Goal: Task Accomplishment & Management: Use online tool/utility

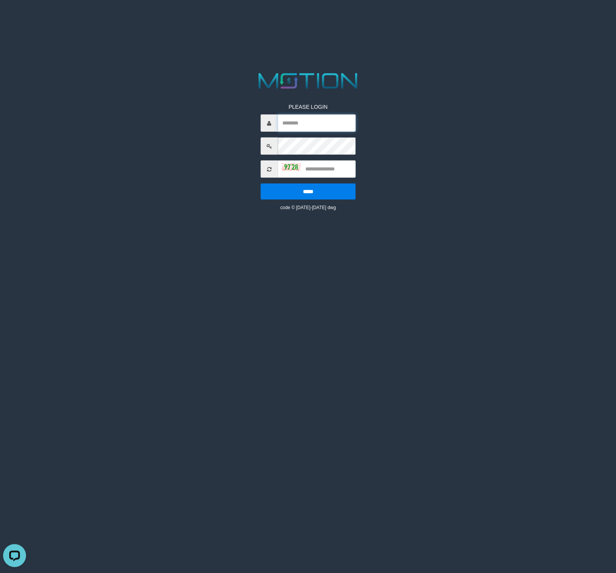
click at [302, 124] on input "text" at bounding box center [317, 122] width 78 height 17
paste input "*********"
type input "*********"
click at [323, 170] on input "text" at bounding box center [317, 168] width 78 height 17
type input "****"
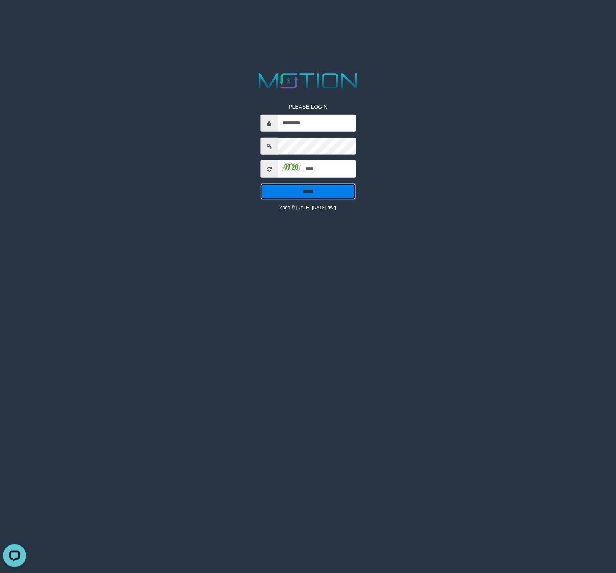
click at [342, 195] on input "*****" at bounding box center [307, 191] width 95 height 16
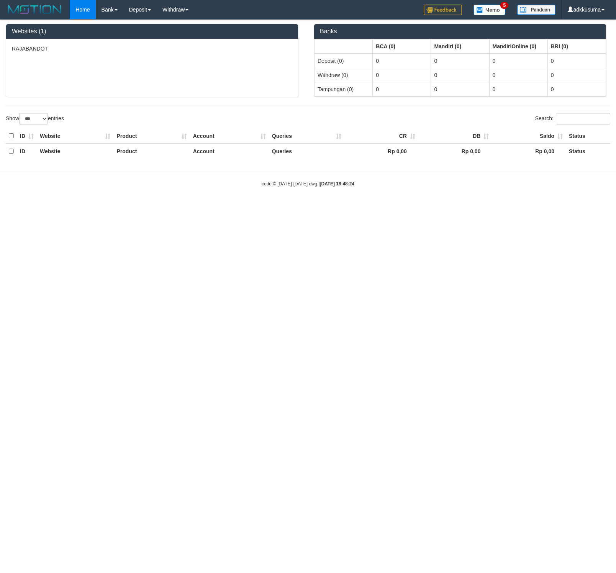
select select "***"
click at [182, 38] on link "WD List" at bounding box center [187, 36] width 60 height 10
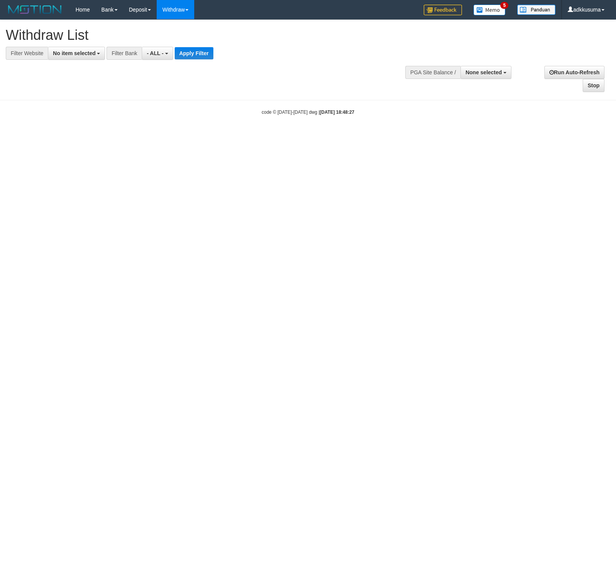
select select
click at [159, 51] on span "- ALL -" at bounding box center [155, 53] width 17 height 6
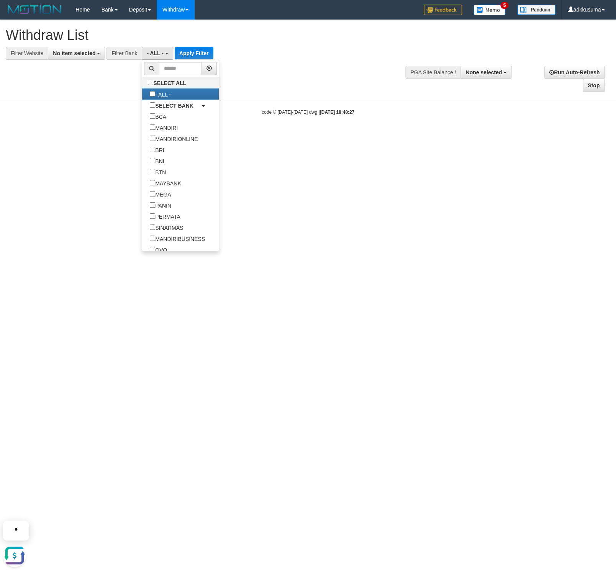
click at [253, 60] on div at bounding box center [308, 60] width 604 height 0
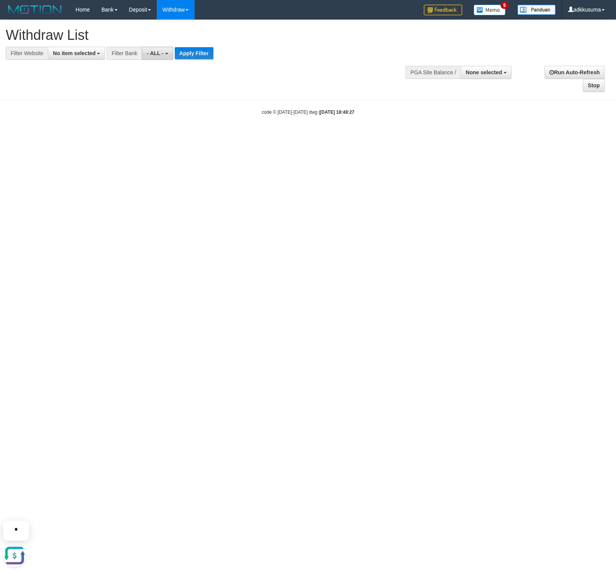
click at [163, 52] on span "- ALL -" at bounding box center [155, 53] width 17 height 6
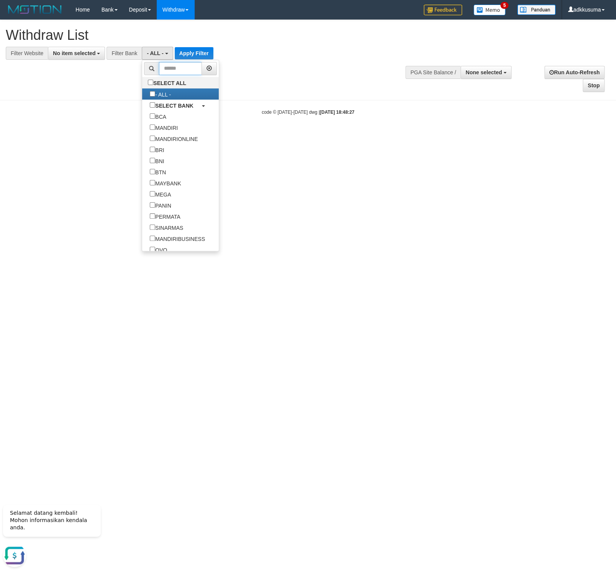
click at [159, 69] on input "text" at bounding box center [180, 68] width 43 height 13
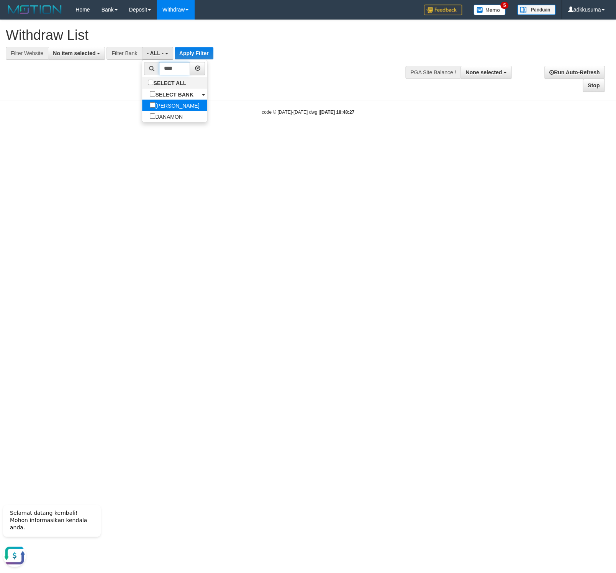
type input "****"
click at [142, 105] on label "[PERSON_NAME]" at bounding box center [174, 105] width 65 height 11
select select "****"
drag, startPoint x: 98, startPoint y: 56, endPoint x: 67, endPoint y: 99, distance: 52.5
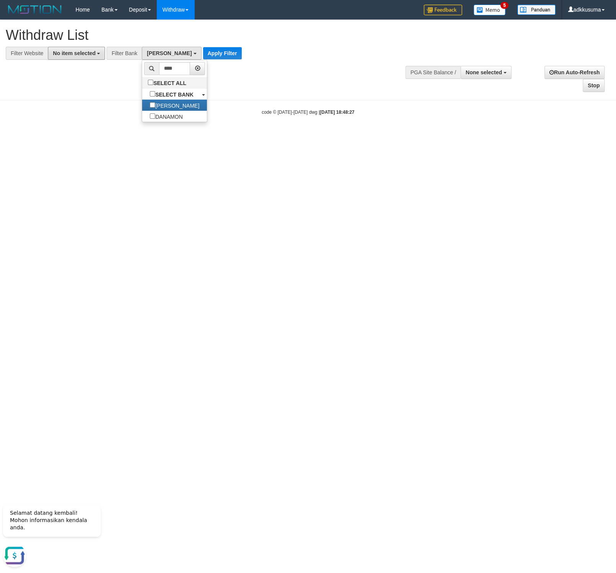
click at [97, 56] on button "No item selected" at bounding box center [76, 53] width 57 height 13
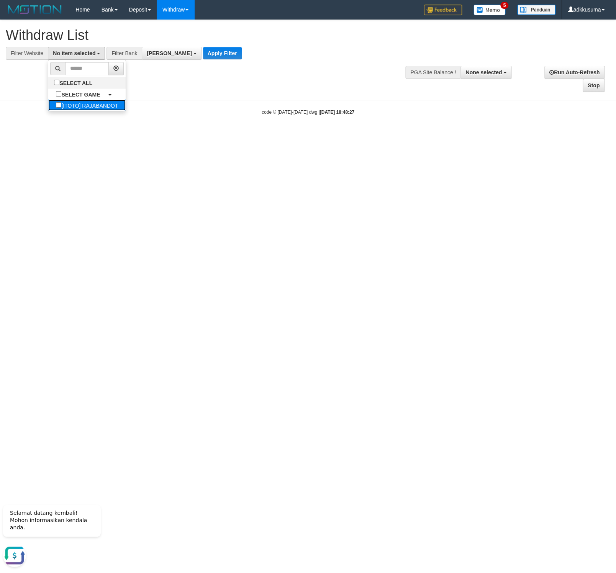
click at [65, 102] on label "[ITOTO] RAJABANDOT" at bounding box center [86, 105] width 77 height 11
select select "***"
click at [219, 57] on button "Apply Filter" at bounding box center [238, 53] width 39 height 12
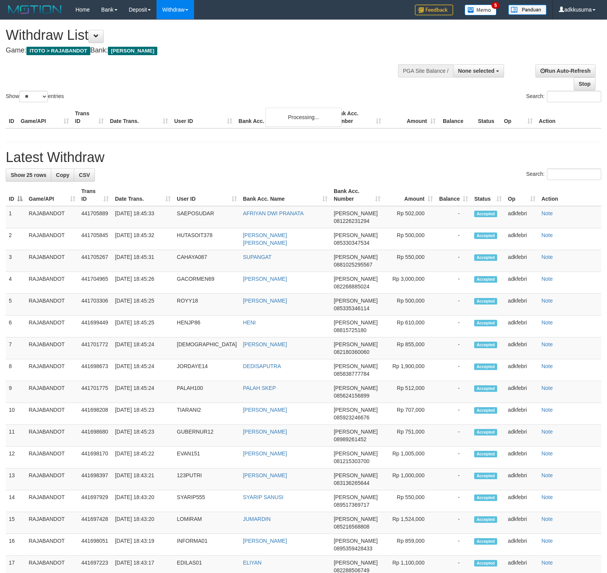
select select
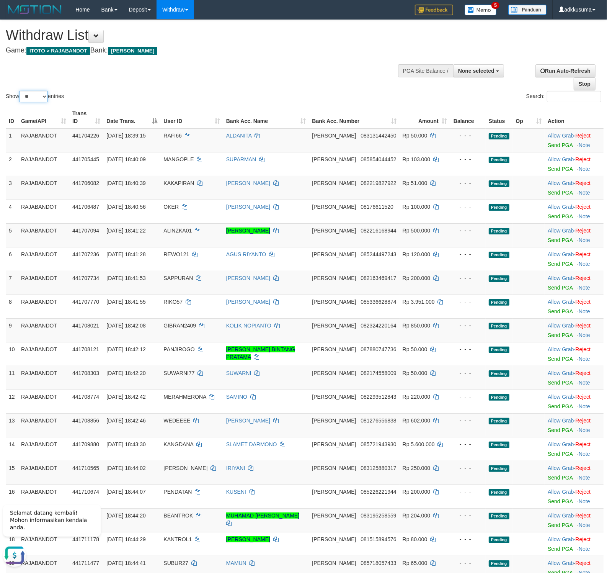
click at [19, 91] on select "** ** ** ***" at bounding box center [33, 96] width 29 height 11
select select "***"
click option "***" at bounding box center [0, 0] width 0 height 0
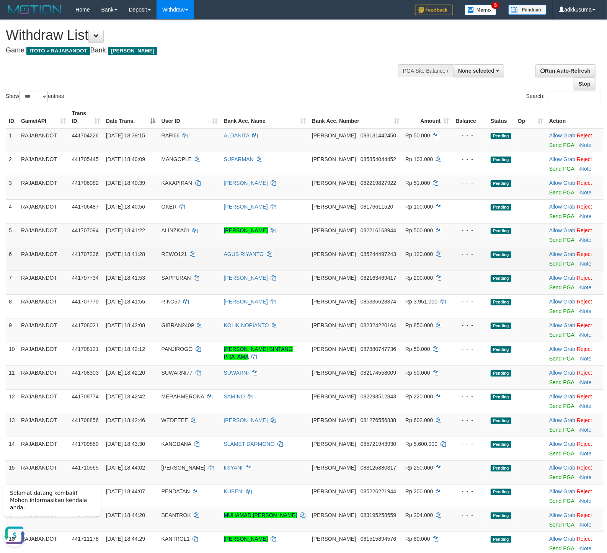
click at [469, 248] on td "- - -" at bounding box center [470, 259] width 36 height 24
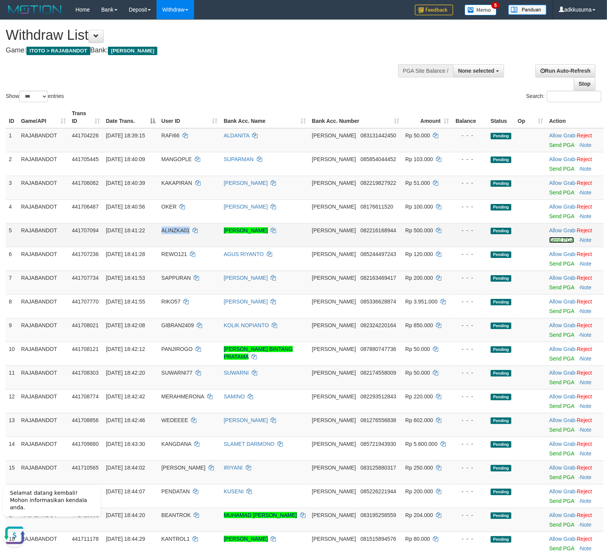
click at [549, 241] on link "Send PGA" at bounding box center [561, 240] width 25 height 6
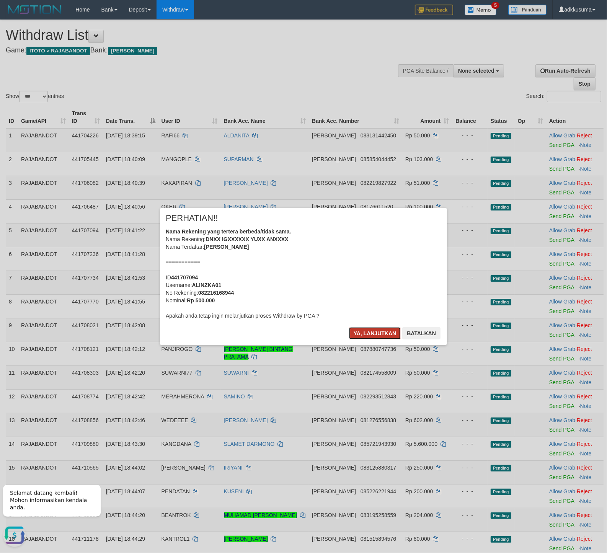
click at [379, 329] on button "Ya, lanjutkan" at bounding box center [375, 333] width 52 height 12
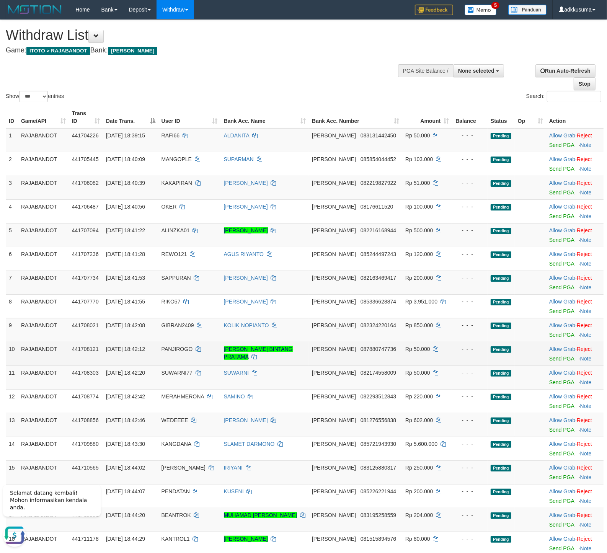
click at [461, 363] on td "- - -" at bounding box center [470, 354] width 36 height 24
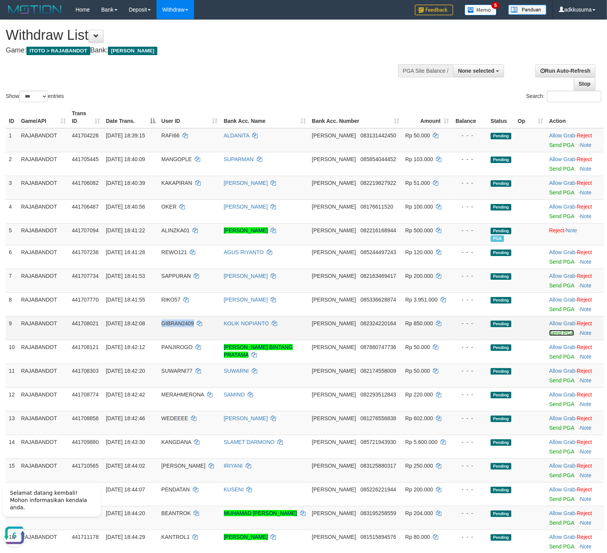
click at [549, 335] on link "Send PGA" at bounding box center [561, 333] width 25 height 6
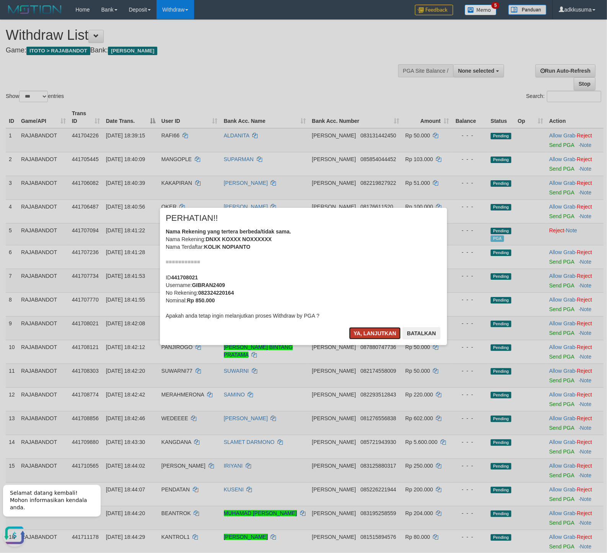
click at [366, 331] on button "Ya, lanjutkan" at bounding box center [375, 333] width 52 height 12
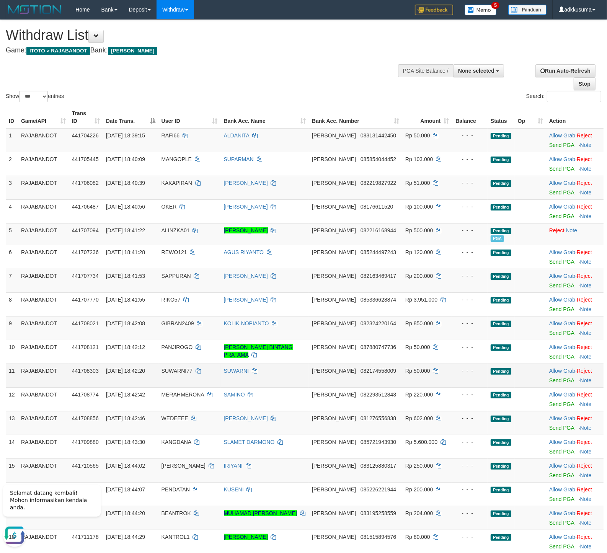
click at [405, 370] on span "Rp 50.000" at bounding box center [417, 371] width 25 height 6
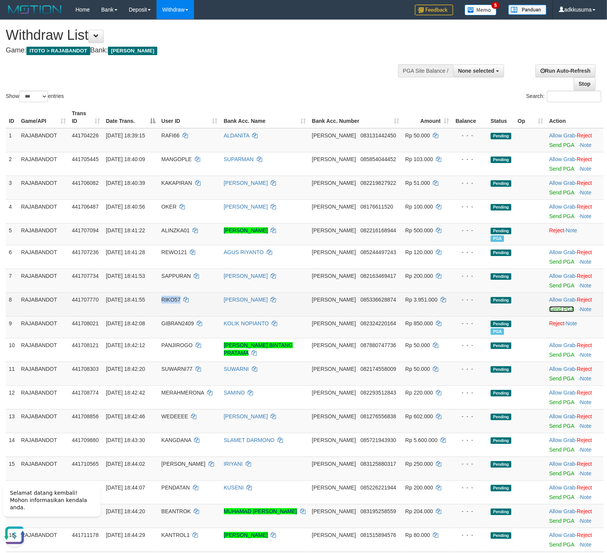
click at [556, 308] on link "Send PGA" at bounding box center [561, 309] width 25 height 6
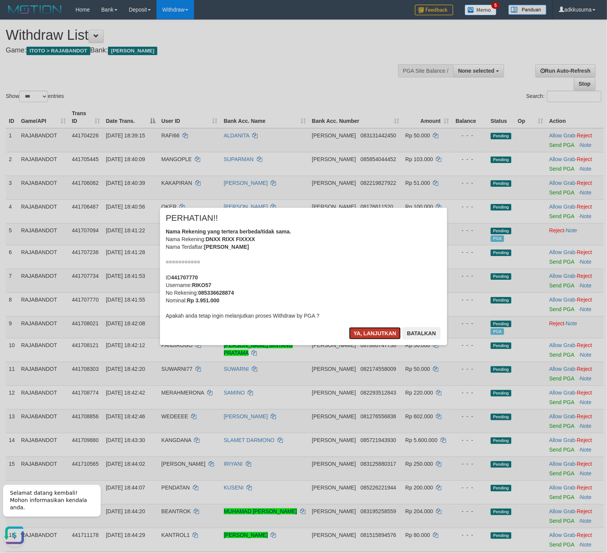
click at [366, 335] on button "Ya, lanjutkan" at bounding box center [375, 333] width 52 height 12
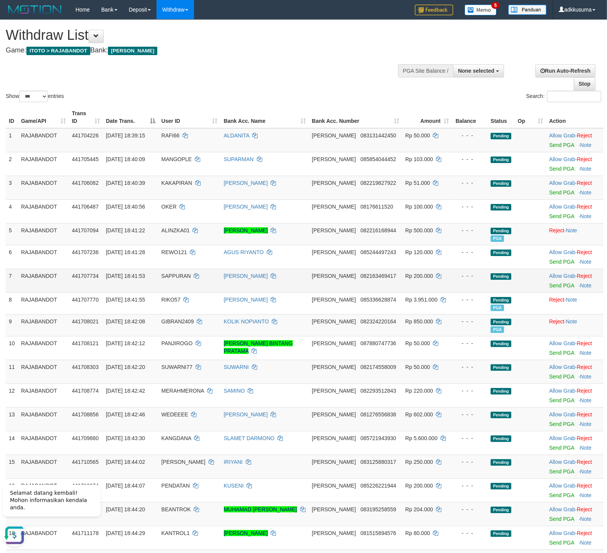
click at [468, 285] on td "- - -" at bounding box center [470, 281] width 36 height 24
click at [559, 427] on link "Send PGA" at bounding box center [561, 424] width 25 height 6
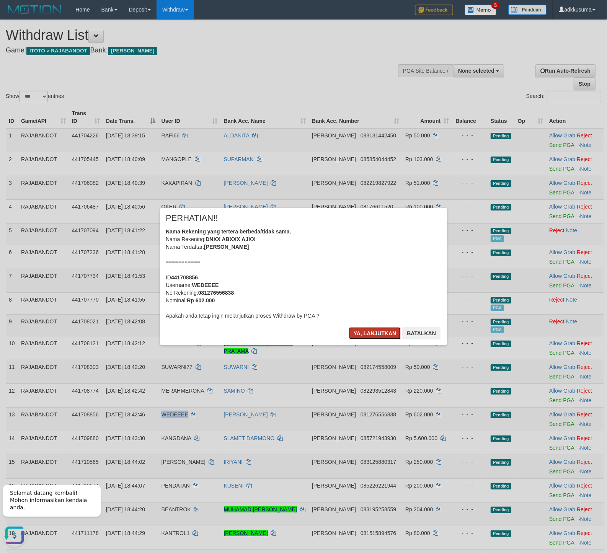
click at [367, 335] on button "Ya, lanjutkan" at bounding box center [375, 333] width 52 height 12
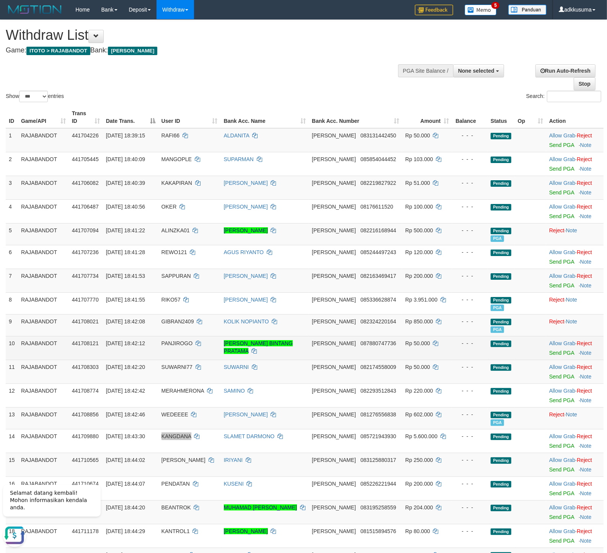
drag, startPoint x: 360, startPoint y: 346, endPoint x: 267, endPoint y: 356, distance: 93.2
click at [267, 356] on tr "10 RAJABANDOT 441708121 31/08/2025 18:42:12 PANJIROGO HASBY ANDYTA BINTANG PRAT…" at bounding box center [305, 348] width 598 height 24
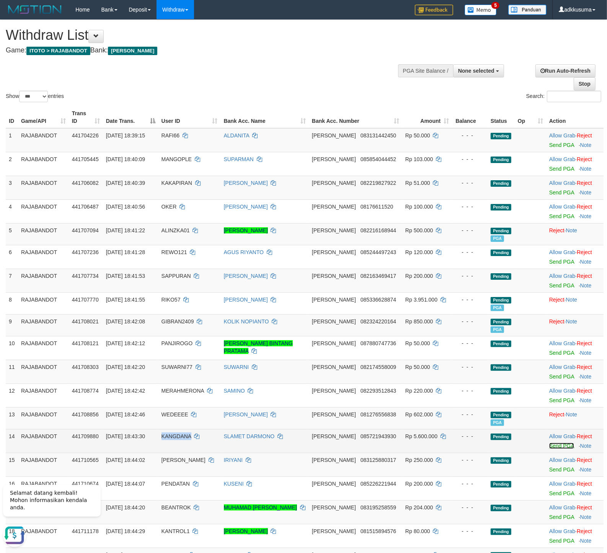
click at [549, 447] on link "Send PGA" at bounding box center [561, 446] width 25 height 6
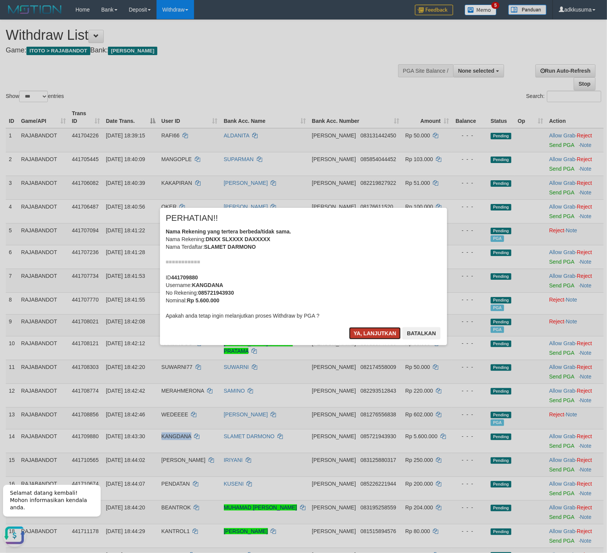
click at [389, 337] on button "Ya, lanjutkan" at bounding box center [375, 333] width 52 height 12
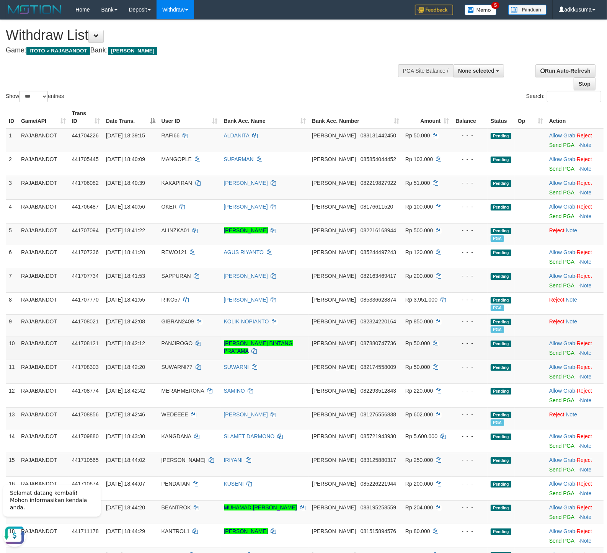
click at [452, 348] on td "- - -" at bounding box center [470, 348] width 36 height 24
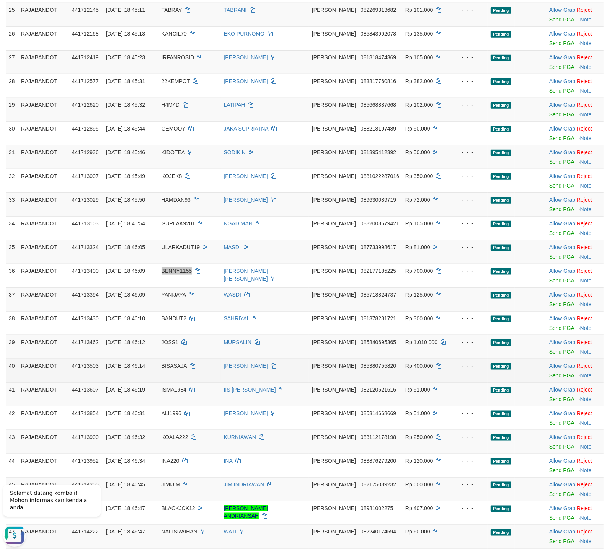
scroll to position [684, 0]
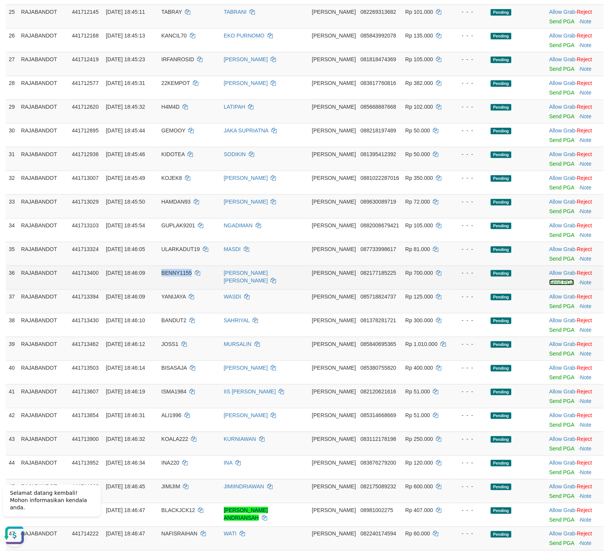
click at [549, 285] on link "Send PGA" at bounding box center [561, 282] width 25 height 6
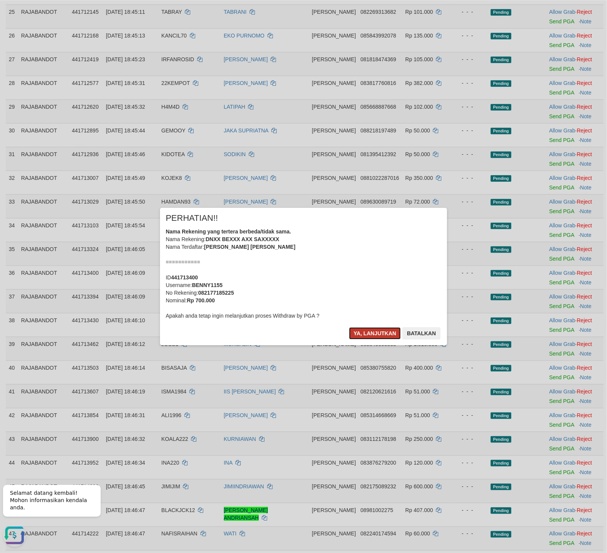
click at [367, 329] on button "Ya, lanjutkan" at bounding box center [375, 333] width 52 height 12
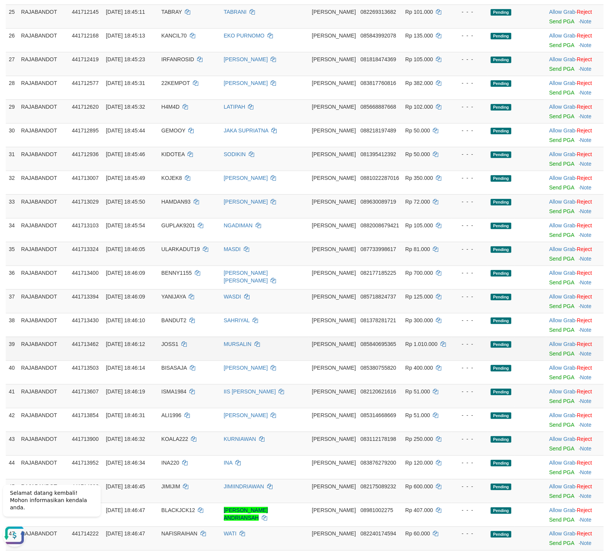
click at [286, 346] on td "MURSALIN" at bounding box center [265, 349] width 88 height 24
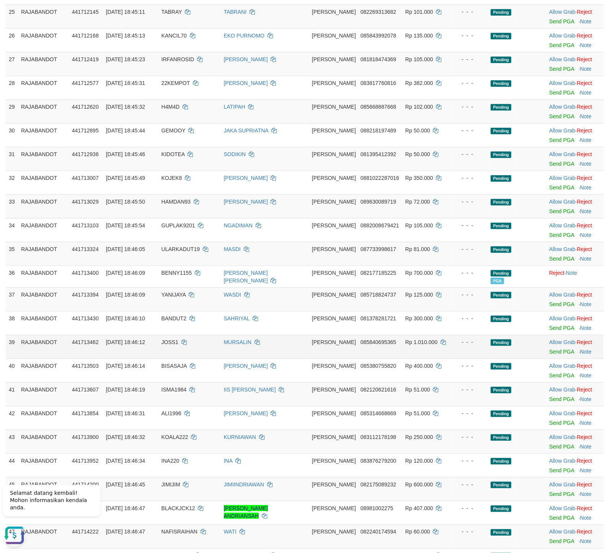
click at [546, 355] on td "Allow Grab · Reject Send PGA · Note" at bounding box center [574, 347] width 57 height 24
click at [549, 355] on link "Send PGA" at bounding box center [561, 352] width 25 height 6
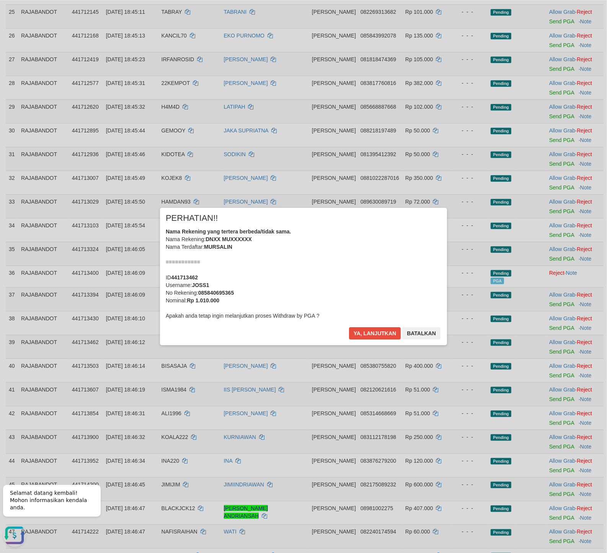
click at [379, 324] on div "× PERHATIAN!! Nama Rekening yang tertera berbeda/tidak sama. Nama Rekening: DNX…" at bounding box center [303, 276] width 287 height 137
click at [377, 337] on button "Ya, lanjutkan" at bounding box center [375, 333] width 52 height 12
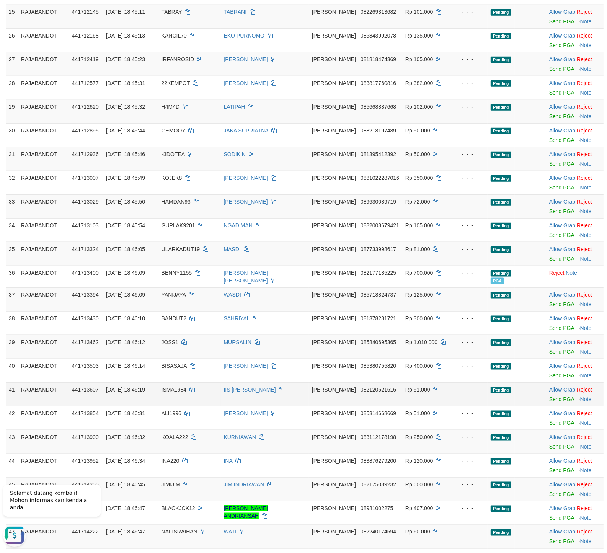
click at [455, 391] on div "- - -" at bounding box center [469, 390] width 29 height 8
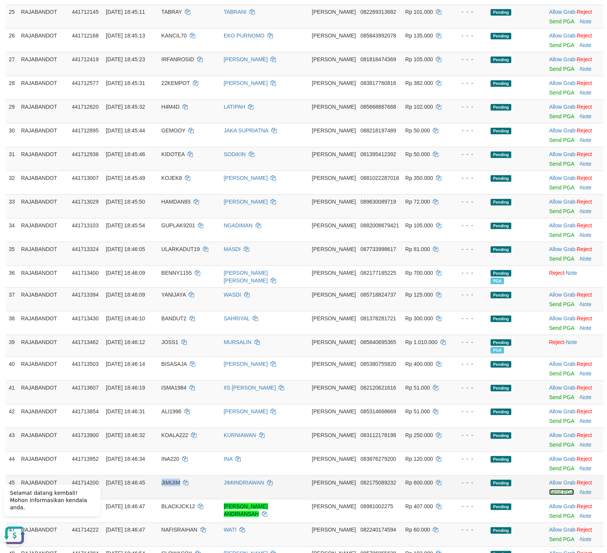
click at [549, 495] on link "Send PGA" at bounding box center [561, 492] width 25 height 6
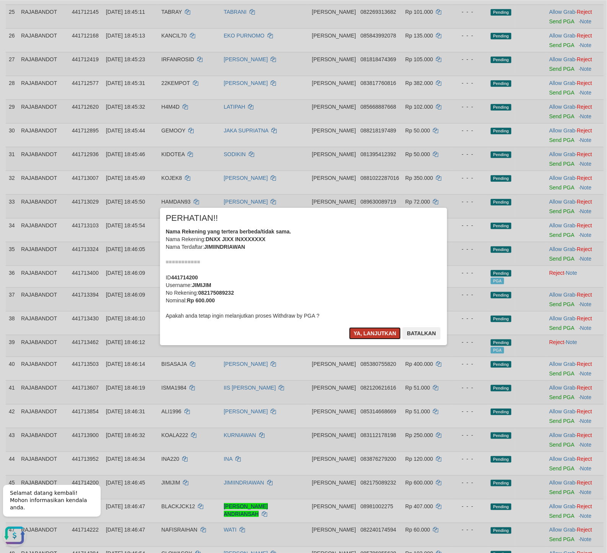
click at [370, 332] on button "Ya, lanjutkan" at bounding box center [375, 333] width 52 height 12
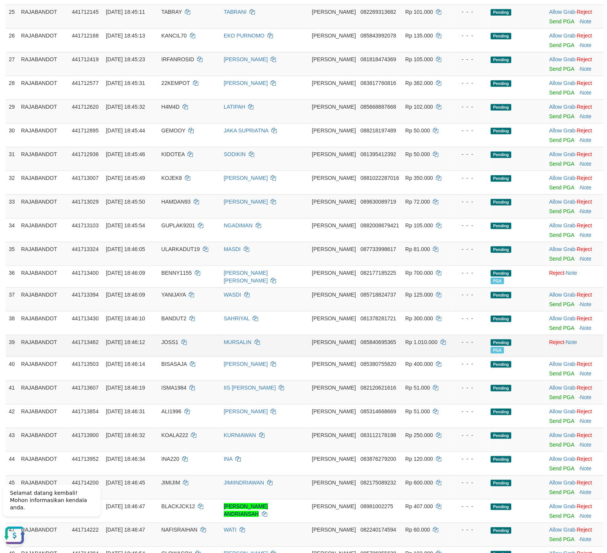
click at [366, 357] on td "DANA 085840695365" at bounding box center [355, 346] width 93 height 22
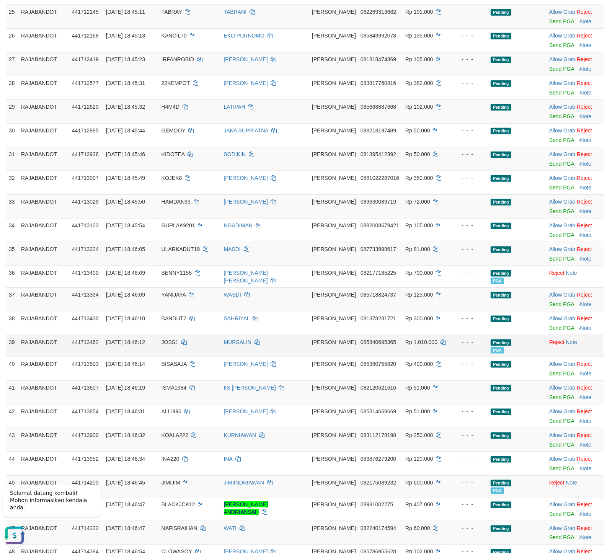
scroll to position [1107, 0]
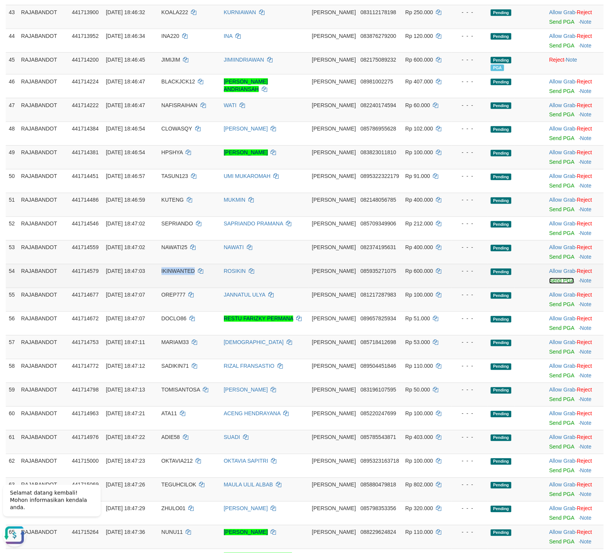
click at [549, 284] on link "Send PGA" at bounding box center [561, 281] width 25 height 6
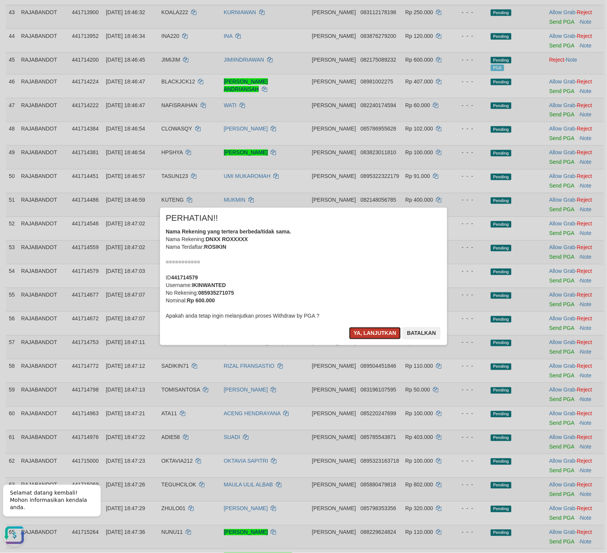
click at [360, 331] on button "Ya, lanjutkan" at bounding box center [375, 333] width 52 height 12
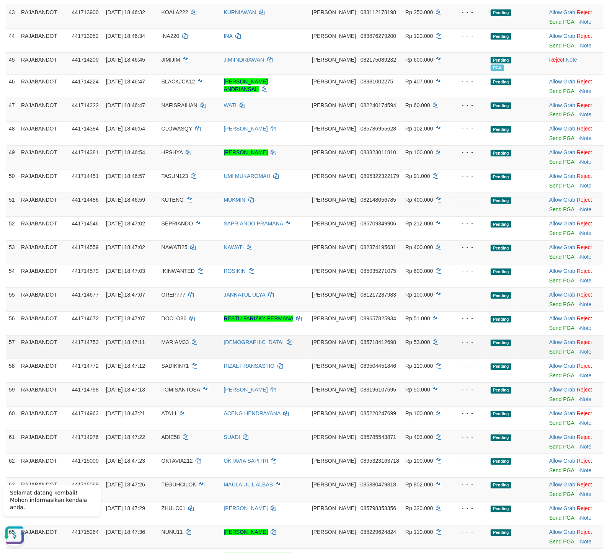
click at [286, 359] on td "SUNARIYA" at bounding box center [265, 347] width 88 height 24
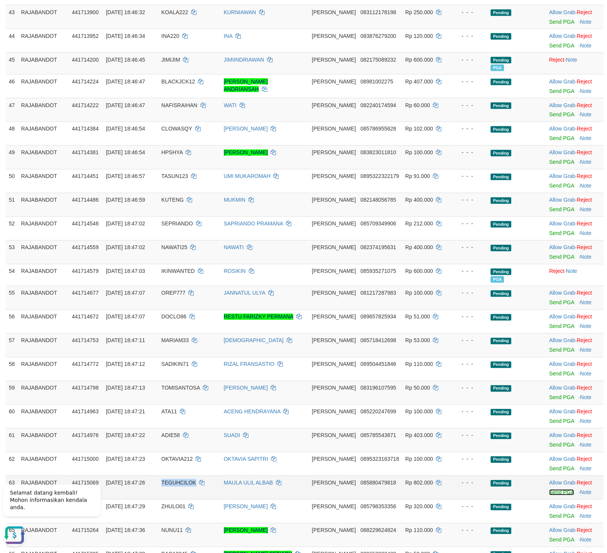
click at [552, 496] on link "Send PGA" at bounding box center [561, 493] width 25 height 6
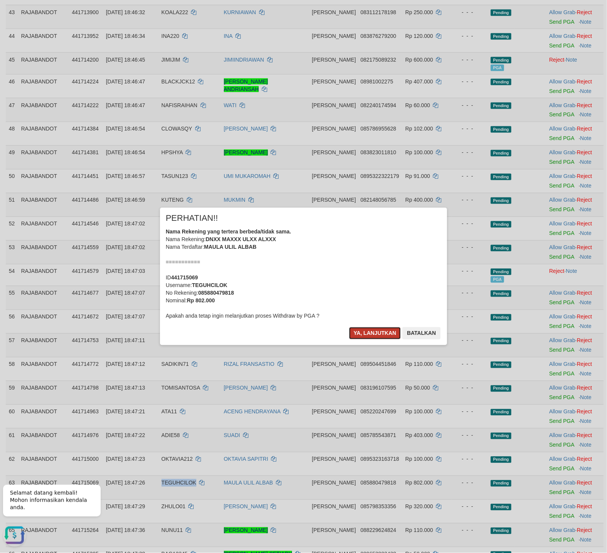
click at [362, 327] on button "Ya, lanjutkan" at bounding box center [375, 333] width 52 height 12
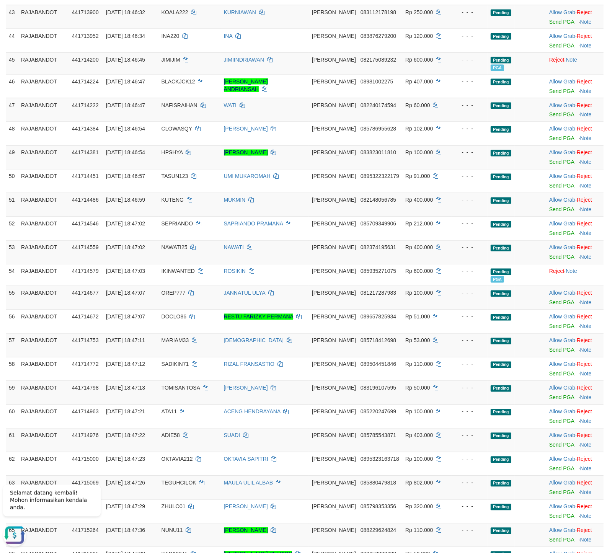
click at [294, 357] on td "SUNARIYA" at bounding box center [265, 345] width 88 height 24
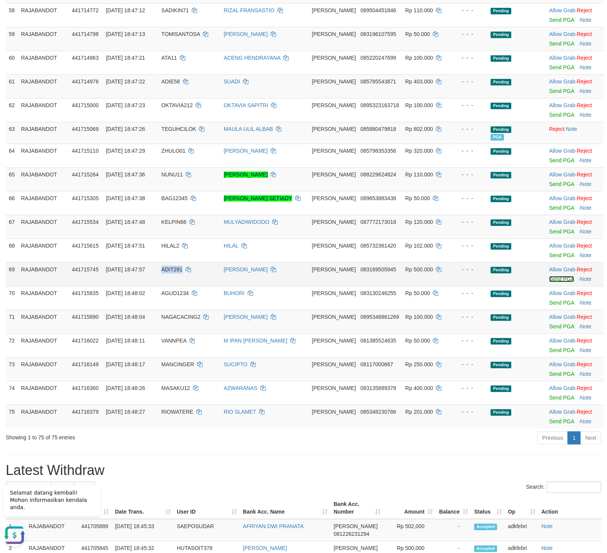
click at [550, 283] on link "Send PGA" at bounding box center [561, 279] width 25 height 6
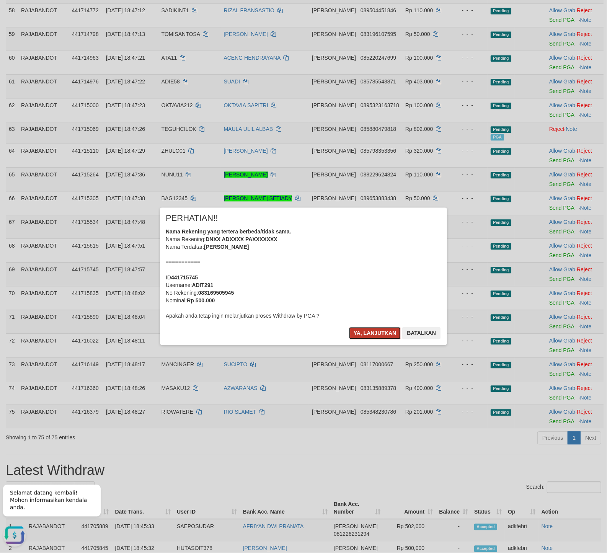
drag, startPoint x: 378, startPoint y: 334, endPoint x: 377, endPoint y: 329, distance: 5.1
click at [377, 334] on button "Ya, lanjutkan" at bounding box center [375, 333] width 52 height 12
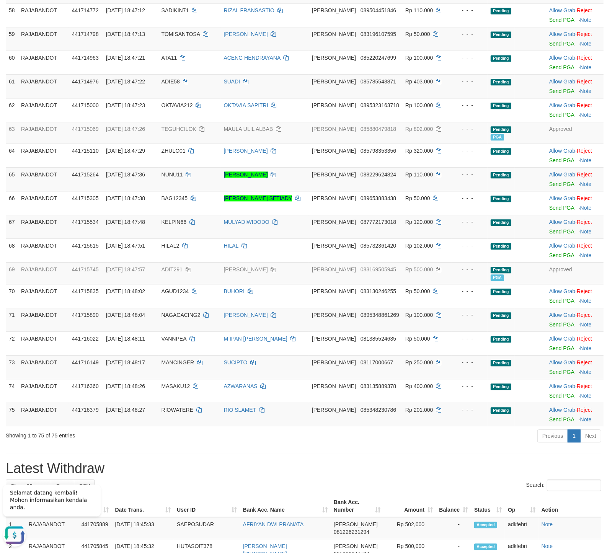
click at [439, 446] on div "Previous 1 Next" at bounding box center [430, 437] width 343 height 16
click at [412, 446] on div "Previous 1 Next" at bounding box center [430, 437] width 343 height 16
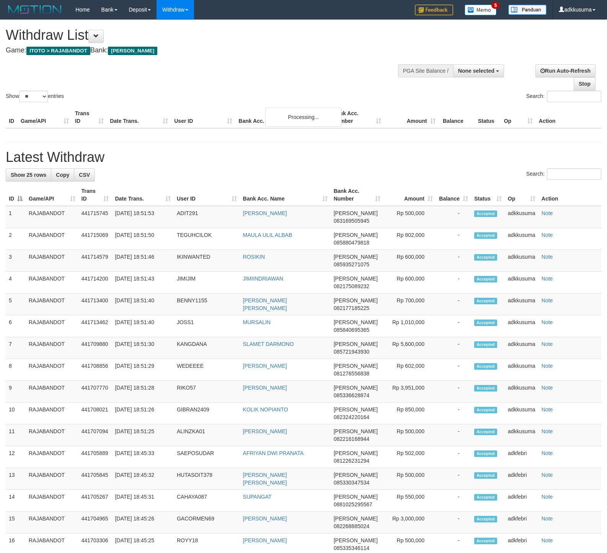
select select
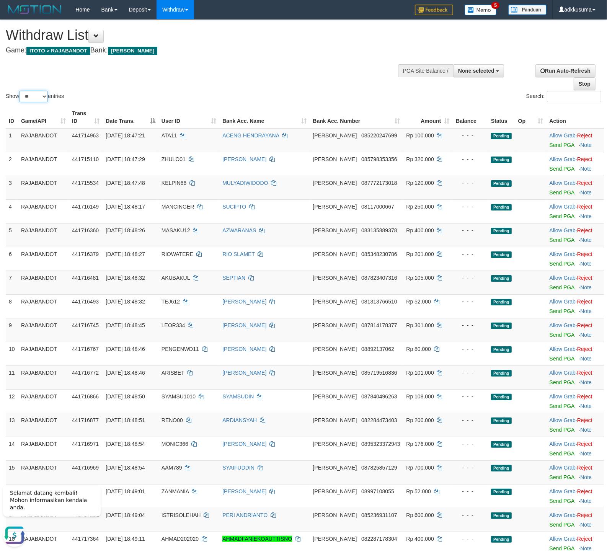
click at [19, 91] on select "** ** ** ***" at bounding box center [33, 96] width 29 height 11
select select "***"
click option "***" at bounding box center [0, 0] width 0 height 0
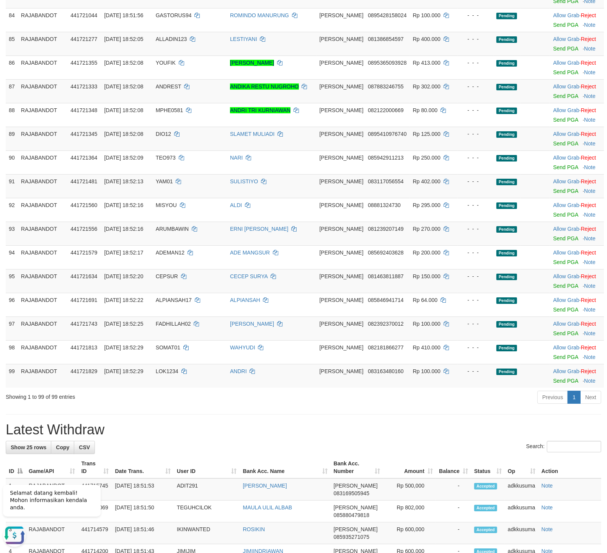
scroll to position [2412, 0]
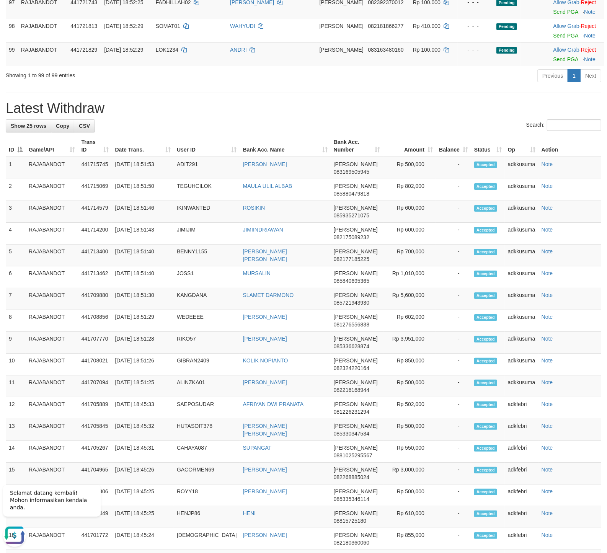
click at [379, 111] on h1 "Latest Withdraw" at bounding box center [304, 108] width 596 height 15
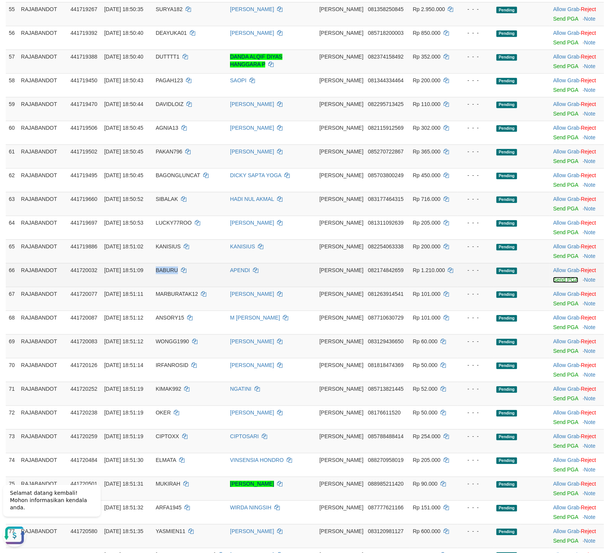
click at [553, 283] on link "Send PGA" at bounding box center [565, 280] width 25 height 6
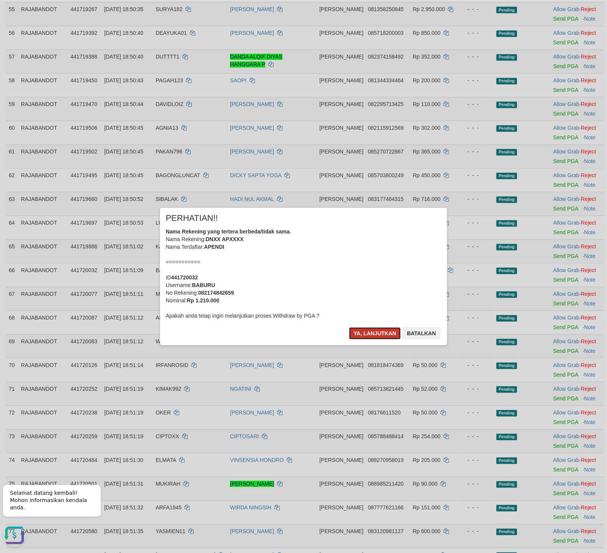
click at [376, 335] on button "Ya, lanjutkan" at bounding box center [375, 333] width 52 height 12
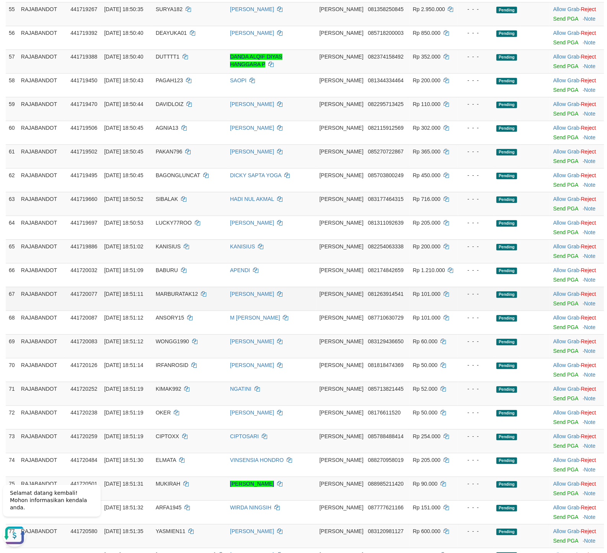
click at [458, 311] on td "- - -" at bounding box center [476, 299] width 36 height 24
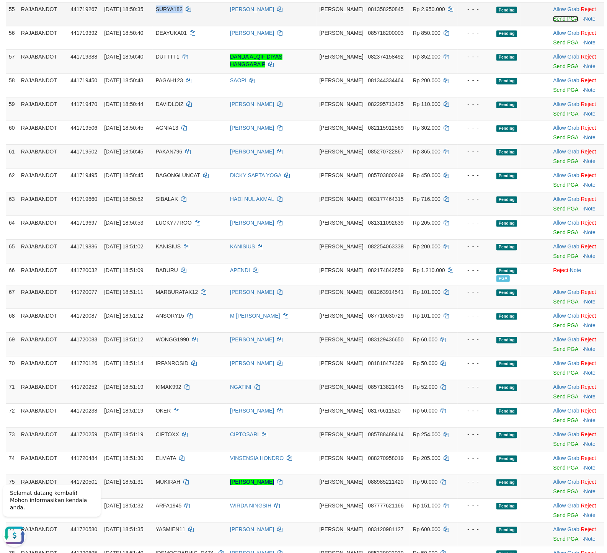
click at [553, 22] on link "Send PGA" at bounding box center [565, 19] width 25 height 6
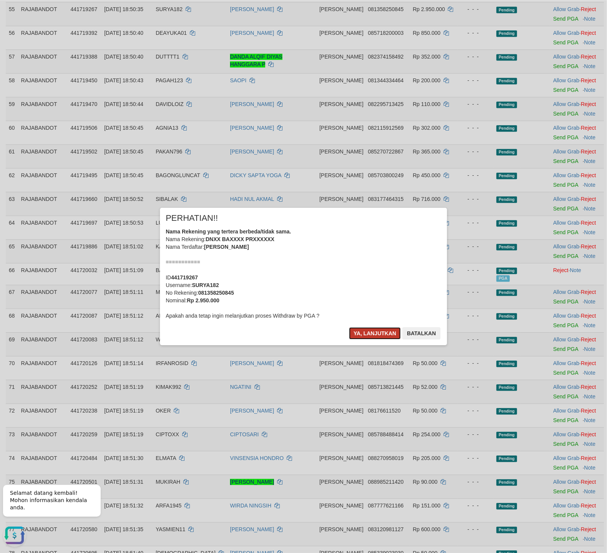
click at [366, 337] on button "Ya, lanjutkan" at bounding box center [375, 333] width 52 height 12
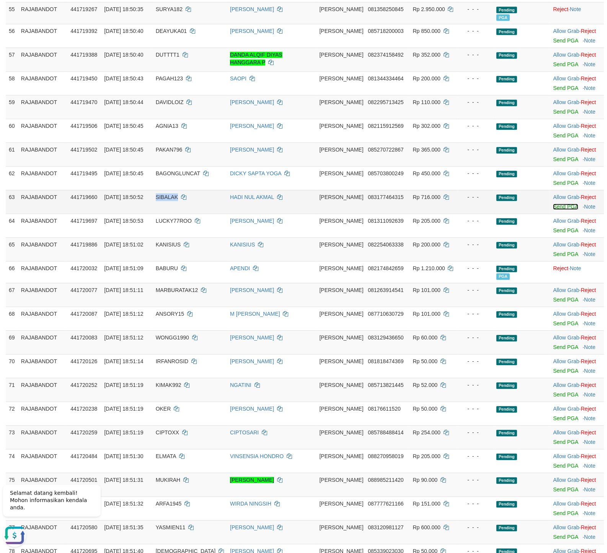
click at [562, 210] on link "Send PGA" at bounding box center [565, 207] width 25 height 6
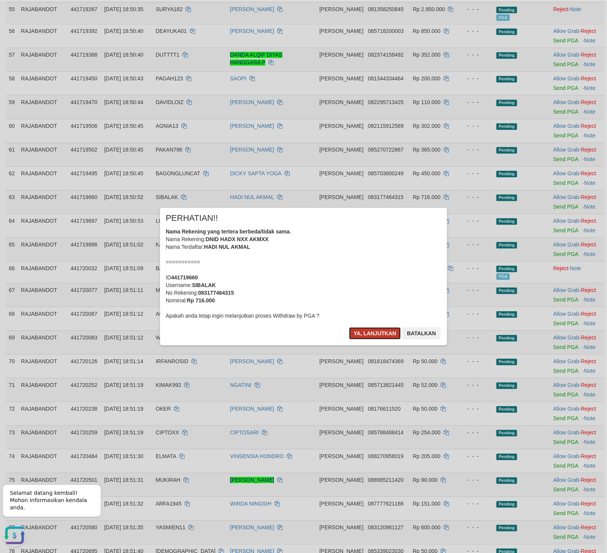
click at [369, 337] on button "Ya, lanjutkan" at bounding box center [375, 333] width 52 height 12
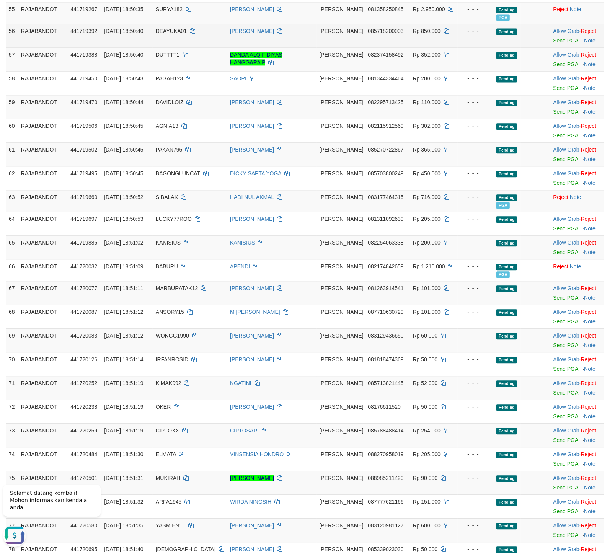
click at [552, 47] on td "Allow Grab · Reject Send PGA · Note" at bounding box center [577, 36] width 54 height 24
click at [553, 44] on link "Send PGA" at bounding box center [565, 41] width 25 height 6
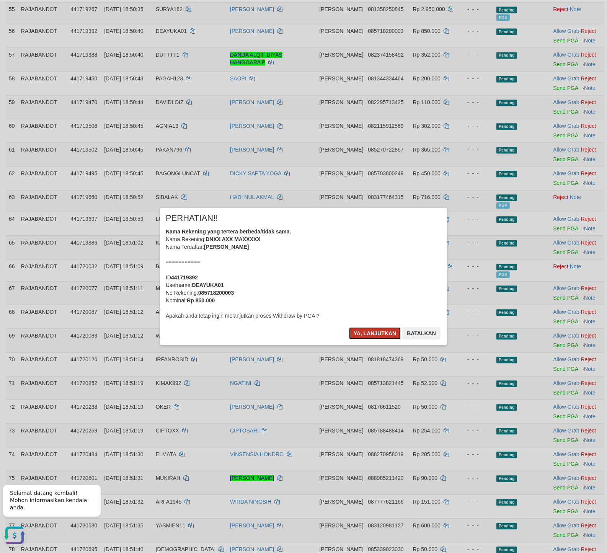
click at [370, 333] on button "Ya, lanjutkan" at bounding box center [375, 333] width 52 height 12
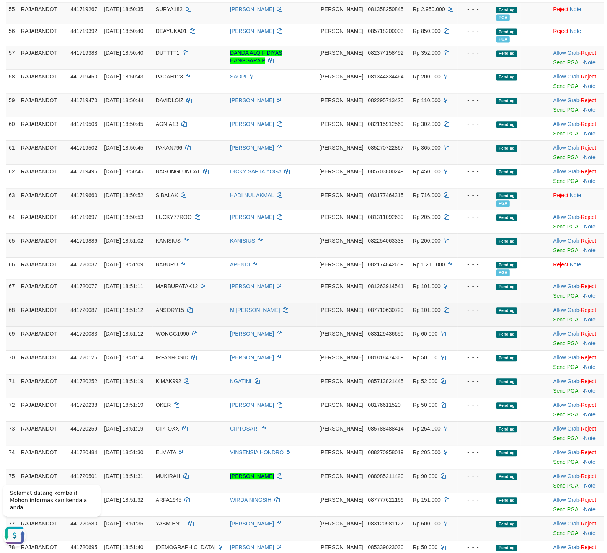
click at [310, 327] on td "M TAUFIK ANSORY" at bounding box center [271, 315] width 89 height 24
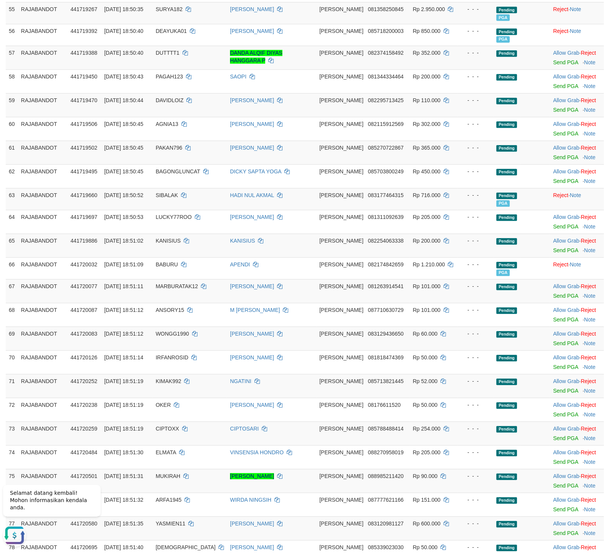
scroll to position [884, 0]
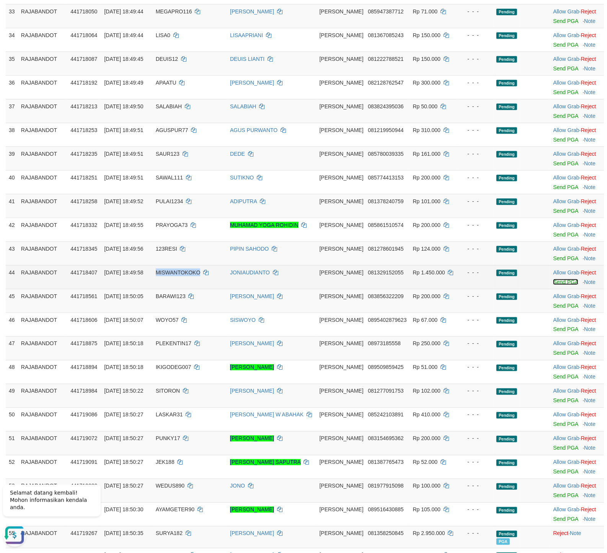
click at [555, 285] on link "Send PGA" at bounding box center [565, 282] width 25 height 6
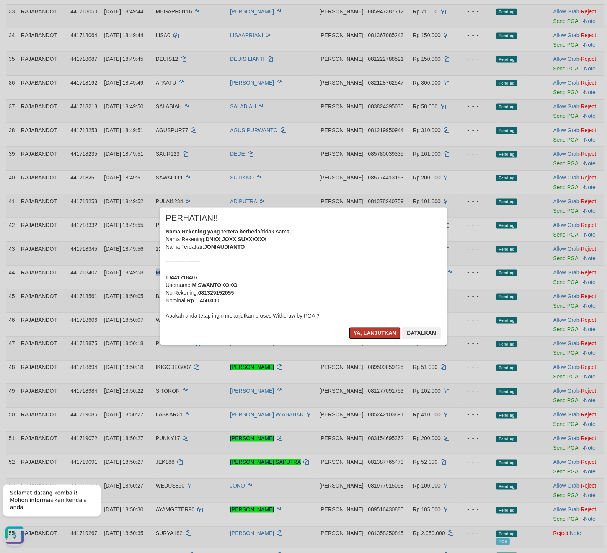
click at [364, 335] on button "Ya, lanjutkan" at bounding box center [375, 333] width 52 height 12
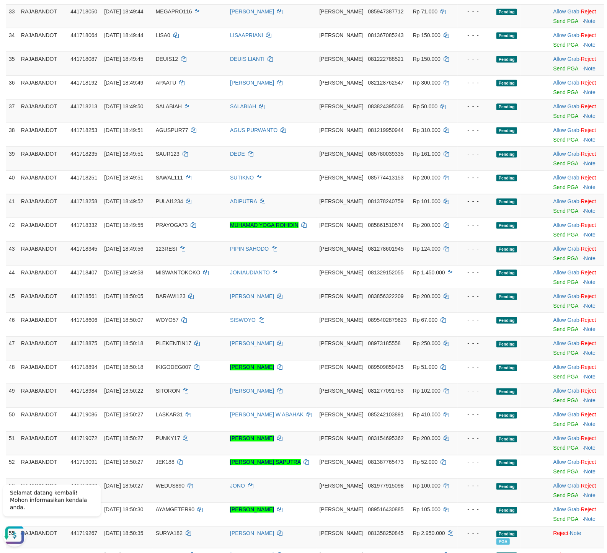
scroll to position [240, 0]
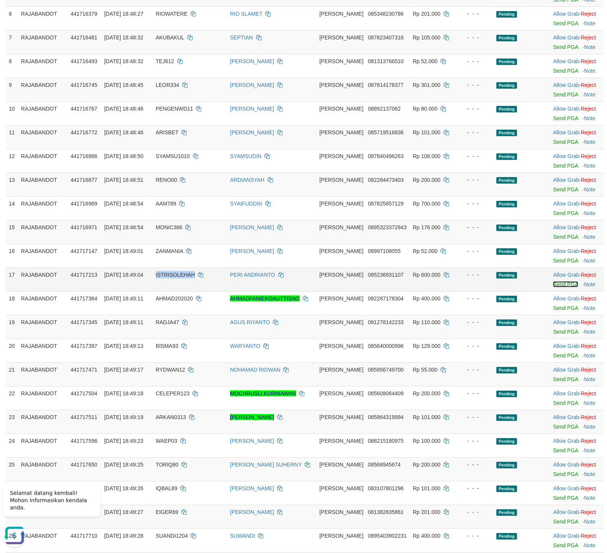
click at [554, 288] on link "Send PGA" at bounding box center [565, 284] width 25 height 6
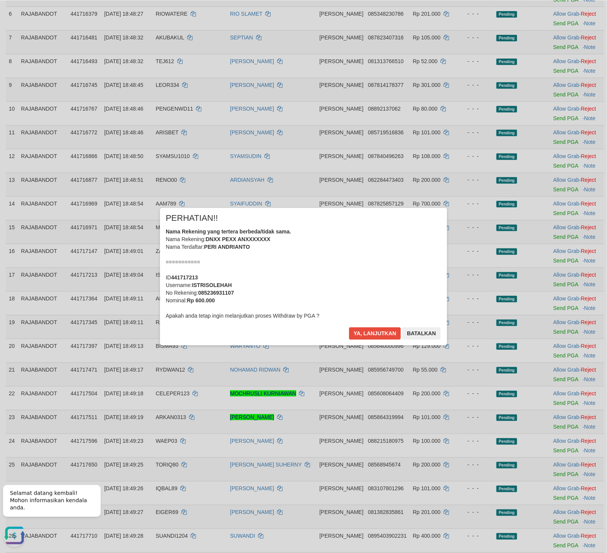
click at [375, 341] on div "Ya, lanjutkan Batalkan" at bounding box center [394, 336] width 93 height 18
click at [384, 329] on button "Ya, lanjutkan" at bounding box center [375, 333] width 52 height 12
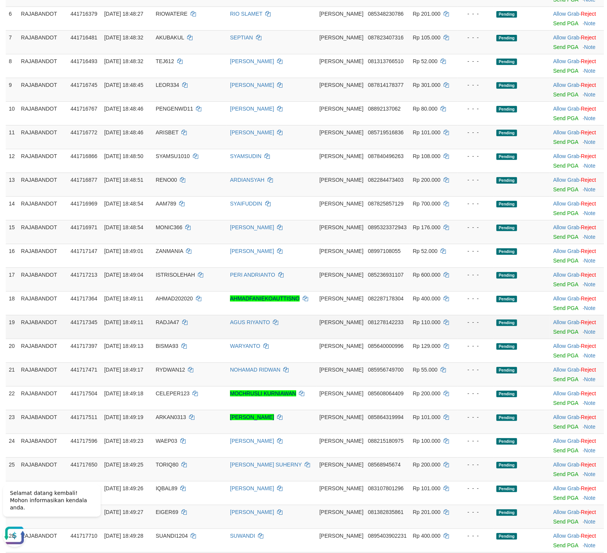
click at [316, 334] on td "AGUS RIYANTO" at bounding box center [271, 327] width 89 height 24
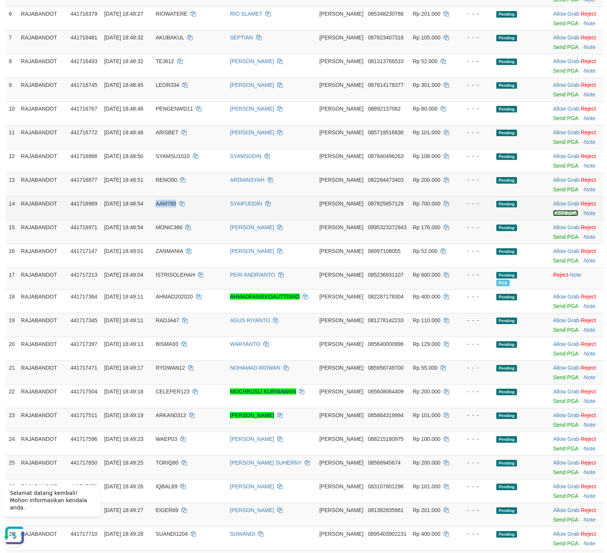
click at [553, 214] on link "Send PGA" at bounding box center [565, 213] width 25 height 6
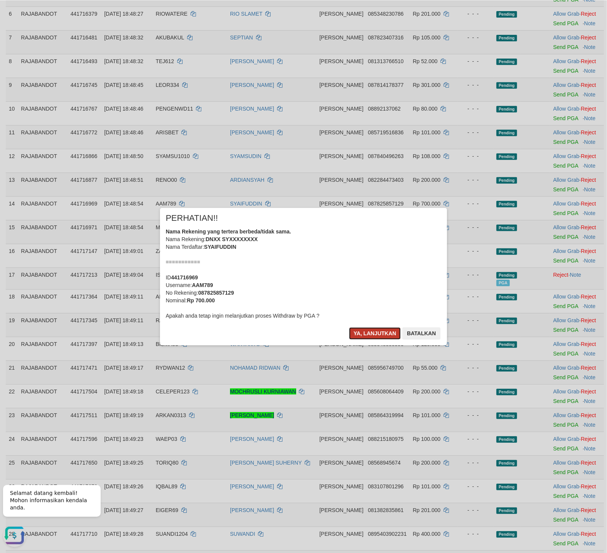
click at [374, 336] on button "Ya, lanjutkan" at bounding box center [375, 333] width 52 height 12
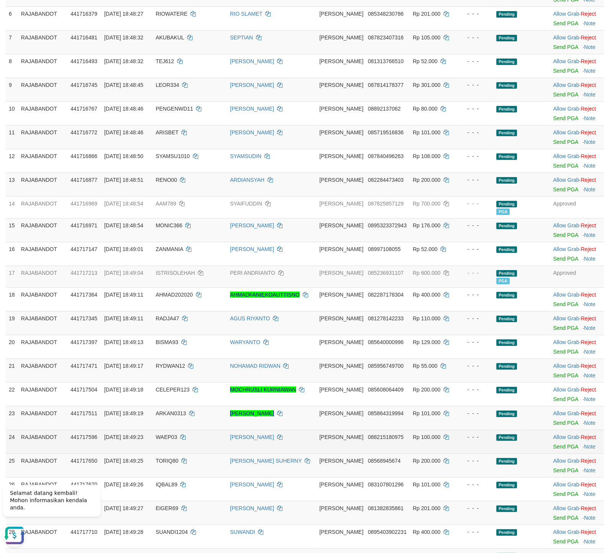
click at [219, 452] on td "WAEP03" at bounding box center [190, 442] width 74 height 24
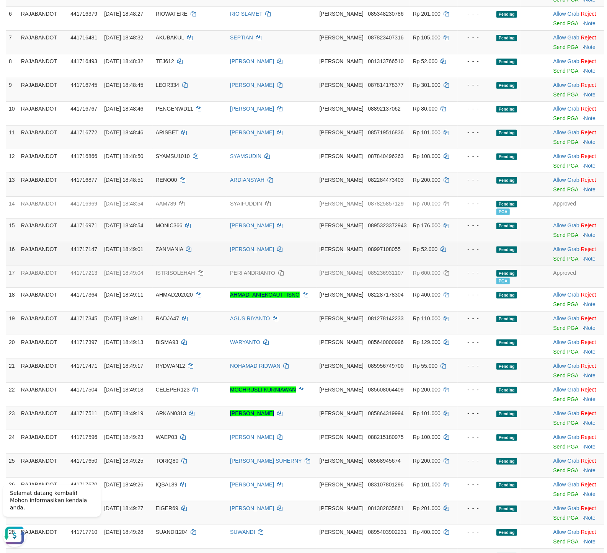
click at [440, 257] on td "Rp 52.000" at bounding box center [434, 254] width 48 height 24
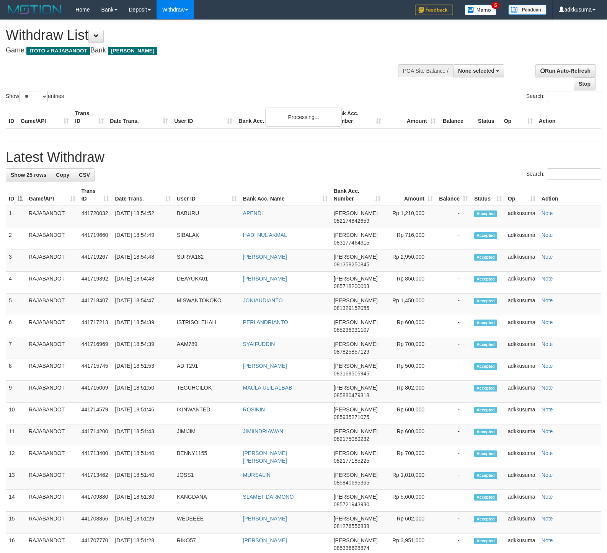
select select
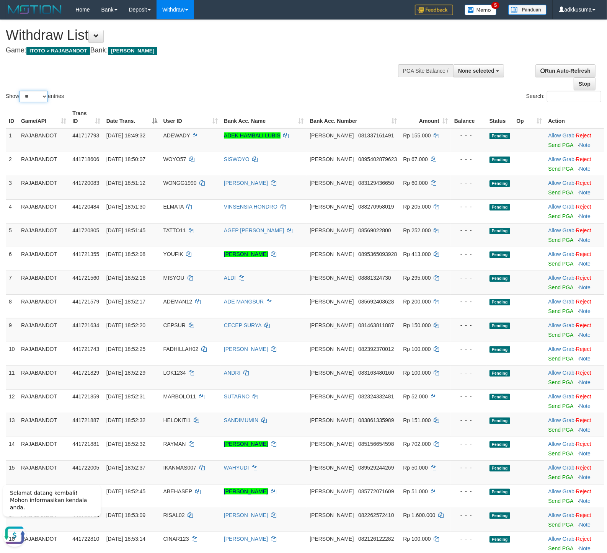
click at [19, 91] on select "** ** ** ***" at bounding box center [33, 96] width 29 height 11
select select "***"
click option "***" at bounding box center [0, 0] width 0 height 0
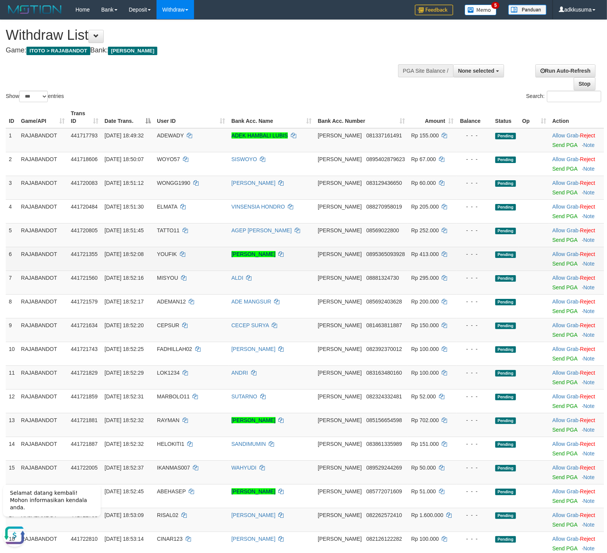
click at [437, 268] on td "Rp 413.000" at bounding box center [432, 259] width 49 height 24
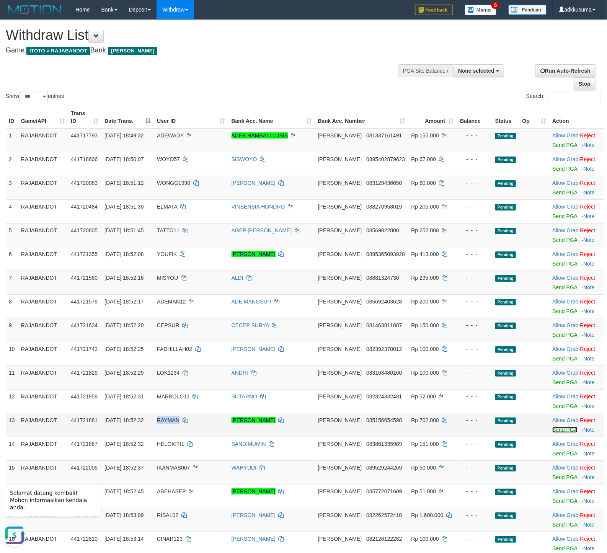
click at [552, 430] on link "Send PGA" at bounding box center [564, 430] width 25 height 6
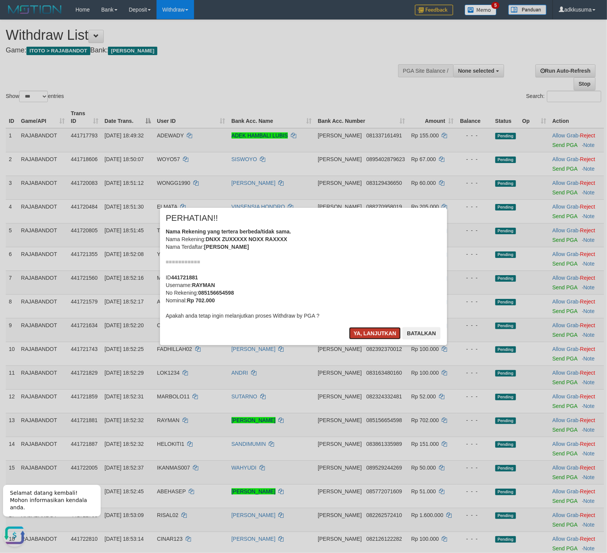
click at [376, 337] on button "Ya, lanjutkan" at bounding box center [375, 333] width 52 height 12
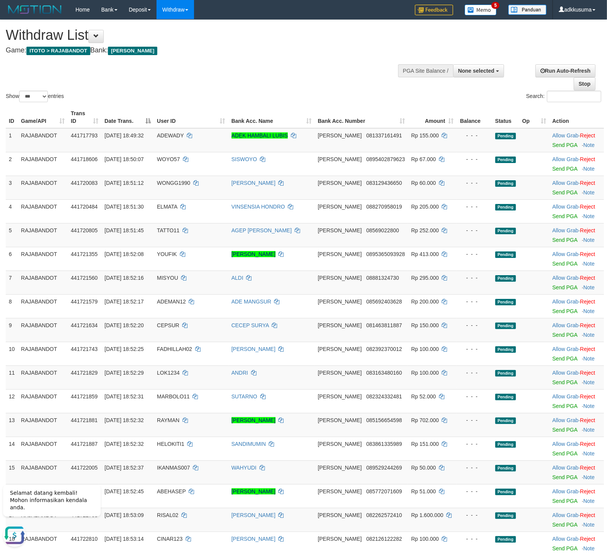
click at [382, 359] on td "DANA 082392370012" at bounding box center [361, 354] width 93 height 24
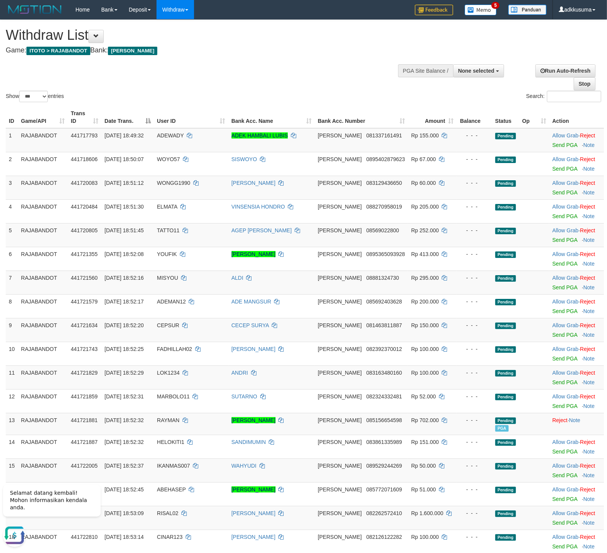
scroll to position [286, 0]
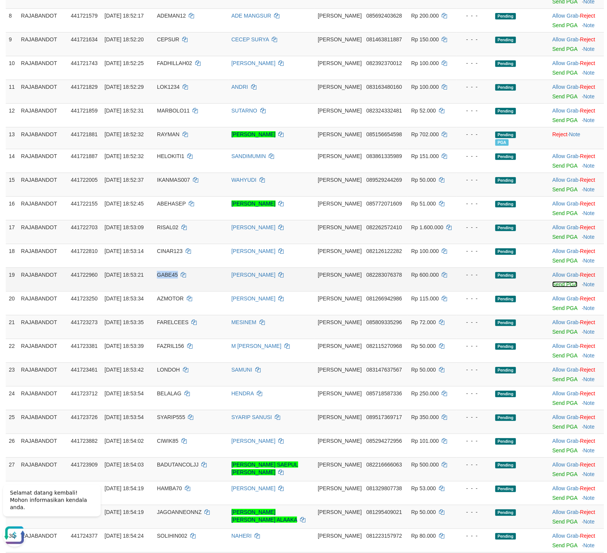
click at [552, 288] on link "Send PGA" at bounding box center [564, 284] width 25 height 6
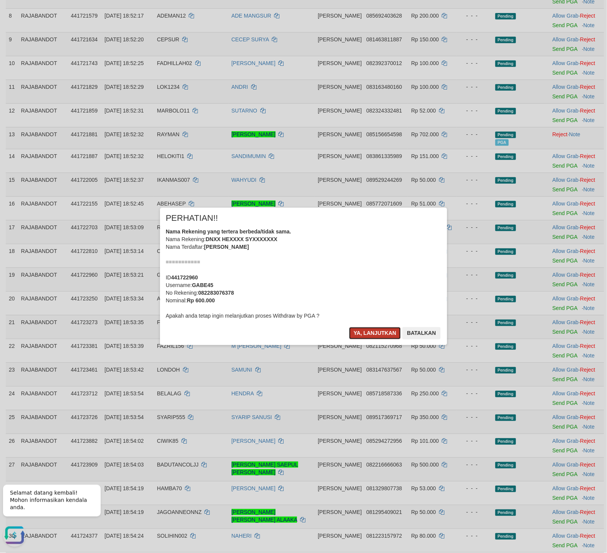
click at [363, 330] on button "Ya, lanjutkan" at bounding box center [375, 333] width 52 height 12
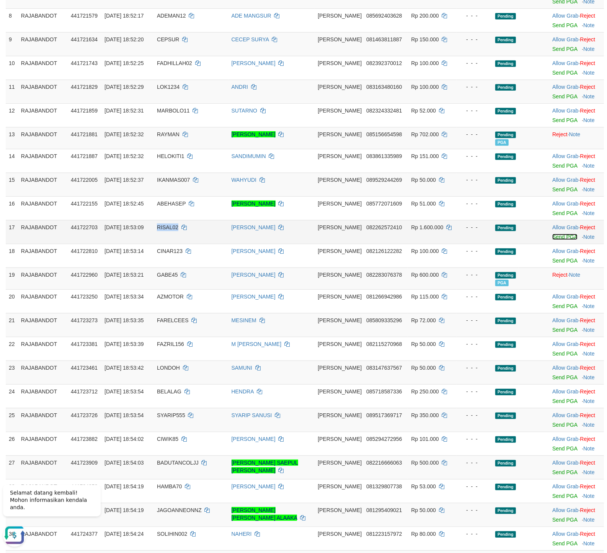
click at [552, 239] on link "Send PGA" at bounding box center [564, 237] width 25 height 6
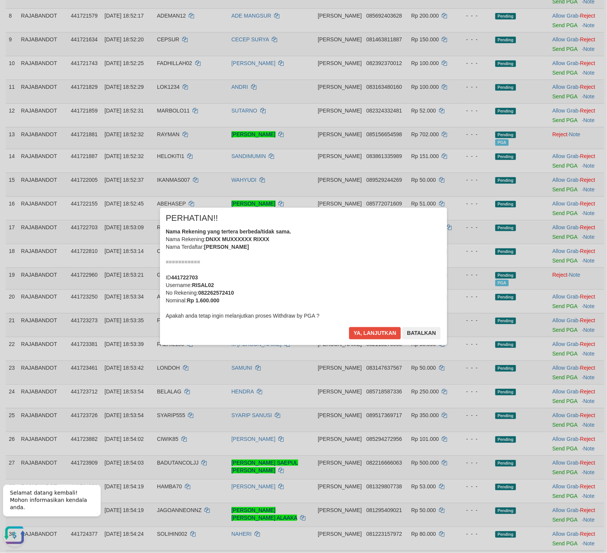
click at [348, 337] on div "× PERHATIAN!! Nama Rekening yang tertera berbeda/tidak sama. Nama Rekening: DNX…" at bounding box center [303, 276] width 287 height 137
click at [365, 326] on div "× PERHATIAN!! Nama Rekening yang tertera berbeda/tidak sama. Nama Rekening: DNX…" at bounding box center [303, 276] width 287 height 137
click at [364, 331] on button "Ya, lanjutkan" at bounding box center [375, 333] width 52 height 12
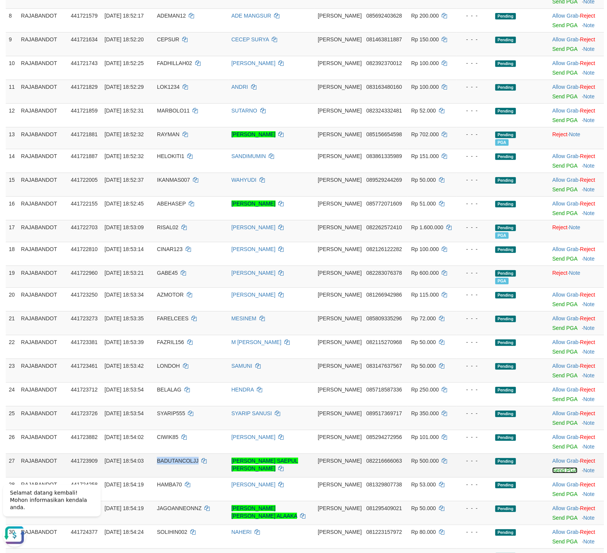
click at [552, 473] on link "Send PGA" at bounding box center [564, 470] width 25 height 6
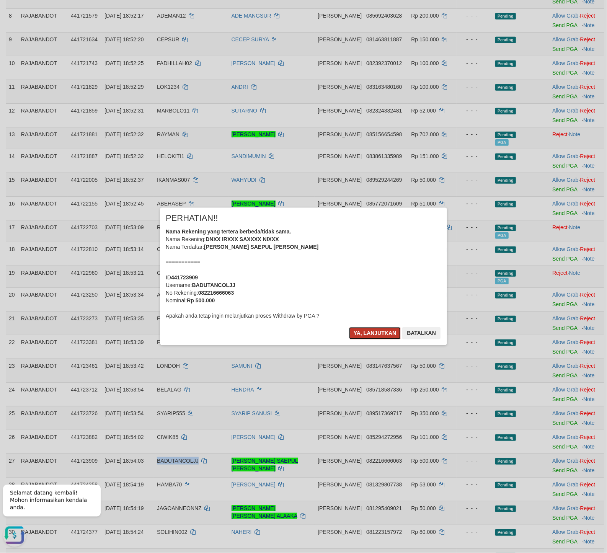
click at [381, 331] on button "Ya, lanjutkan" at bounding box center [375, 333] width 52 height 12
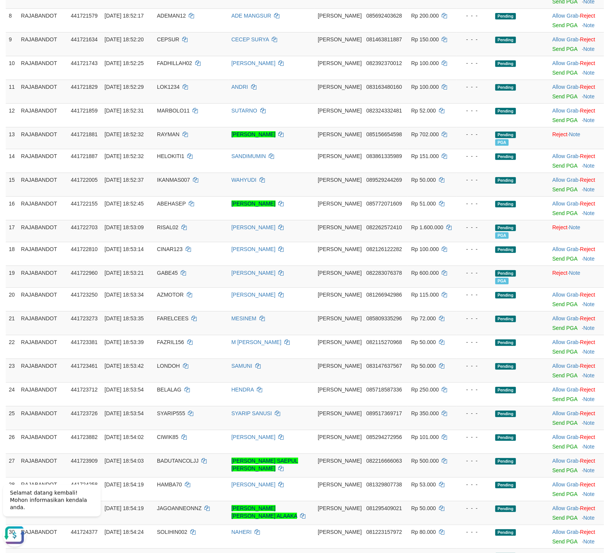
scroll to position [759, 0]
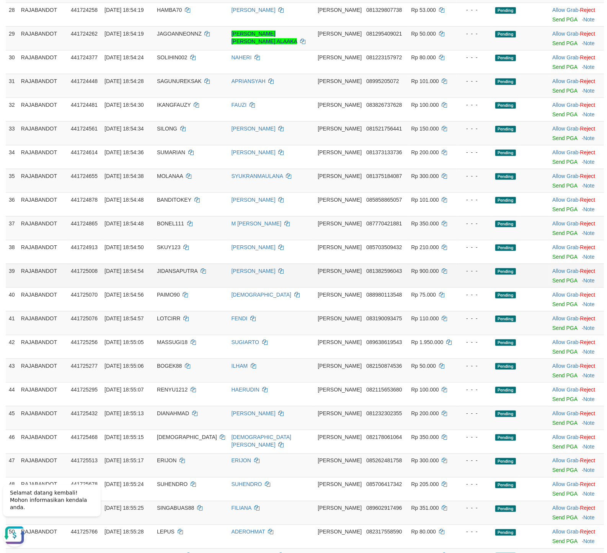
click at [558, 281] on td "Allow Grab · Reject Send PGA · Note" at bounding box center [576, 276] width 55 height 24
click at [555, 284] on link "Send PGA" at bounding box center [564, 281] width 25 height 6
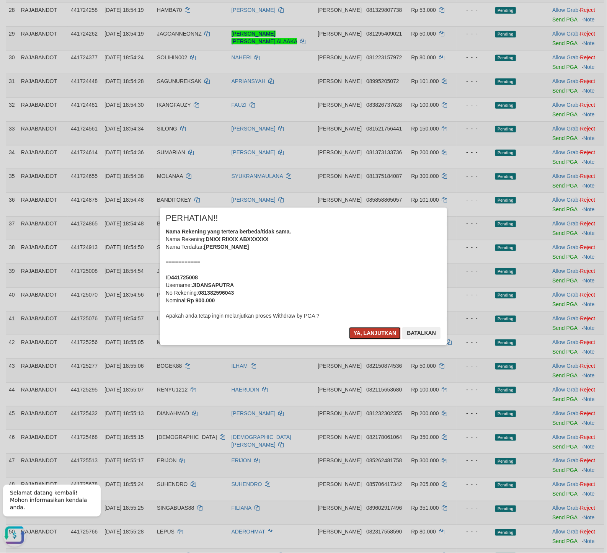
click at [375, 331] on button "Ya, lanjutkan" at bounding box center [375, 333] width 52 height 12
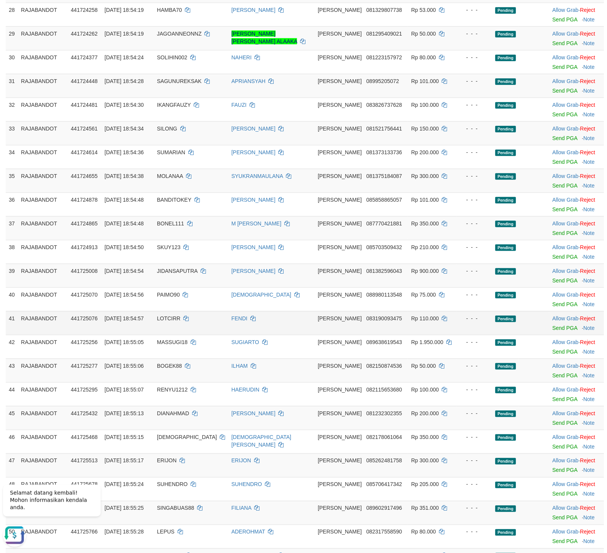
click at [371, 335] on td "DANA 083190093475" at bounding box center [361, 323] width 93 height 24
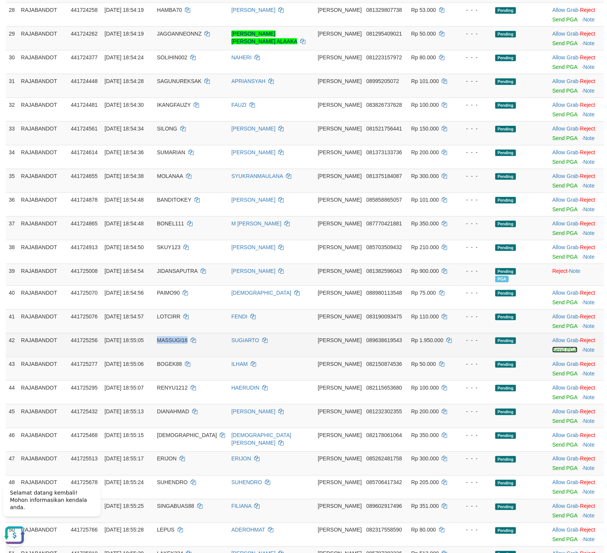
click at [559, 353] on link "Send PGA" at bounding box center [564, 350] width 25 height 6
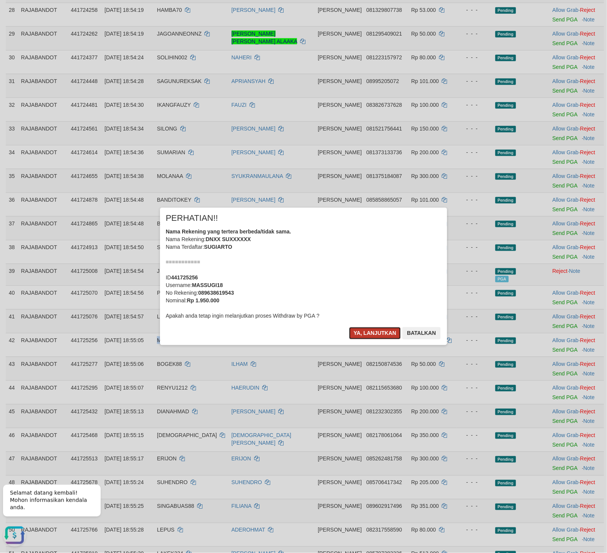
click at [374, 335] on button "Ya, lanjutkan" at bounding box center [375, 333] width 52 height 12
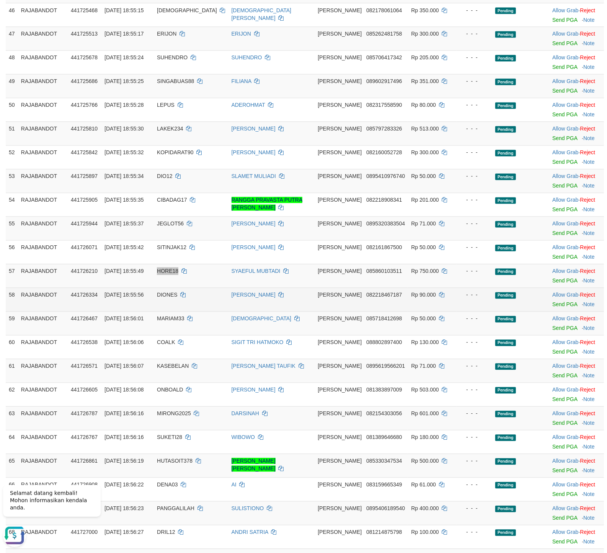
scroll to position [1182, 0]
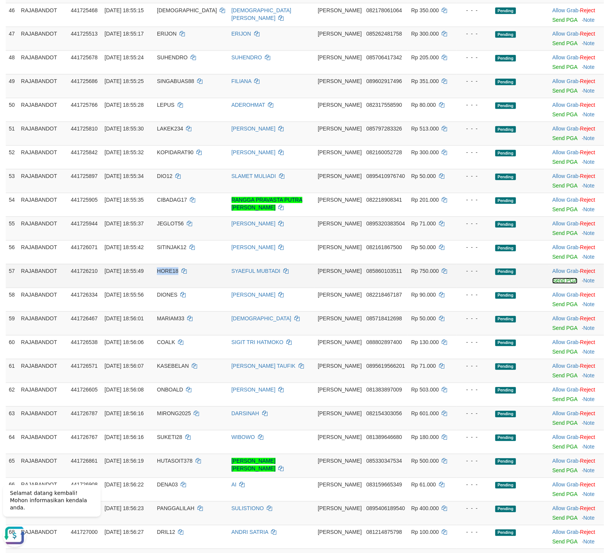
click at [552, 284] on link "Send PGA" at bounding box center [564, 281] width 25 height 6
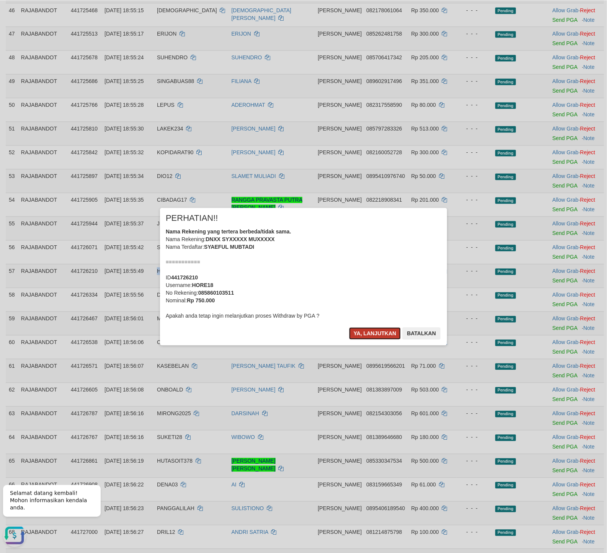
click at [357, 332] on button "Ya, lanjutkan" at bounding box center [375, 333] width 52 height 12
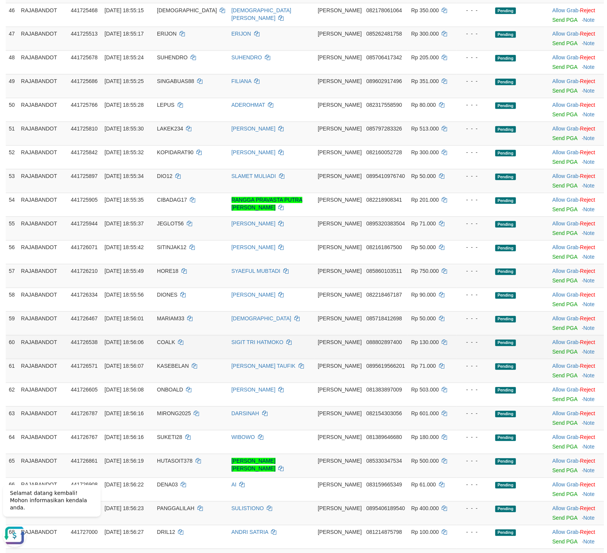
click at [310, 355] on td "SIGIT TRI HATMOKO" at bounding box center [272, 347] width 87 height 24
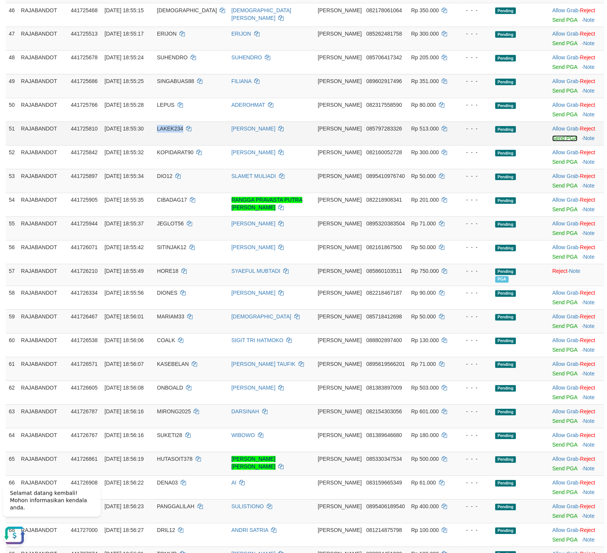
click at [552, 141] on link "Send PGA" at bounding box center [564, 138] width 25 height 6
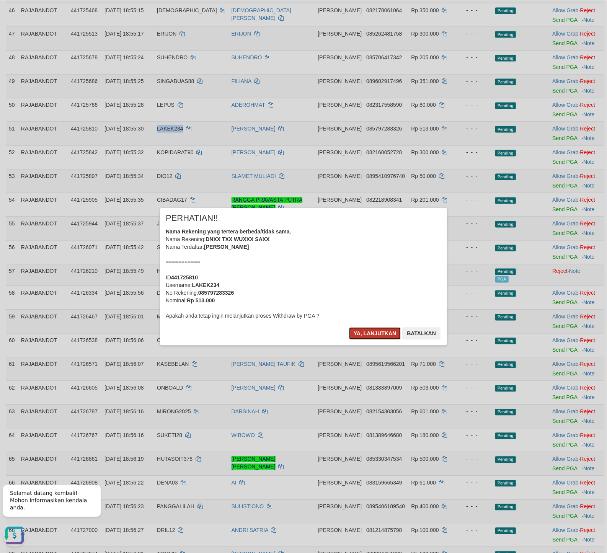
click at [374, 330] on button "Ya, lanjutkan" at bounding box center [375, 333] width 52 height 12
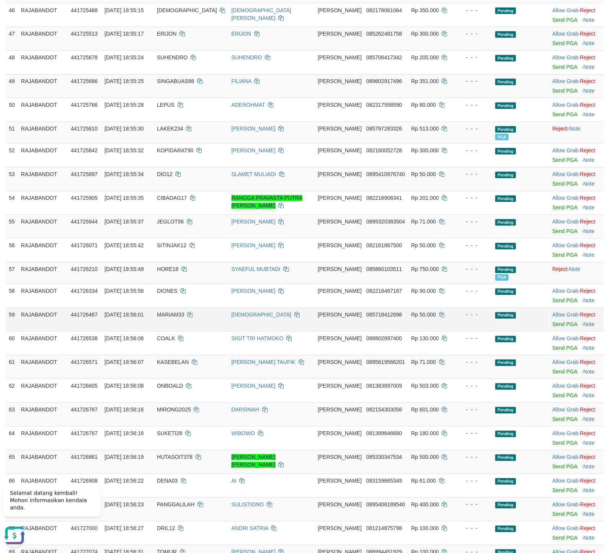
click at [312, 326] on td "SUNARIYA" at bounding box center [272, 319] width 87 height 24
click at [552, 470] on link "Send PGA" at bounding box center [564, 467] width 25 height 6
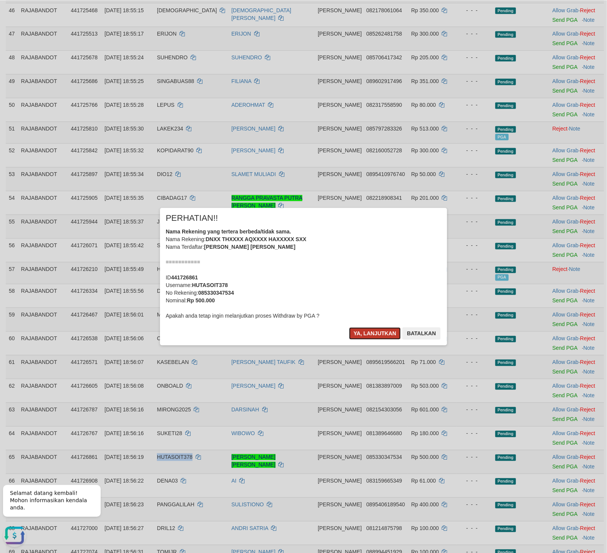
click at [370, 331] on button "Ya, lanjutkan" at bounding box center [375, 333] width 52 height 12
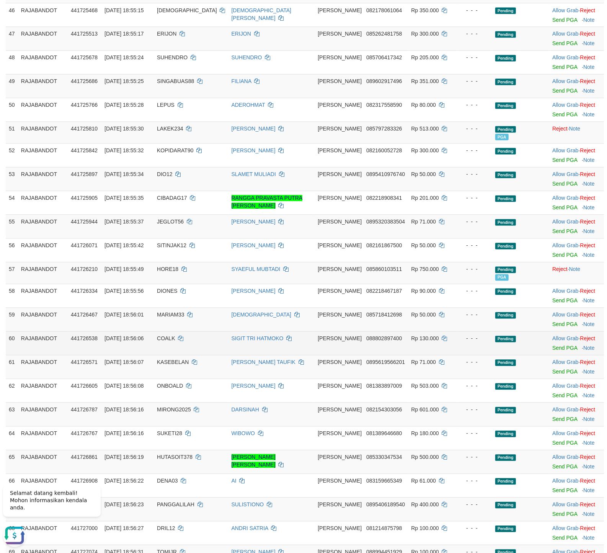
click at [315, 348] on td "SIGIT TRI HATMOKO" at bounding box center [272, 343] width 87 height 24
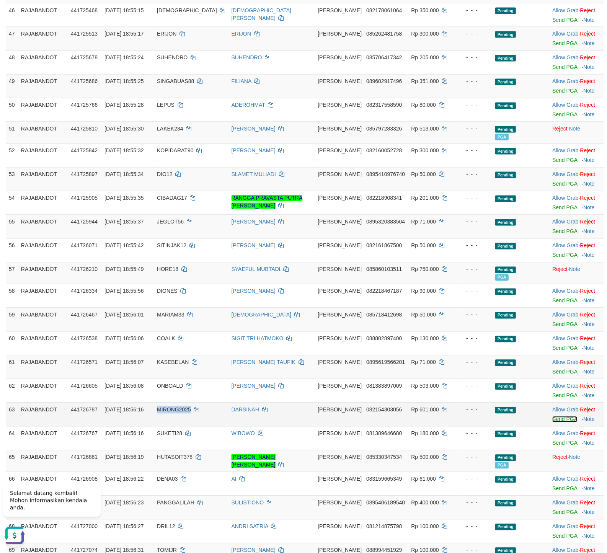
click at [552, 422] on link "Send PGA" at bounding box center [564, 419] width 25 height 6
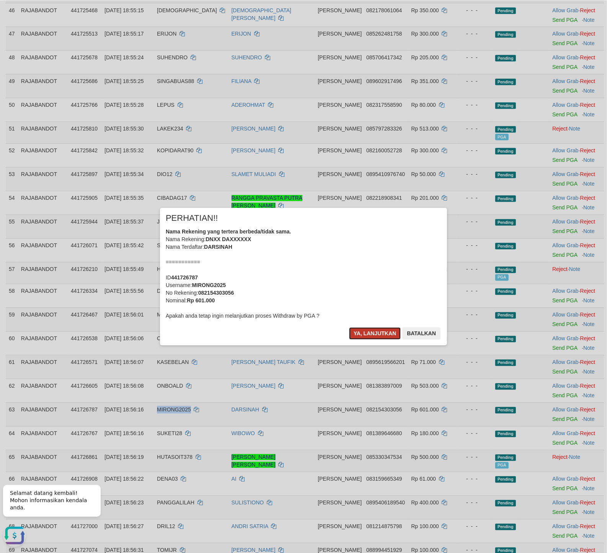
click at [365, 336] on button "Ya, lanjutkan" at bounding box center [375, 333] width 52 height 12
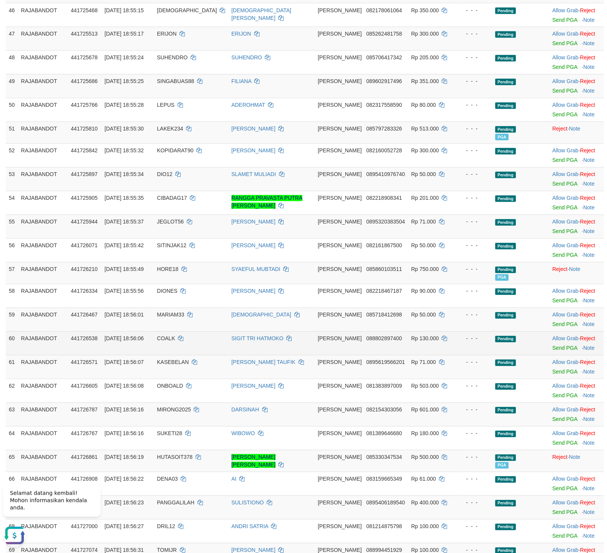
click at [301, 340] on td "SIGIT TRI HATMOKO" at bounding box center [272, 343] width 87 height 24
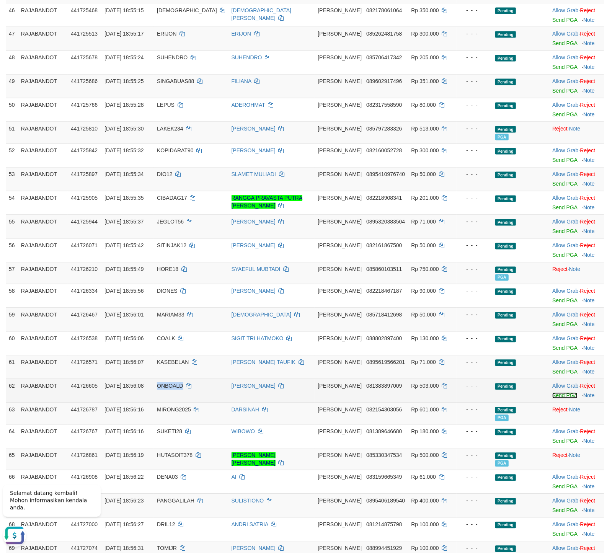
click at [552, 399] on link "Send PGA" at bounding box center [564, 395] width 25 height 6
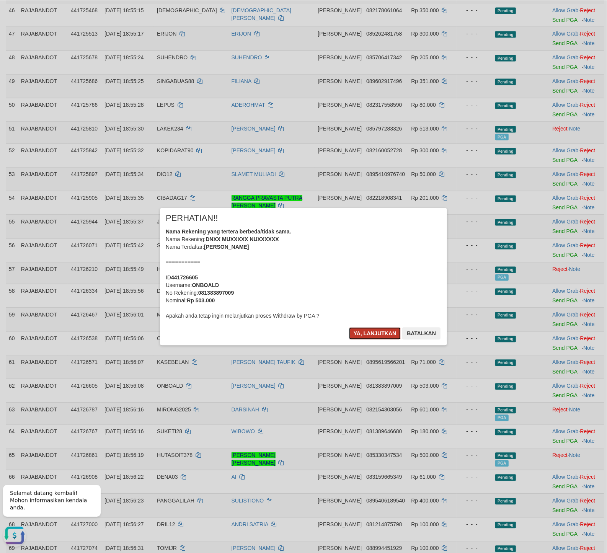
click at [377, 336] on button "Ya, lanjutkan" at bounding box center [375, 333] width 52 height 12
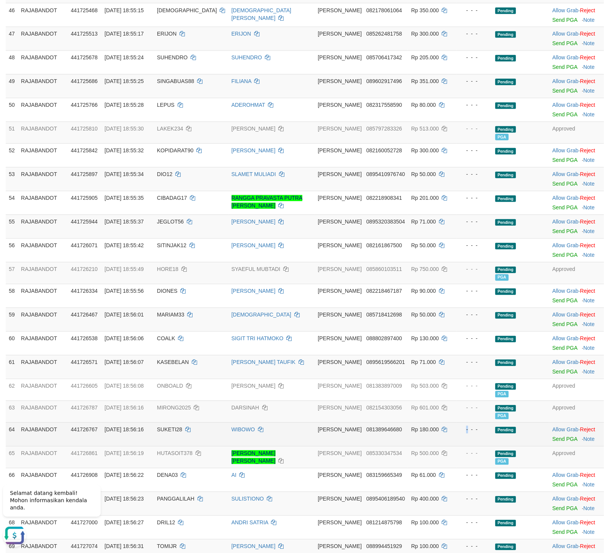
click at [457, 442] on td "- - -" at bounding box center [475, 434] width 36 height 24
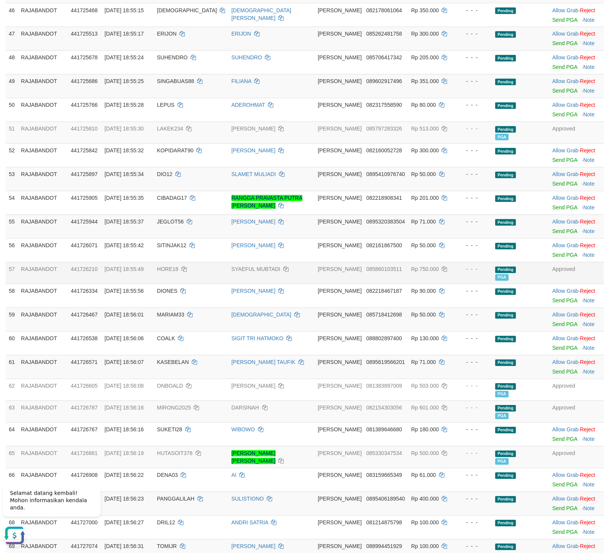
click at [460, 272] on div "- - -" at bounding box center [474, 269] width 29 height 8
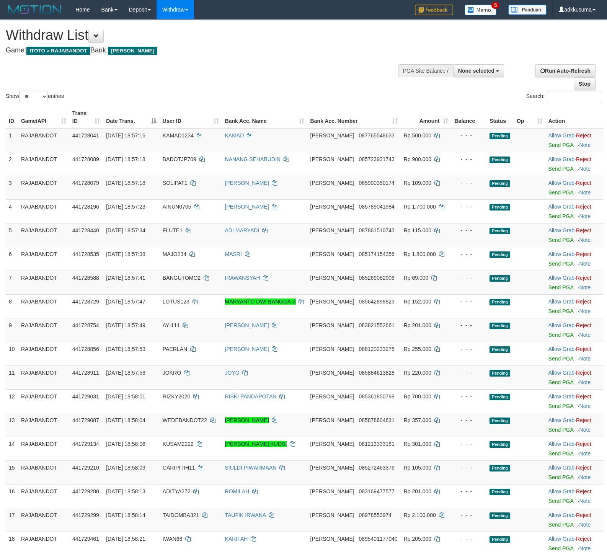
select select
select select "***"
click option "***" at bounding box center [0, 0] width 0 height 0
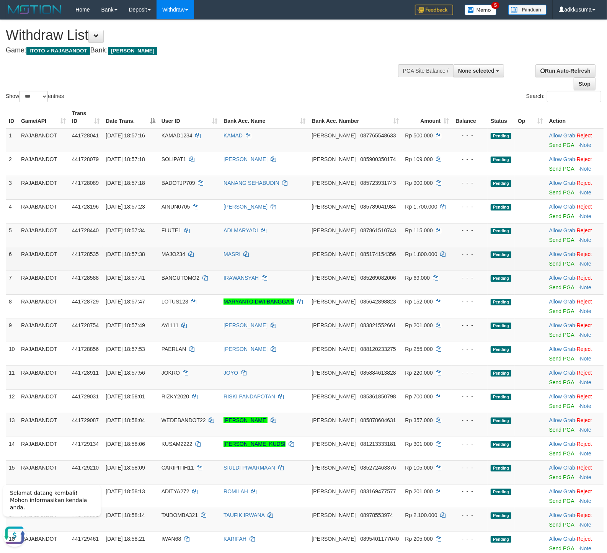
click at [457, 260] on td "- - -" at bounding box center [470, 259] width 36 height 24
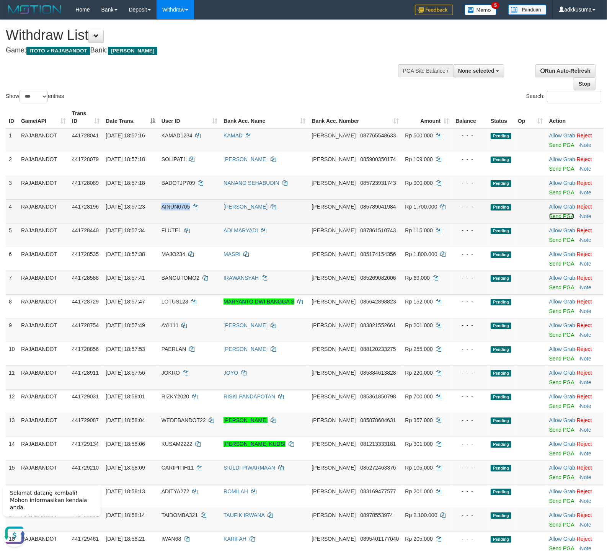
click at [553, 216] on link "Send PGA" at bounding box center [561, 216] width 25 height 6
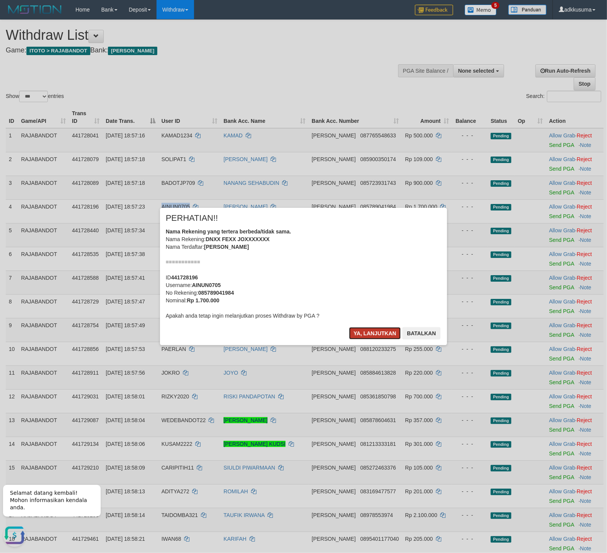
click at [355, 331] on button "Ya, lanjutkan" at bounding box center [375, 333] width 52 height 12
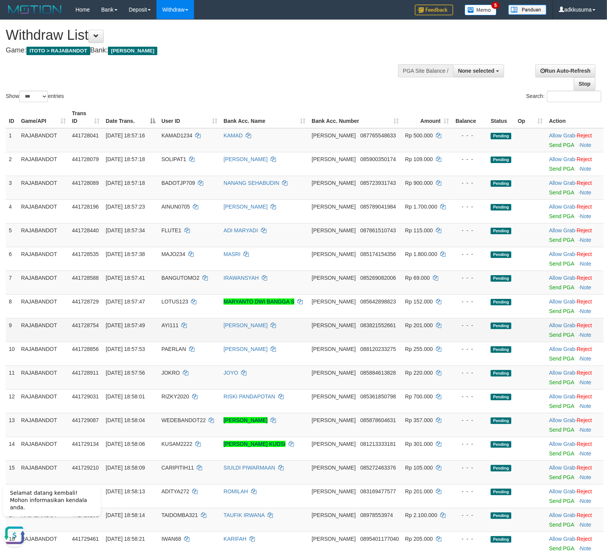
click at [337, 334] on td "DANA 083821552661" at bounding box center [355, 330] width 93 height 24
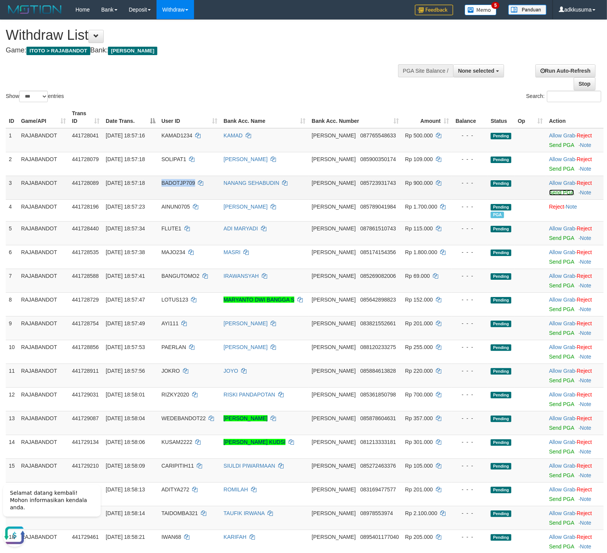
click at [556, 194] on link "Send PGA" at bounding box center [561, 193] width 25 height 6
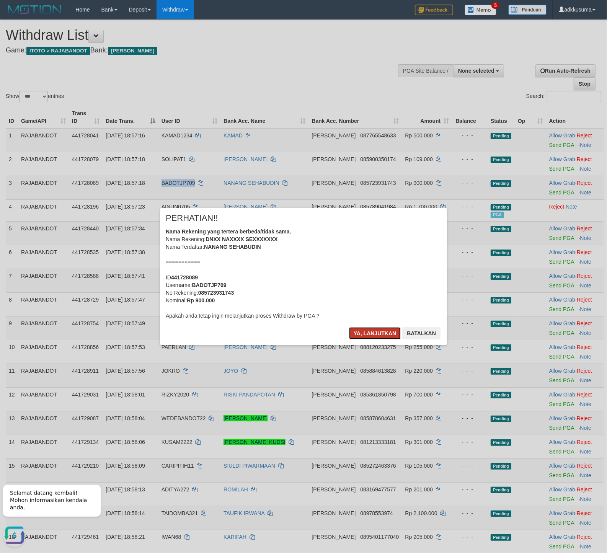
click at [386, 336] on button "Ya, lanjutkan" at bounding box center [375, 333] width 52 height 12
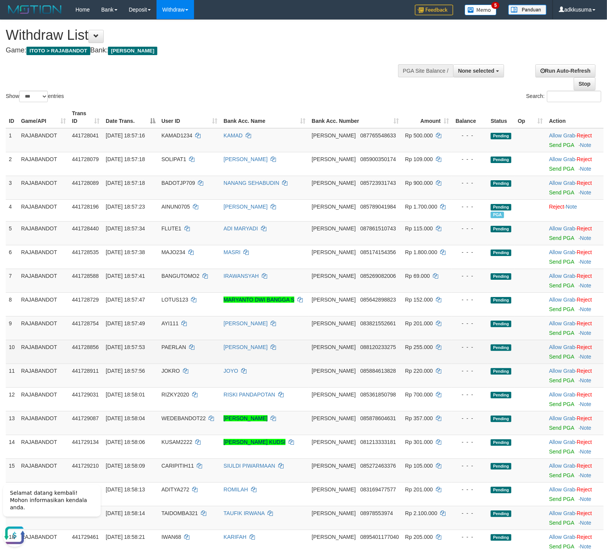
click at [452, 345] on td "- - -" at bounding box center [470, 352] width 36 height 24
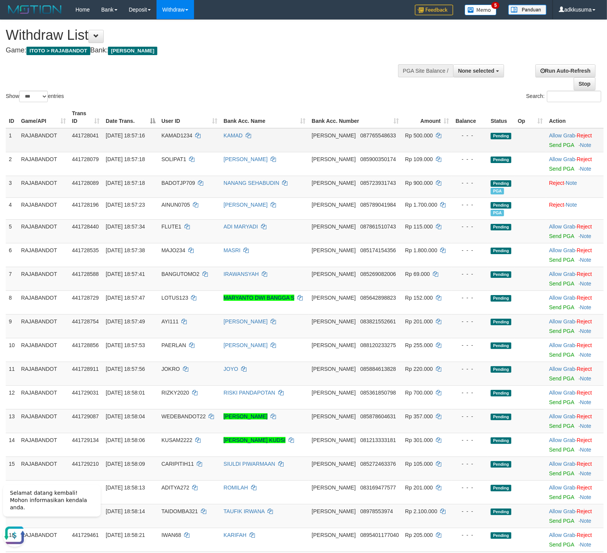
click at [553, 151] on td "Allow Grab · Reject Send PGA · Note" at bounding box center [574, 140] width 57 height 24
click at [558, 147] on link "Send PGA" at bounding box center [561, 145] width 25 height 6
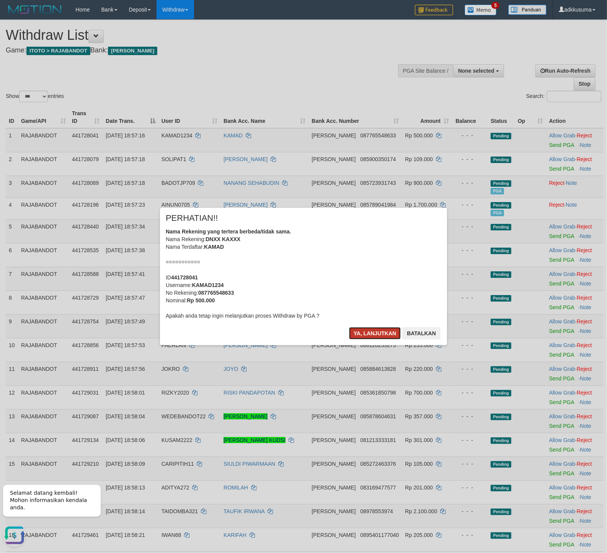
click at [360, 334] on button "Ya, lanjutkan" at bounding box center [375, 333] width 52 height 12
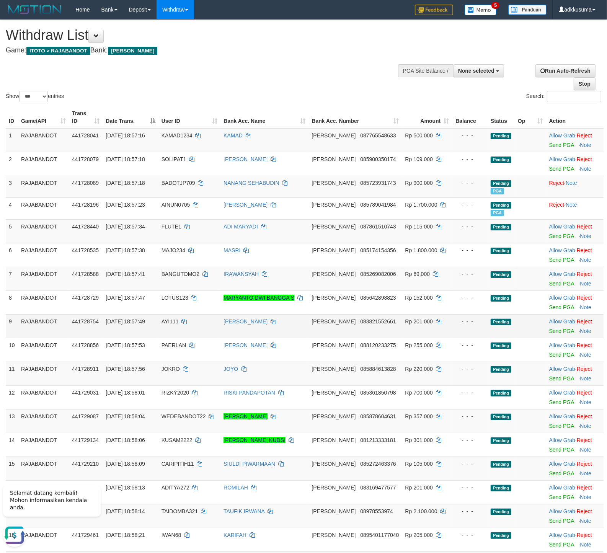
click at [299, 324] on td "[PERSON_NAME]" at bounding box center [265, 326] width 88 height 24
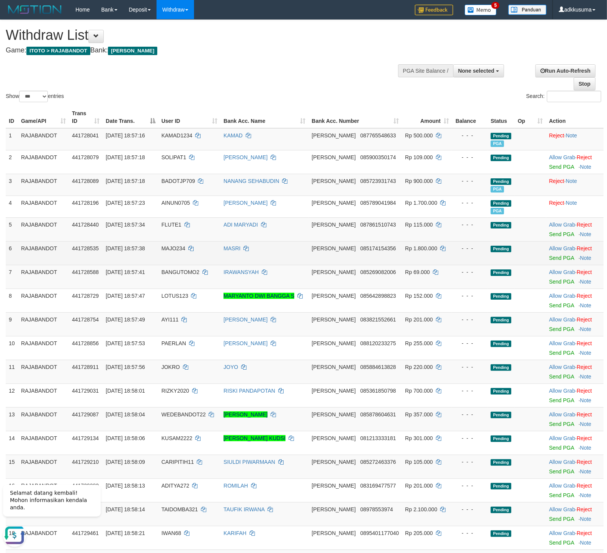
click at [549, 262] on td "Allow Grab · Reject Send PGA · Note" at bounding box center [574, 253] width 57 height 24
click at [551, 258] on link "Send PGA" at bounding box center [561, 258] width 25 height 6
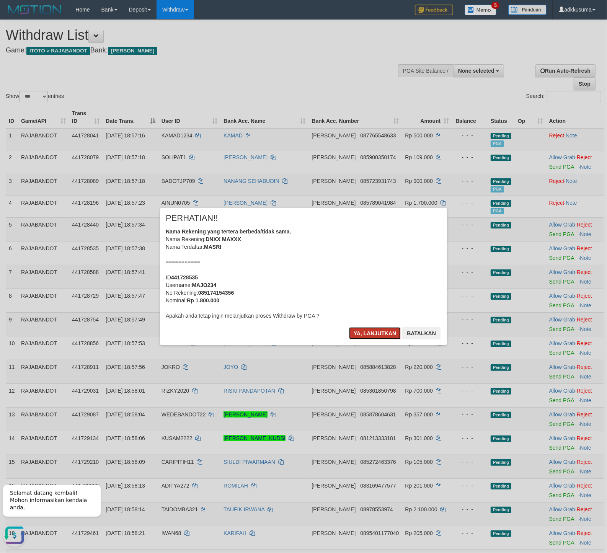
click at [367, 330] on button "Ya, lanjutkan" at bounding box center [375, 333] width 52 height 12
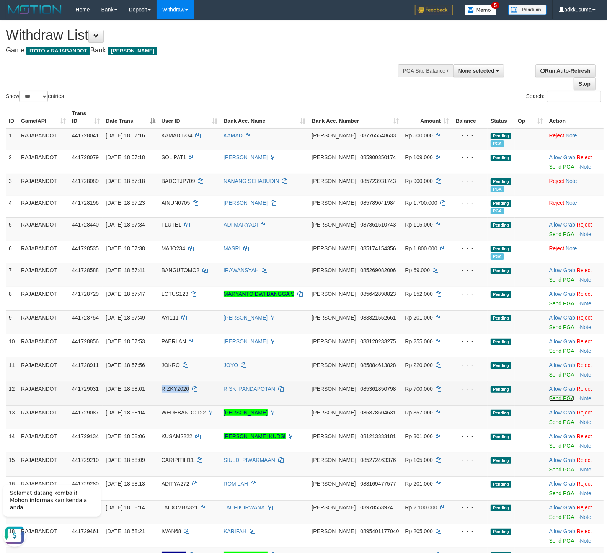
click at [556, 399] on link "Send PGA" at bounding box center [561, 399] width 25 height 6
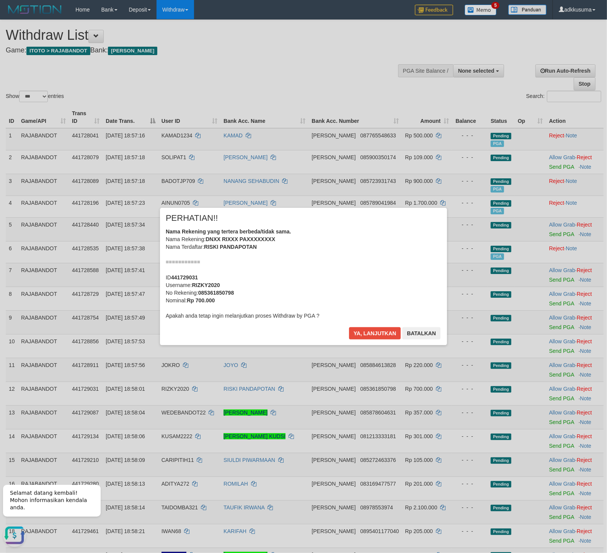
click at [368, 340] on div "Ya, lanjutkan Batalkan" at bounding box center [394, 336] width 93 height 18
click at [370, 334] on button "Ya, lanjutkan" at bounding box center [375, 333] width 52 height 12
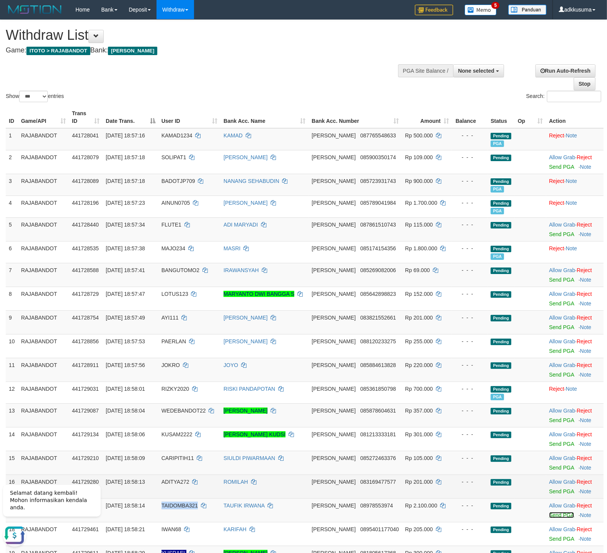
drag, startPoint x: 550, startPoint y: 516, endPoint x: 572, endPoint y: 481, distance: 42.0
click at [546, 507] on td "Allow Grab · Reject Send PGA · Note" at bounding box center [574, 510] width 57 height 24
click at [549, 512] on link "Send PGA" at bounding box center [561, 515] width 25 height 6
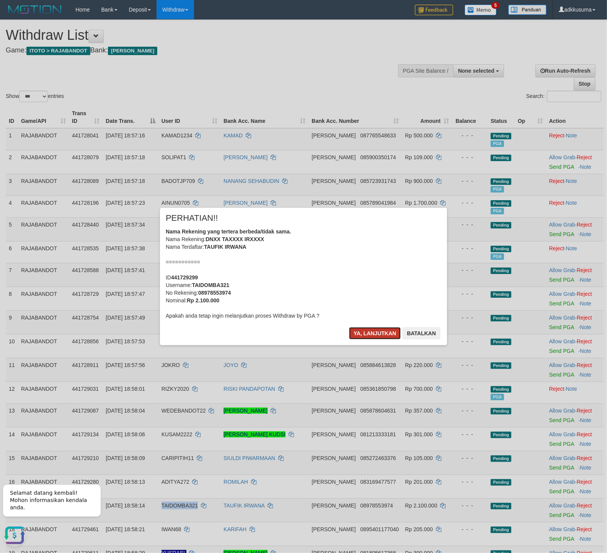
click at [365, 333] on button "Ya, lanjutkan" at bounding box center [375, 333] width 52 height 12
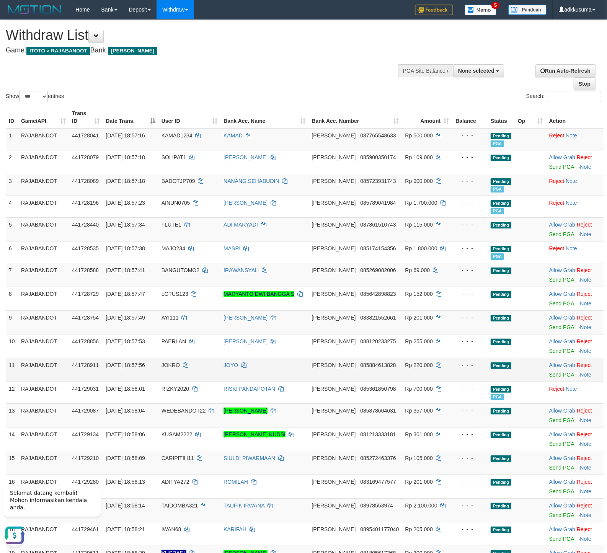
click at [380, 364] on span "085884613828" at bounding box center [378, 365] width 36 height 6
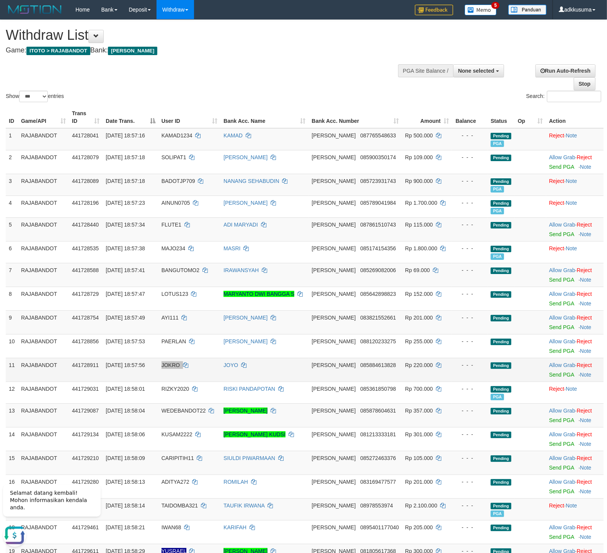
click at [293, 373] on td "JOYO" at bounding box center [265, 370] width 88 height 24
click at [518, 315] on td at bounding box center [530, 323] width 31 height 24
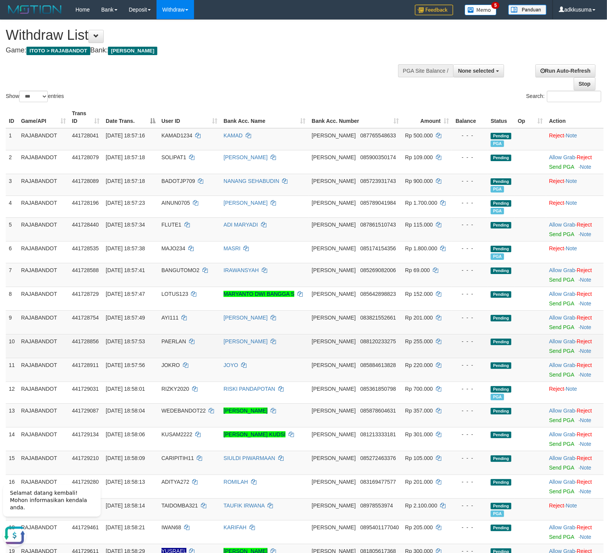
click at [515, 358] on td at bounding box center [530, 346] width 31 height 24
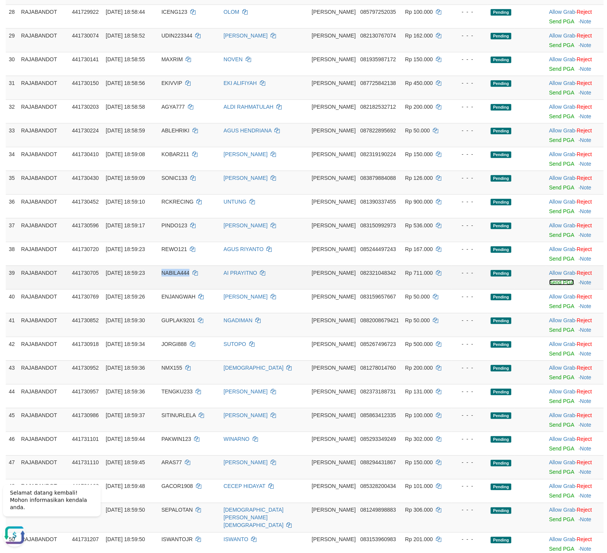
click at [564, 286] on link "Send PGA" at bounding box center [561, 282] width 25 height 6
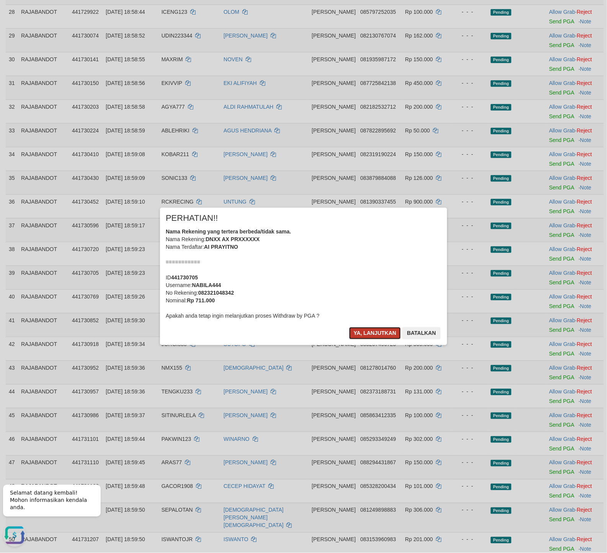
click at [371, 329] on button "Ya, lanjutkan" at bounding box center [375, 333] width 52 height 12
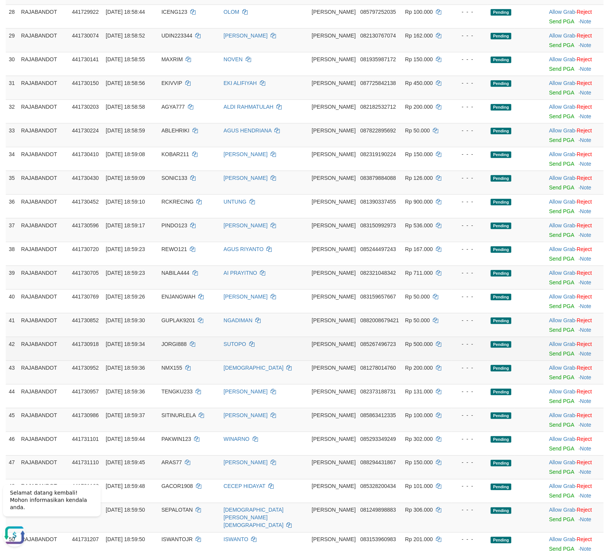
click at [325, 359] on td "DANA 085267496723" at bounding box center [355, 349] width 93 height 24
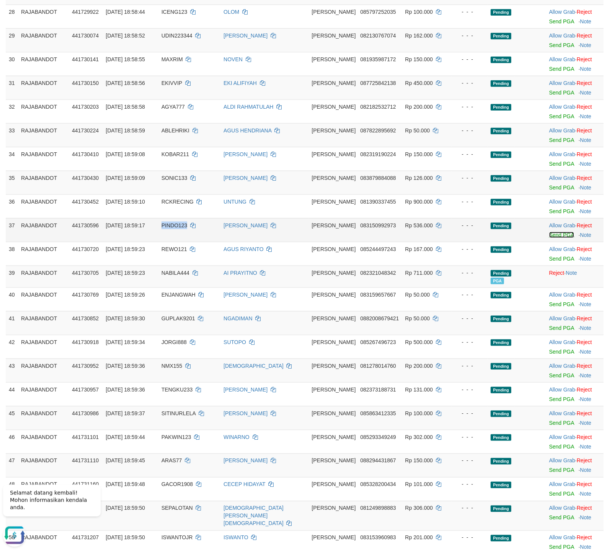
click at [549, 238] on link "Send PGA" at bounding box center [561, 235] width 25 height 6
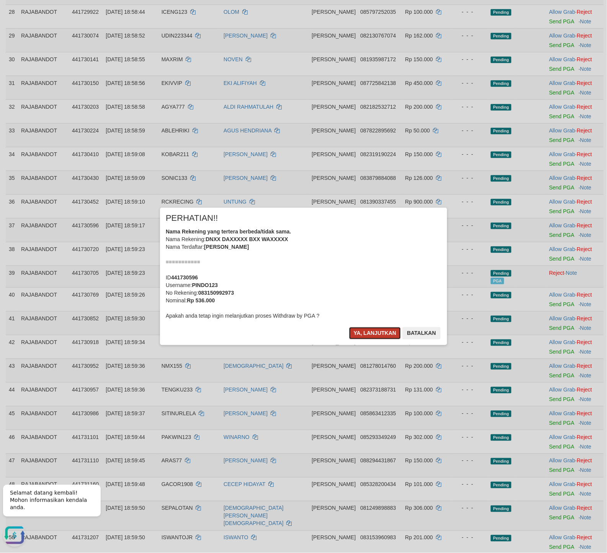
click at [373, 329] on button "Ya, lanjutkan" at bounding box center [375, 333] width 52 height 12
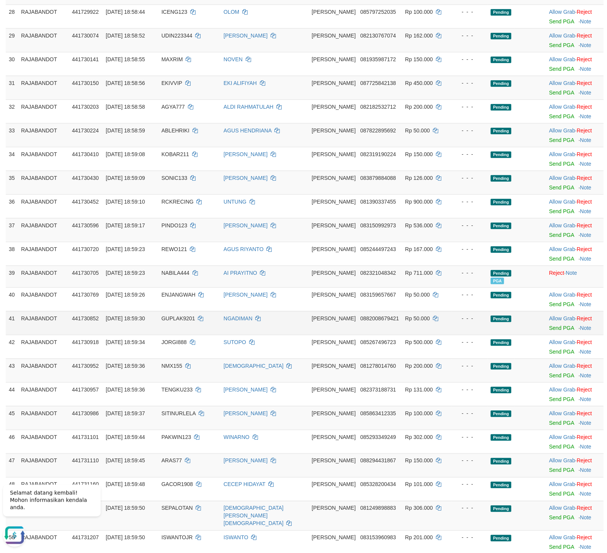
click at [279, 333] on td "NGADIMAN" at bounding box center [265, 323] width 88 height 24
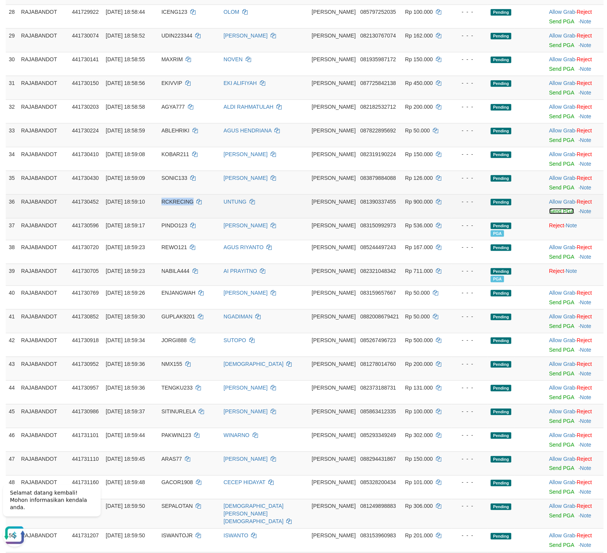
click at [549, 214] on link "Send PGA" at bounding box center [561, 211] width 25 height 6
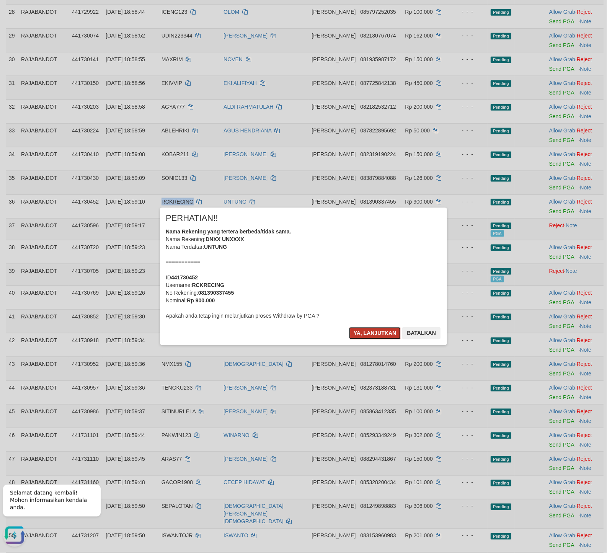
click at [357, 327] on button "Ya, lanjutkan" at bounding box center [375, 333] width 52 height 12
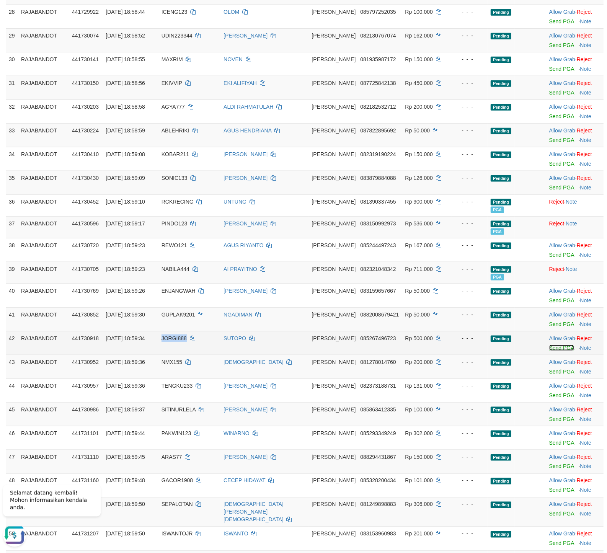
click at [549, 351] on link "Send PGA" at bounding box center [561, 348] width 25 height 6
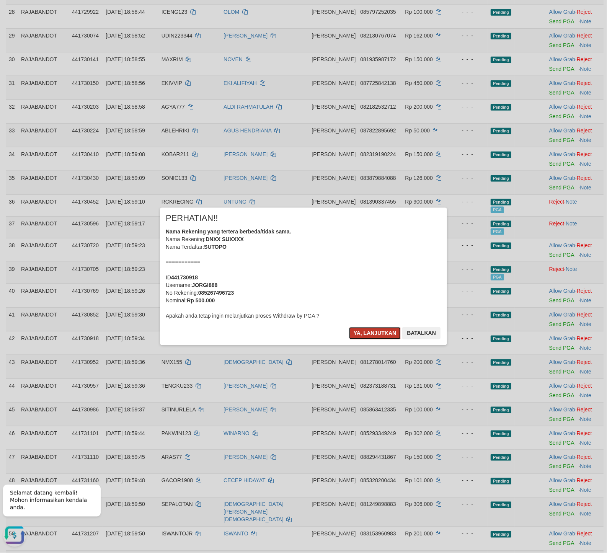
click at [362, 332] on button "Ya, lanjutkan" at bounding box center [375, 333] width 52 height 12
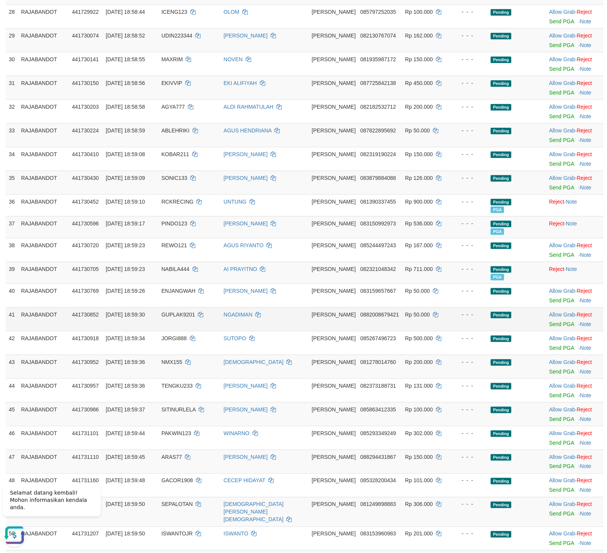
click at [332, 331] on td "[PERSON_NAME] 0882008679421" at bounding box center [355, 319] width 93 height 24
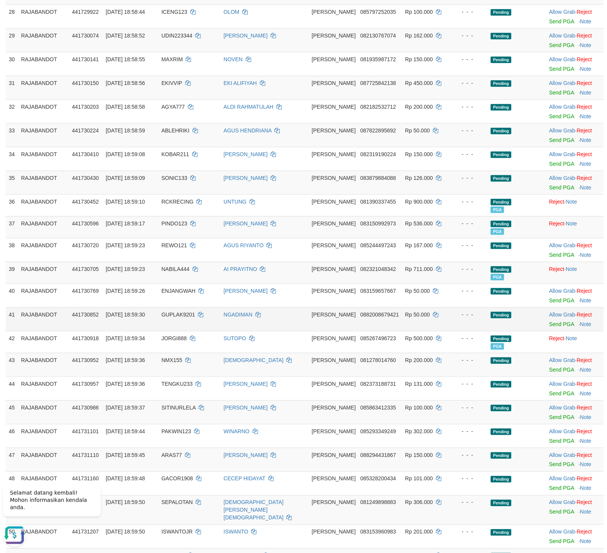
scroll to position [1079, 0]
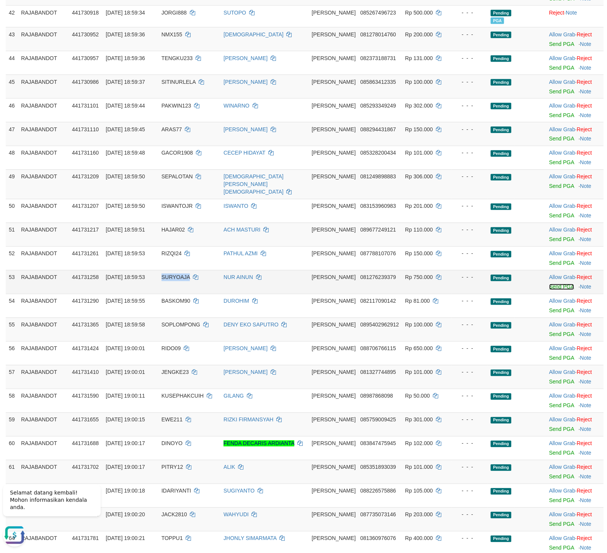
click at [560, 288] on link "Send PGA" at bounding box center [561, 287] width 25 height 6
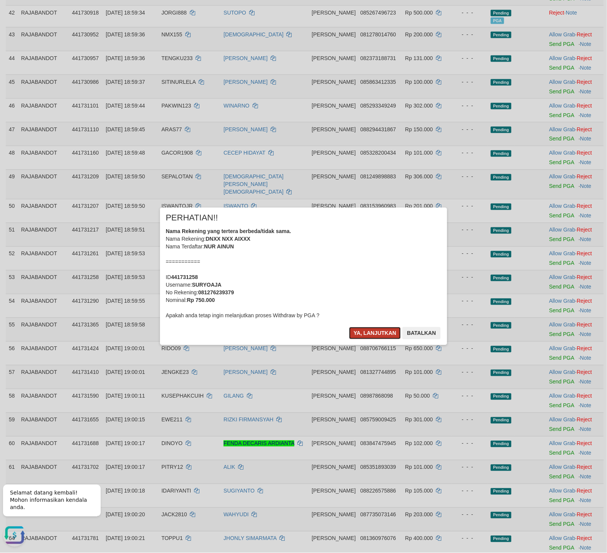
click at [370, 334] on button "Ya, lanjutkan" at bounding box center [375, 333] width 52 height 12
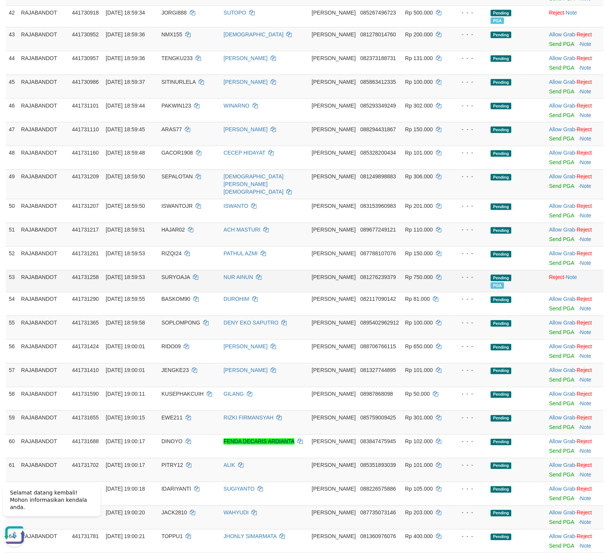
click at [457, 279] on div "- - -" at bounding box center [469, 278] width 29 height 8
click at [549, 353] on link "Send PGA" at bounding box center [561, 356] width 25 height 6
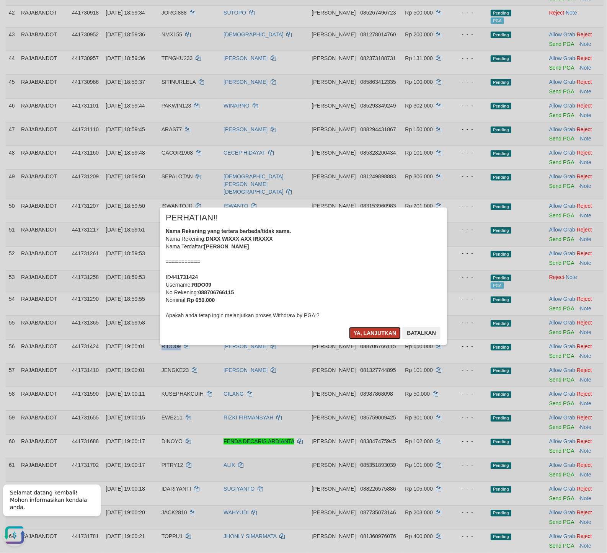
click at [355, 338] on button "Ya, lanjutkan" at bounding box center [375, 333] width 52 height 12
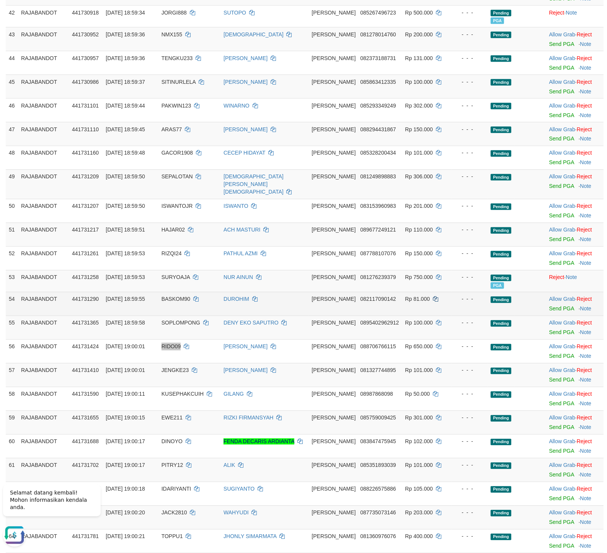
click at [433, 298] on icon at bounding box center [435, 299] width 5 height 5
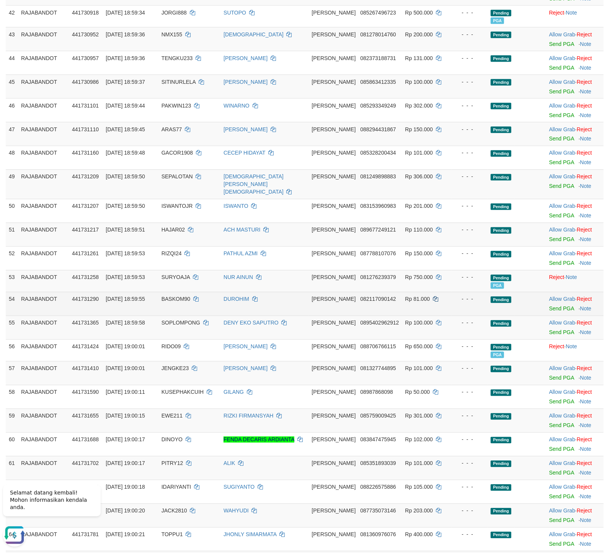
scroll to position [1411, 0]
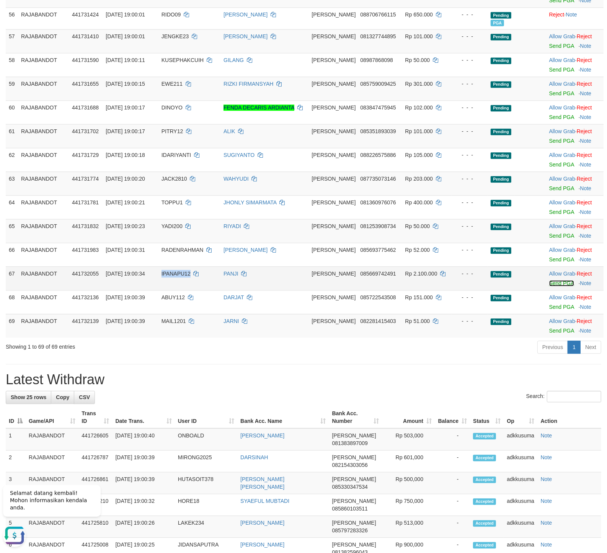
click at [549, 283] on link "Send PGA" at bounding box center [561, 283] width 25 height 6
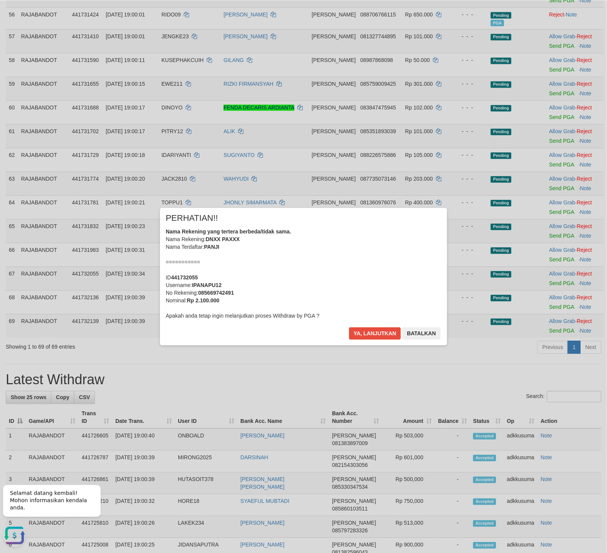
click at [358, 326] on div "× PERHATIAN!! Nama Rekening yang tertera berbeda/tidak sama. Nama Rekening: DNX…" at bounding box center [303, 276] width 287 height 137
click at [357, 332] on button "Ya, lanjutkan" at bounding box center [375, 333] width 52 height 12
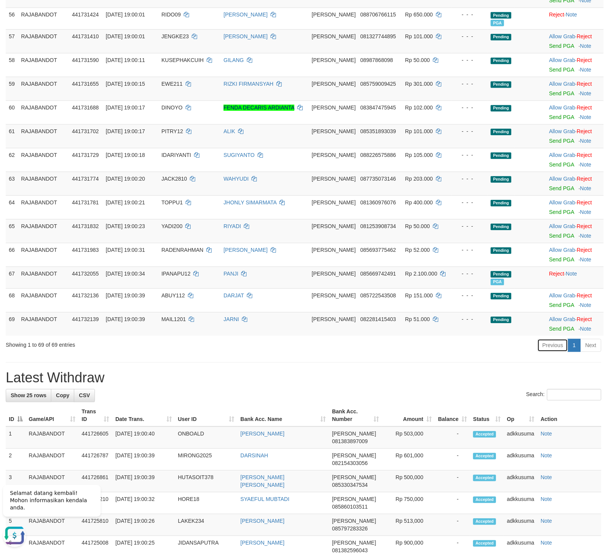
click at [551, 347] on link "Previous" at bounding box center [553, 345] width 31 height 13
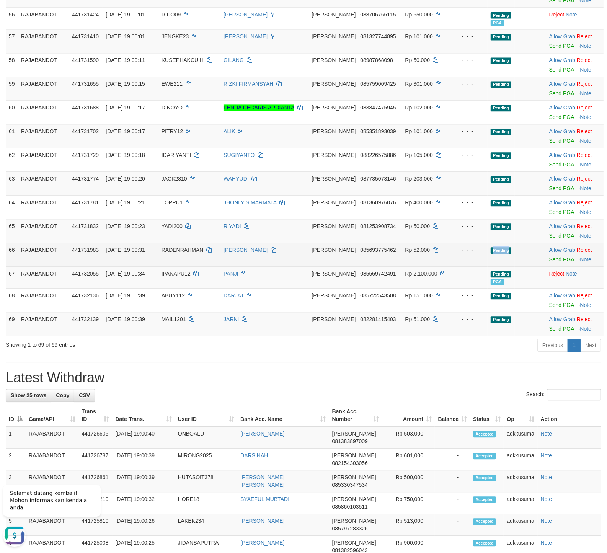
click at [515, 266] on td at bounding box center [530, 255] width 31 height 24
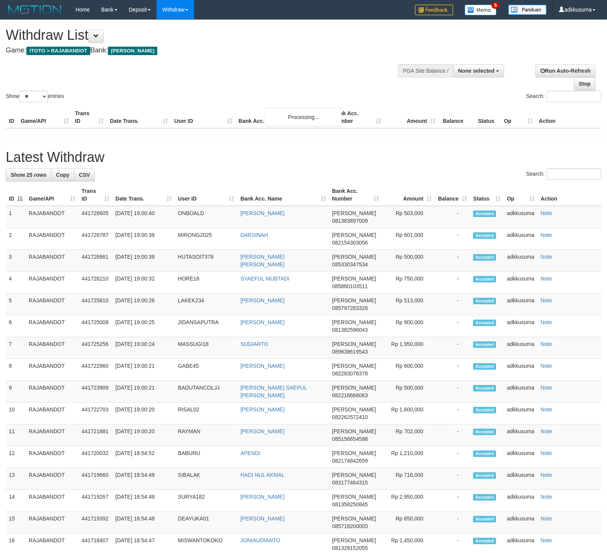
select select
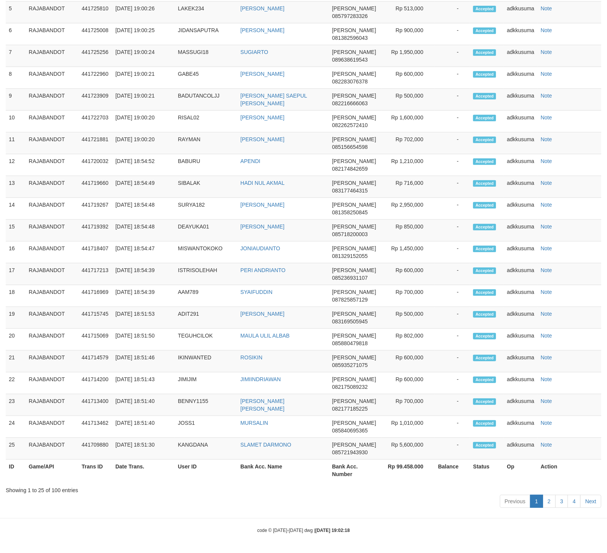
click at [455, 233] on td "-" at bounding box center [452, 231] width 35 height 22
click at [551, 499] on link "2" at bounding box center [549, 501] width 13 height 13
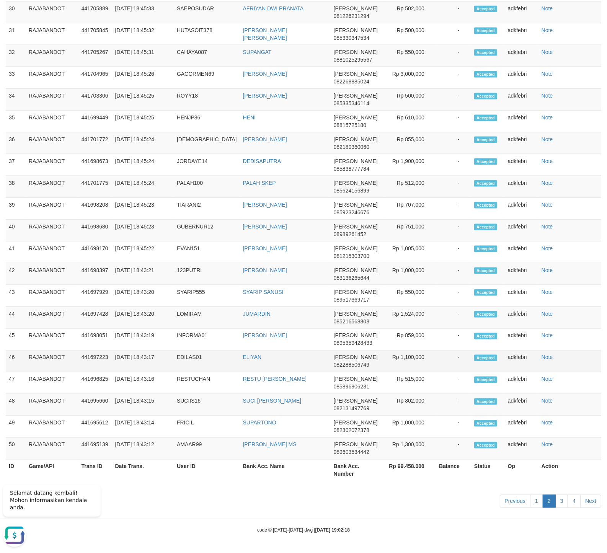
scroll to position [0, 0]
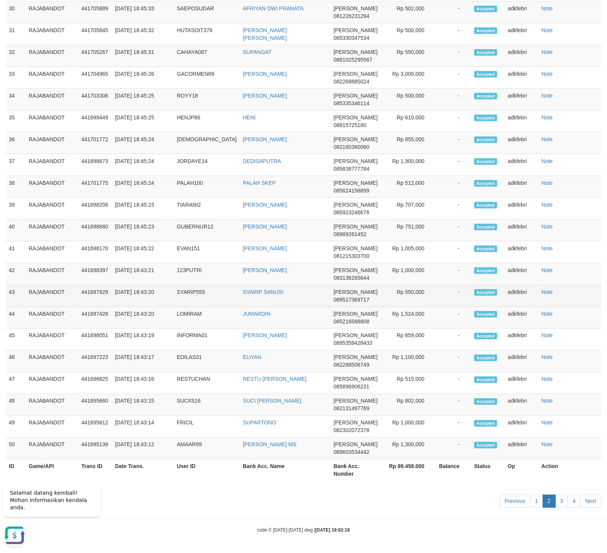
click at [451, 287] on td "-" at bounding box center [453, 296] width 35 height 22
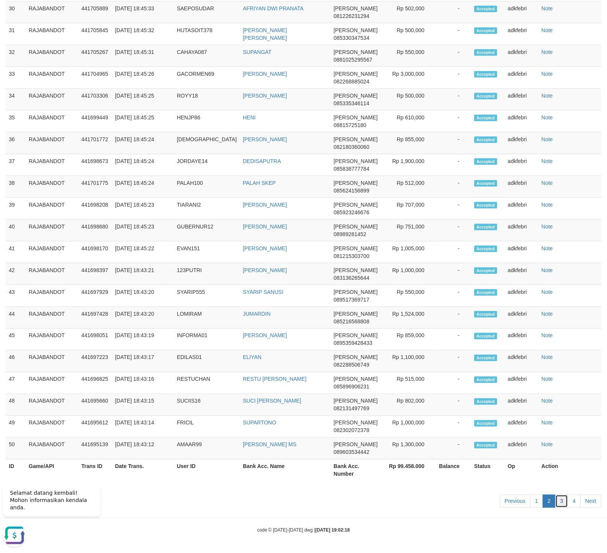
click at [559, 502] on link "3" at bounding box center [562, 501] width 13 height 13
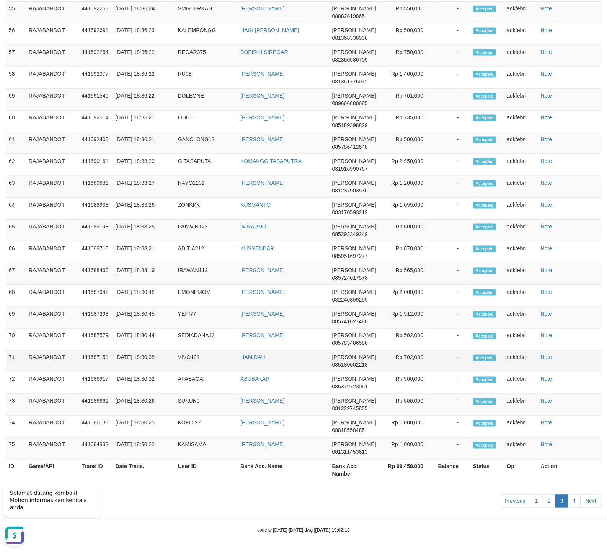
click at [446, 365] on td "-" at bounding box center [452, 362] width 35 height 22
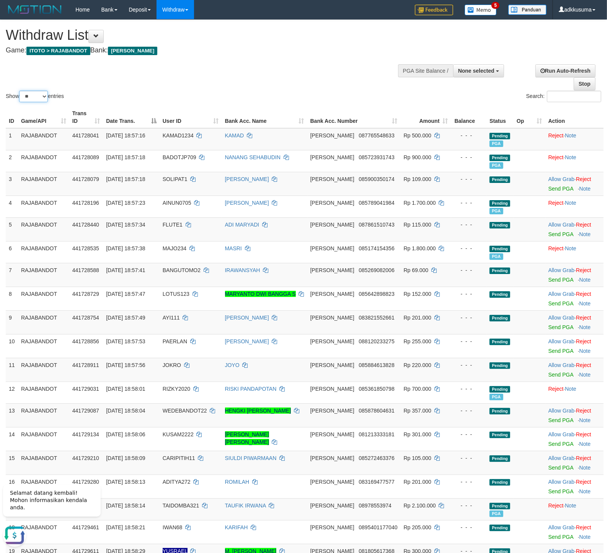
click at [19, 91] on select "** ** ** ***" at bounding box center [33, 96] width 29 height 11
select select "***"
click option "***" at bounding box center [0, 0] width 0 height 0
click at [176, 77] on div "Show ** ** ** *** entries Search:" at bounding box center [303, 62] width 607 height 84
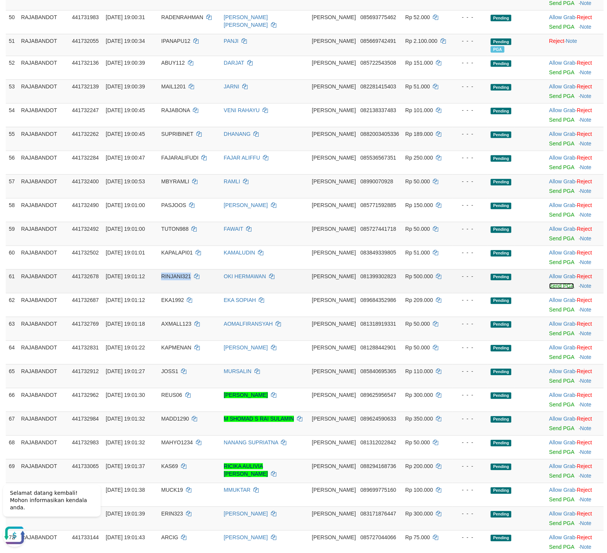
click at [549, 287] on link "Send PGA" at bounding box center [561, 286] width 25 height 6
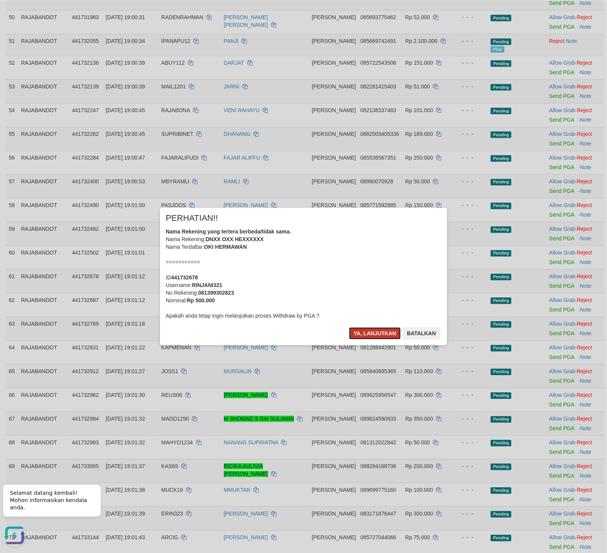
click at [388, 333] on button "Ya, lanjutkan" at bounding box center [375, 333] width 52 height 12
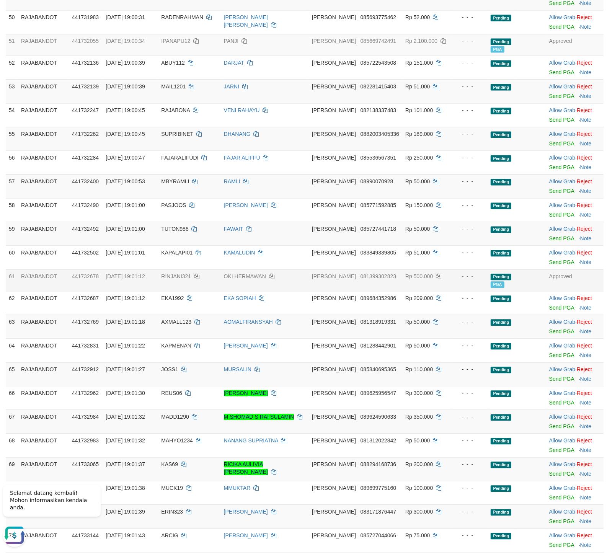
click at [587, 276] on td "Approved" at bounding box center [574, 280] width 57 height 22
click at [303, 184] on td "RAMLI" at bounding box center [265, 186] width 88 height 24
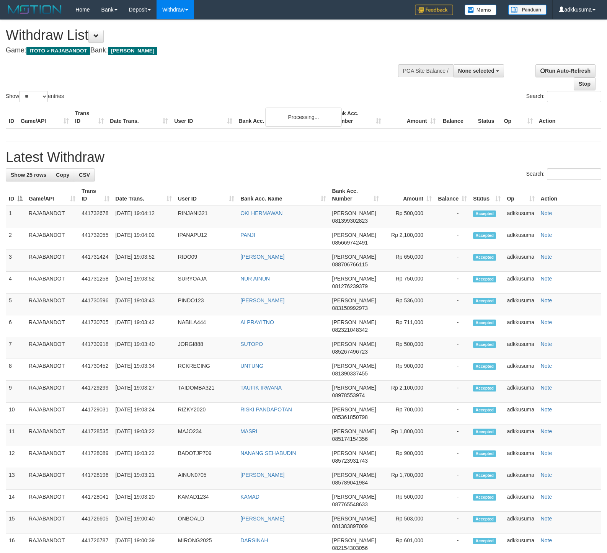
select select
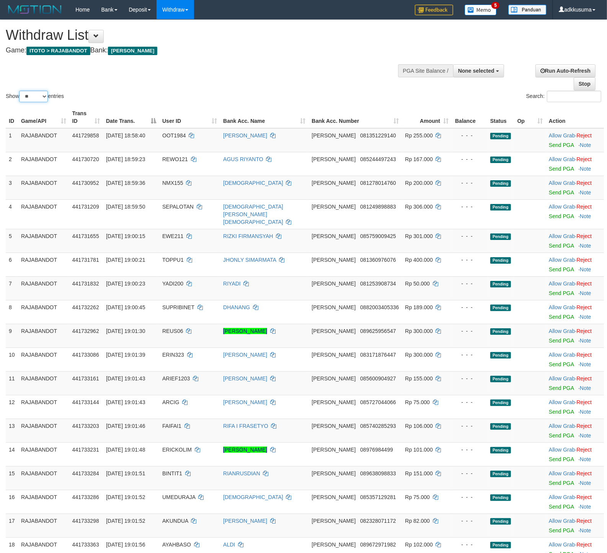
click at [19, 91] on select "** ** ** ***" at bounding box center [33, 96] width 29 height 11
select select "***"
click option "***" at bounding box center [0, 0] width 0 height 0
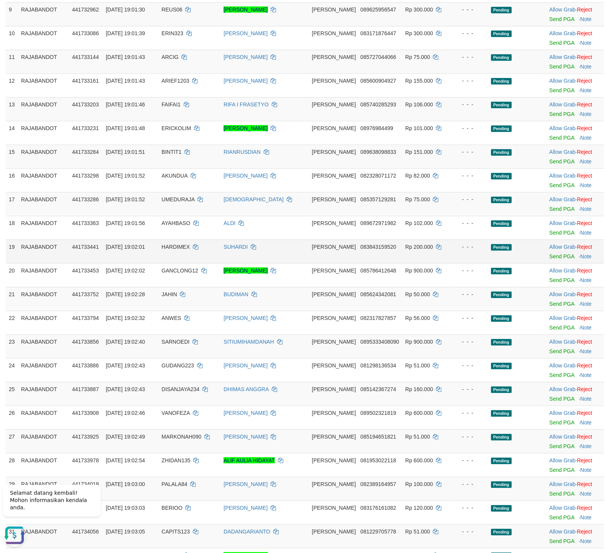
click at [466, 244] on div "- - -" at bounding box center [470, 247] width 29 height 8
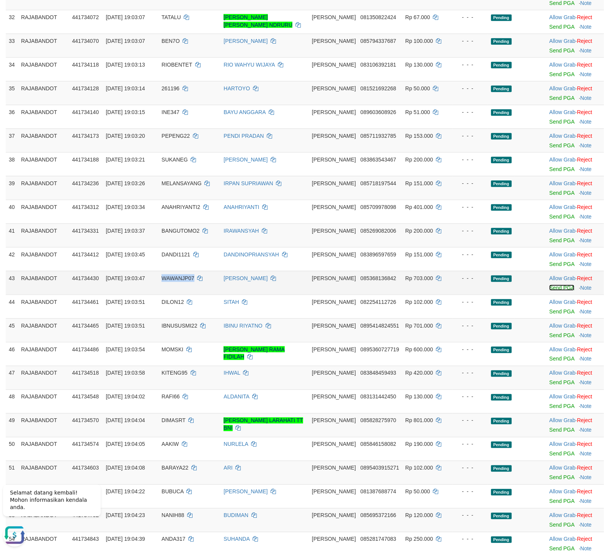
click at [561, 286] on link "Send PGA" at bounding box center [561, 288] width 25 height 6
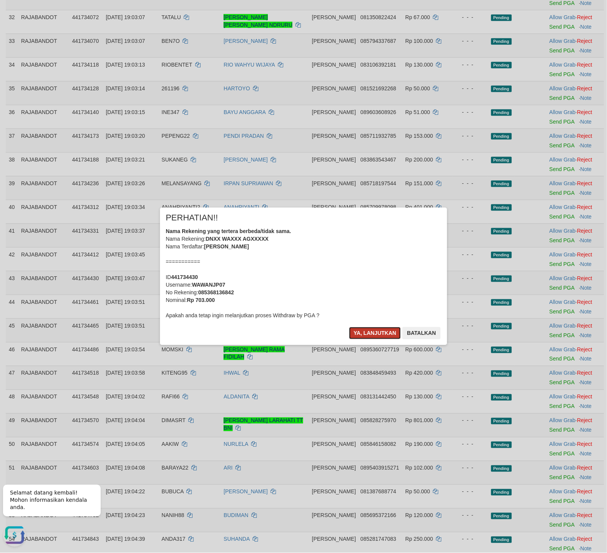
click at [369, 334] on button "Ya, lanjutkan" at bounding box center [375, 333] width 52 height 12
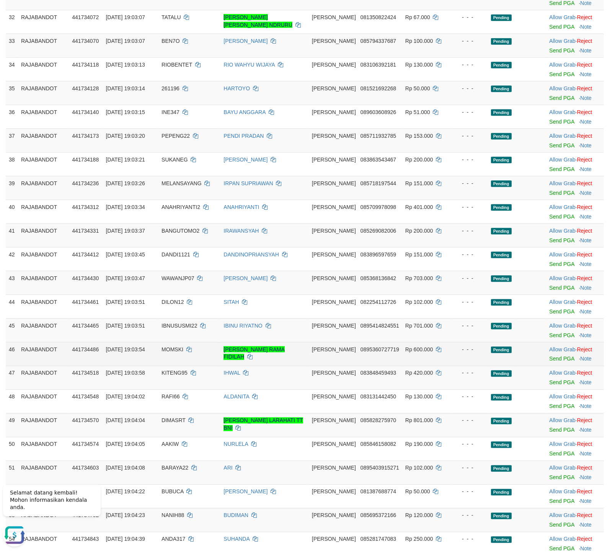
click at [453, 343] on td "- - -" at bounding box center [471, 354] width 36 height 24
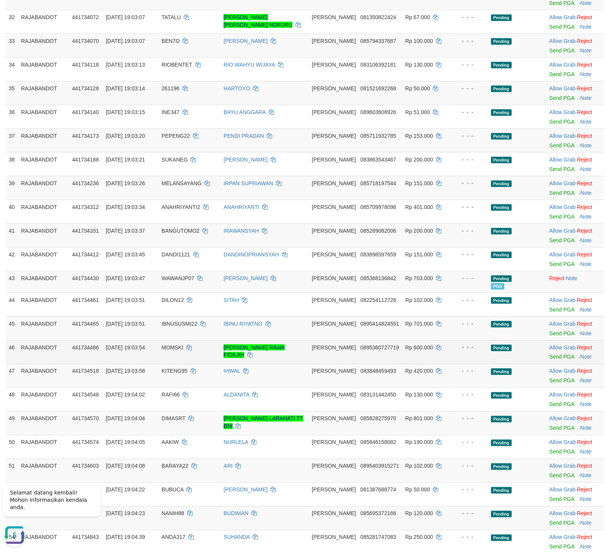
click at [549, 363] on td "Allow Grab · Reject Send PGA · Note" at bounding box center [575, 352] width 58 height 24
click at [551, 361] on td "Allow Grab · Reject Send PGA · Note" at bounding box center [575, 352] width 58 height 24
click at [553, 357] on link "Send PGA" at bounding box center [561, 357] width 25 height 6
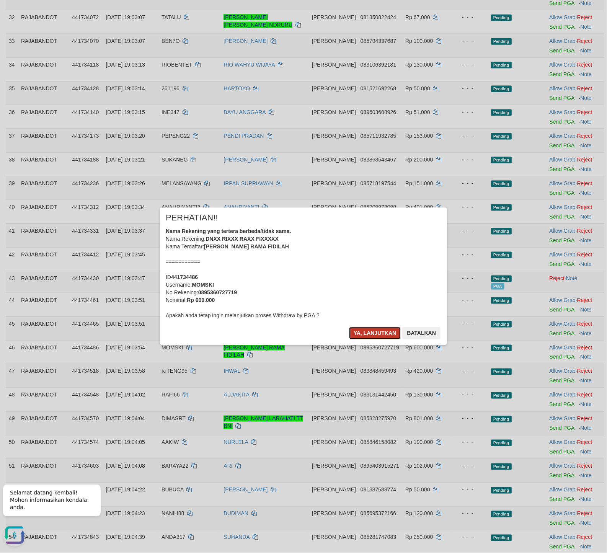
click at [383, 331] on button "Ya, lanjutkan" at bounding box center [375, 333] width 52 height 12
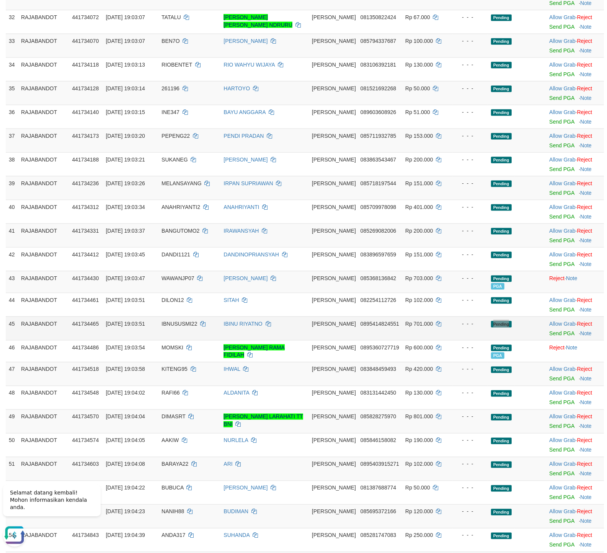
click at [517, 334] on td at bounding box center [530, 329] width 31 height 24
click at [552, 330] on link "Send PGA" at bounding box center [561, 333] width 25 height 6
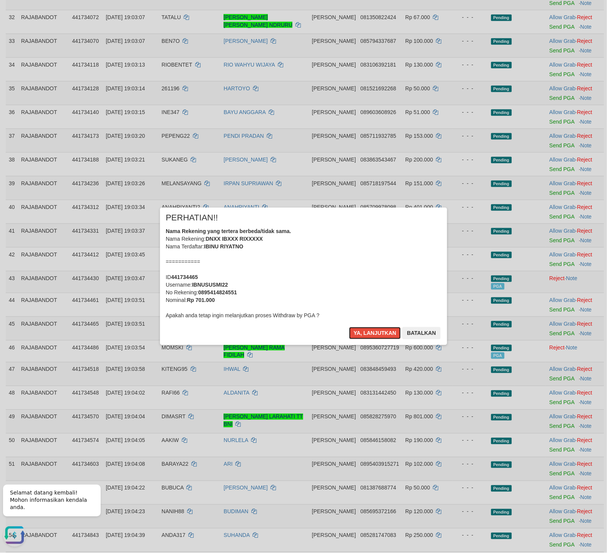
drag, startPoint x: 385, startPoint y: 336, endPoint x: 406, endPoint y: 335, distance: 20.7
click at [384, 336] on button "Ya, lanjutkan" at bounding box center [375, 333] width 52 height 12
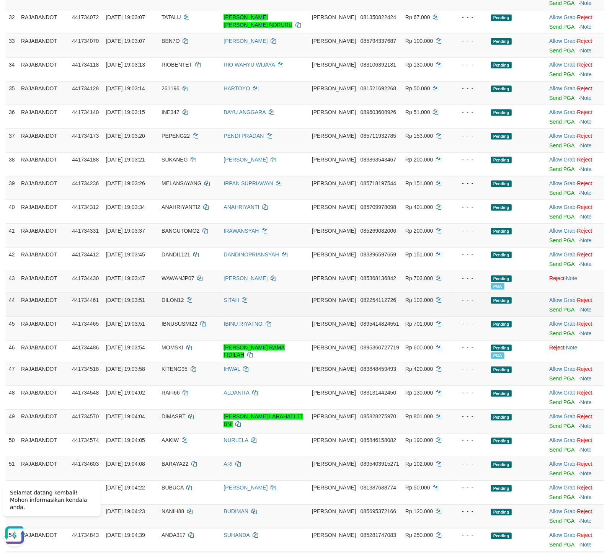
click at [499, 302] on span "Pending" at bounding box center [501, 300] width 21 height 7
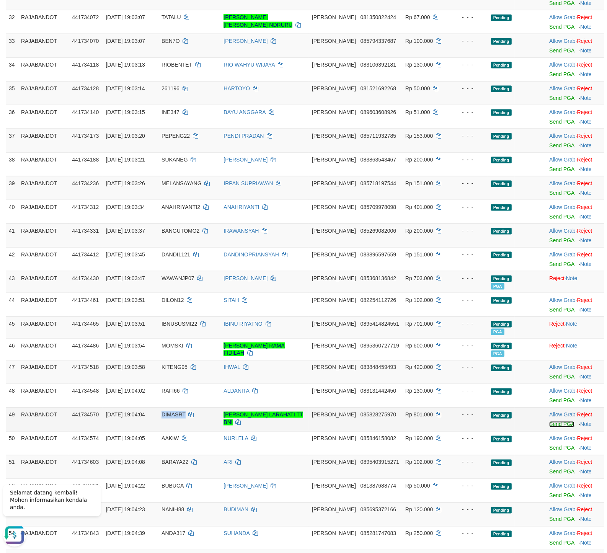
click at [551, 425] on link "Send PGA" at bounding box center [561, 425] width 25 height 6
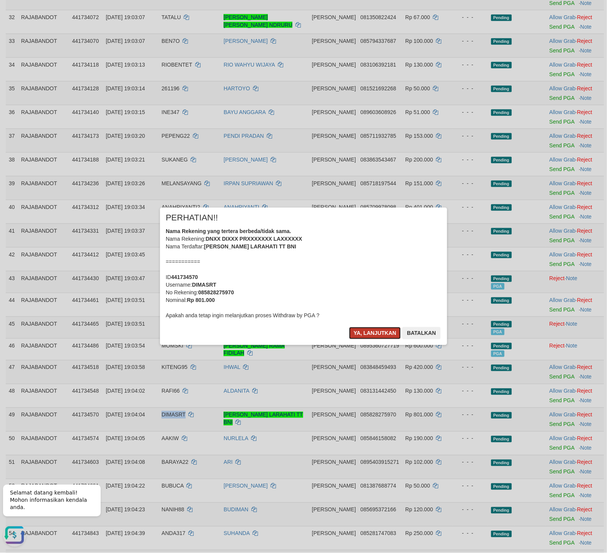
click at [366, 333] on button "Ya, lanjutkan" at bounding box center [375, 333] width 52 height 12
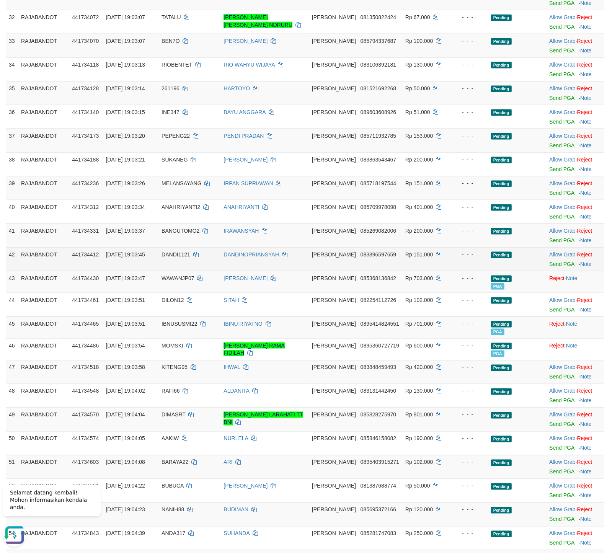
click at [463, 255] on div "- - -" at bounding box center [470, 255] width 29 height 8
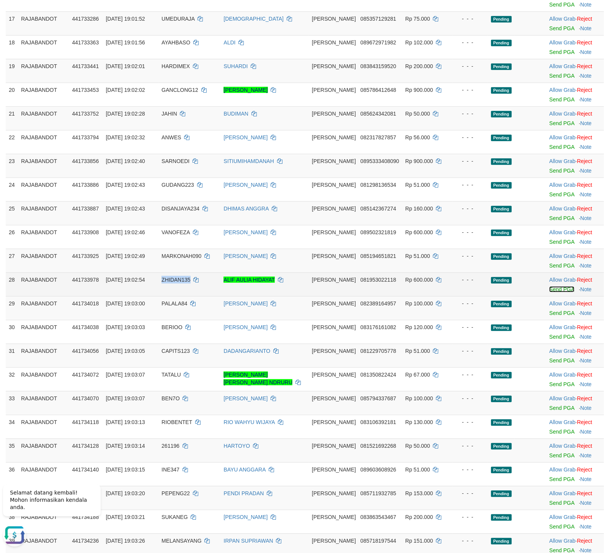
click at [552, 286] on link "Send PGA" at bounding box center [561, 289] width 25 height 6
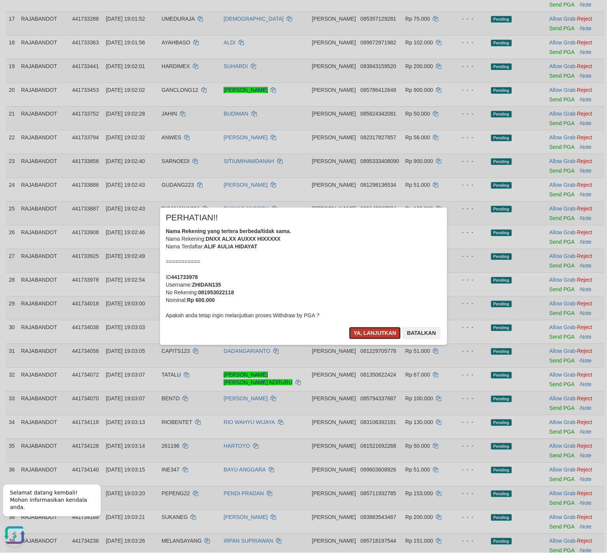
click at [365, 330] on button "Ya, lanjutkan" at bounding box center [375, 333] width 52 height 12
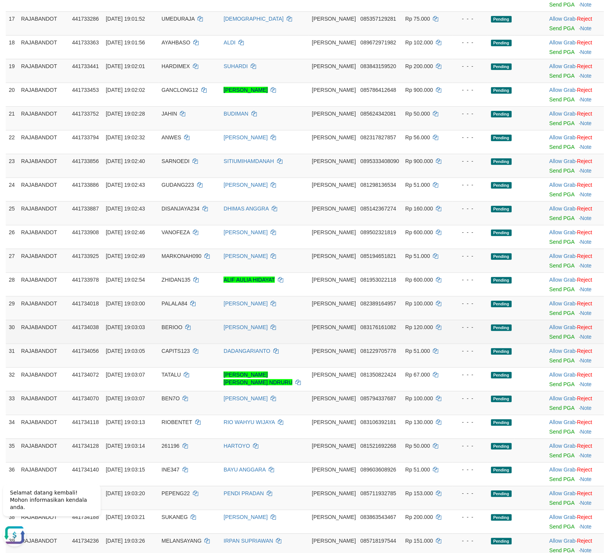
click at [309, 328] on td "BRIO MIZAR" at bounding box center [265, 332] width 88 height 24
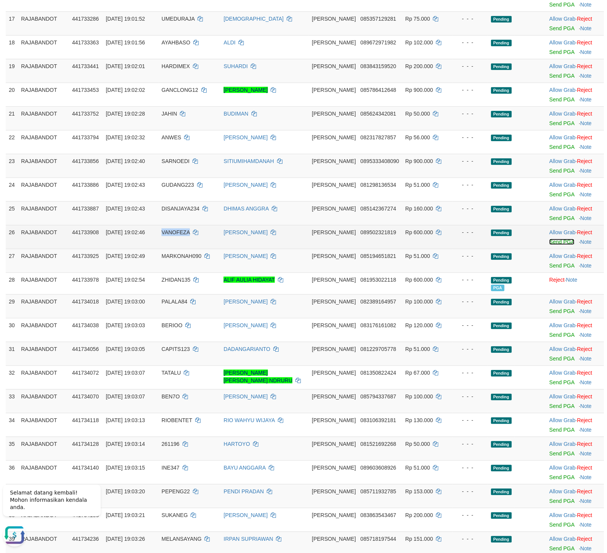
click at [554, 240] on link "Send PGA" at bounding box center [561, 242] width 25 height 6
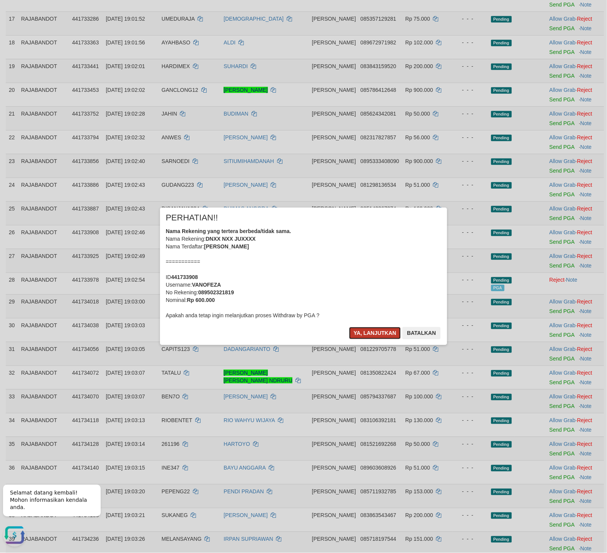
click at [381, 338] on button "Ya, lanjutkan" at bounding box center [375, 333] width 52 height 12
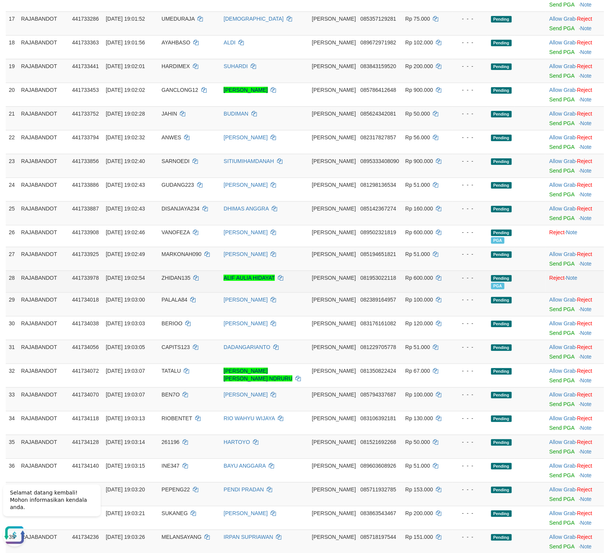
click at [459, 276] on div "- - -" at bounding box center [470, 278] width 29 height 8
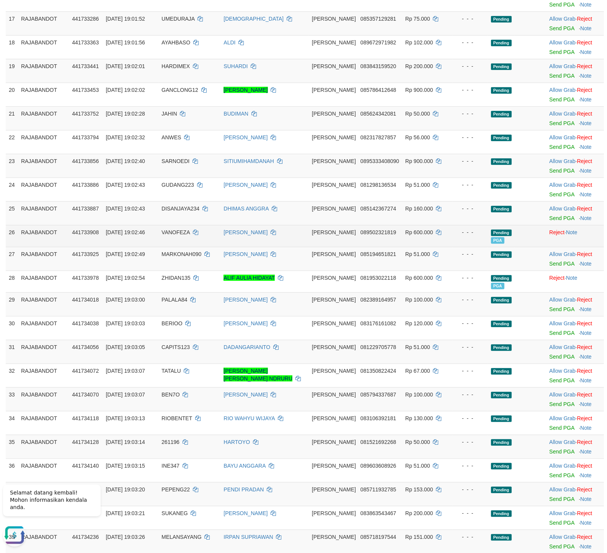
click at [453, 235] on td "- - -" at bounding box center [471, 236] width 36 height 22
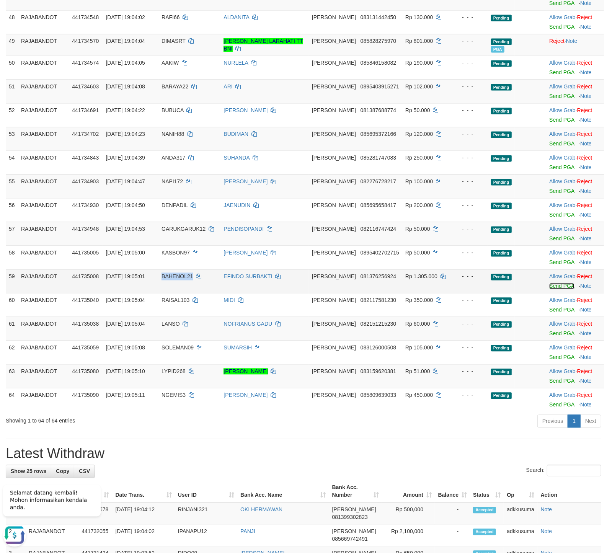
click at [559, 286] on link "Send PGA" at bounding box center [561, 286] width 25 height 6
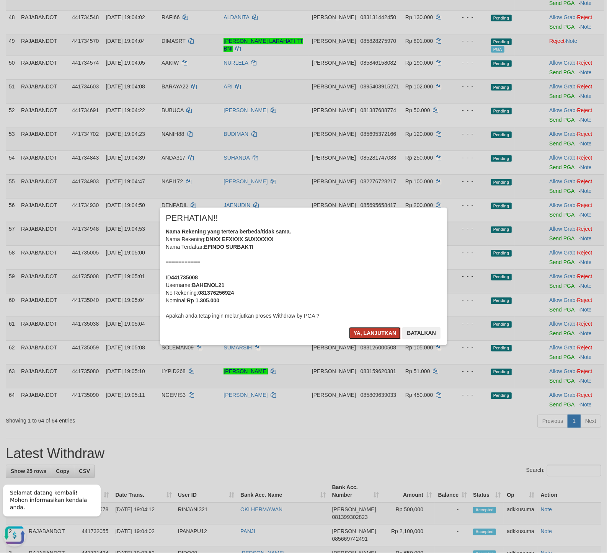
click at [360, 333] on button "Ya, lanjutkan" at bounding box center [375, 333] width 52 height 12
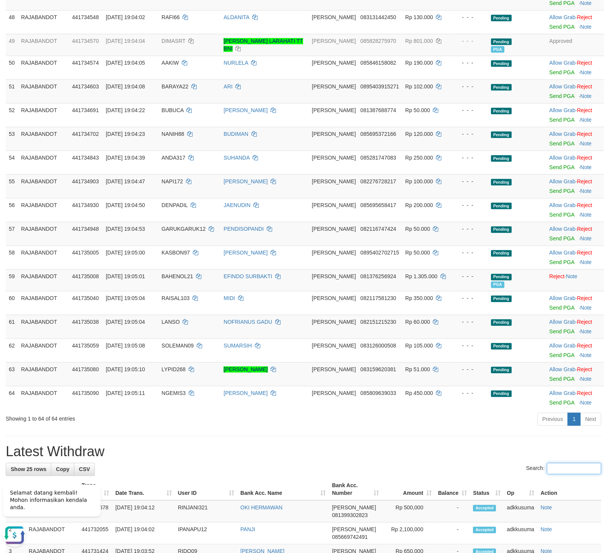
click at [589, 465] on input "Search:" at bounding box center [574, 468] width 54 height 11
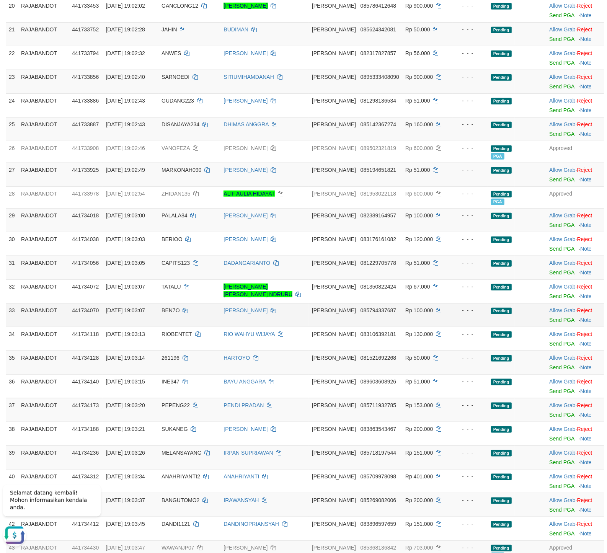
scroll to position [426, 0]
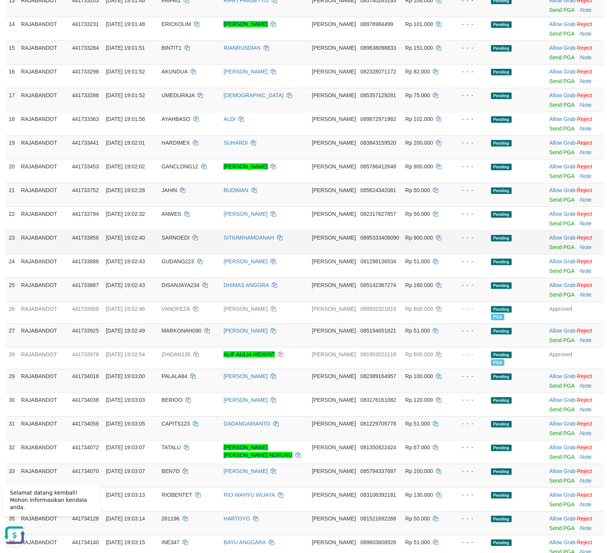
click at [515, 238] on td at bounding box center [530, 242] width 31 height 24
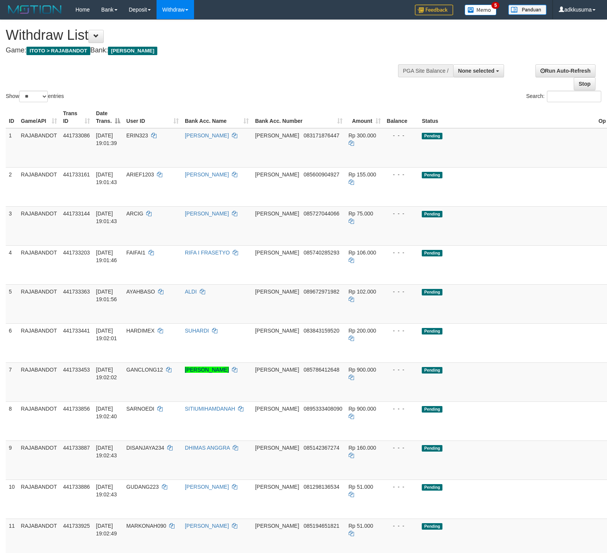
select select
select select "**"
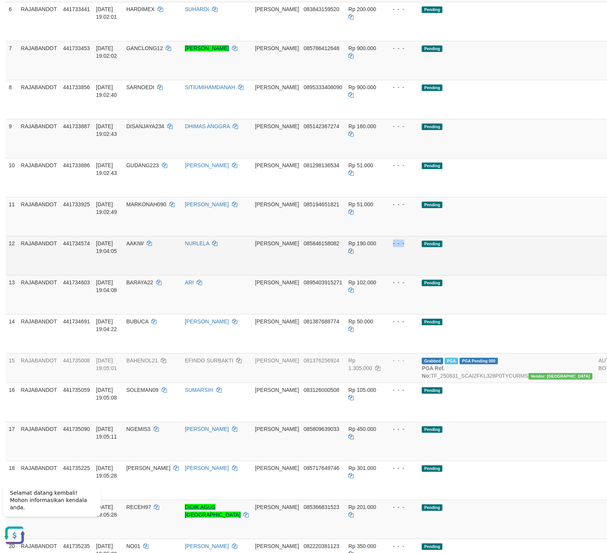
click at [464, 236] on td "Pending" at bounding box center [507, 255] width 177 height 39
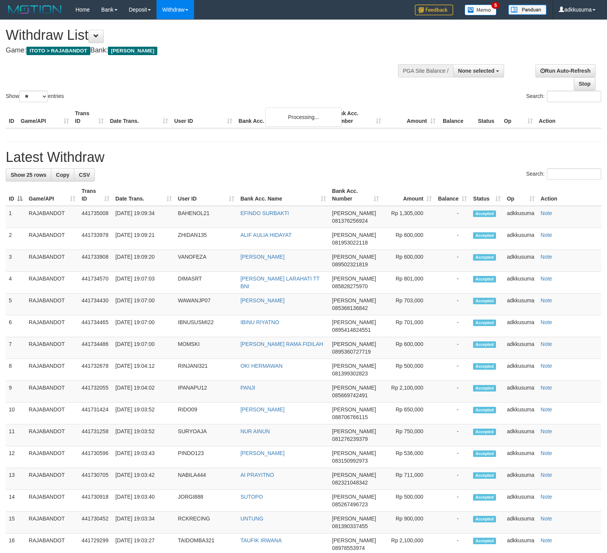
select select
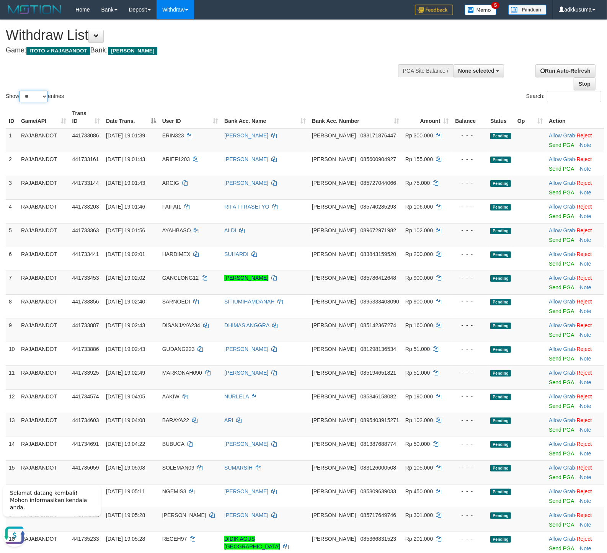
click at [19, 91] on select "** ** ** ***" at bounding box center [33, 96] width 29 height 11
select select "***"
click option "***" at bounding box center [0, 0] width 0 height 0
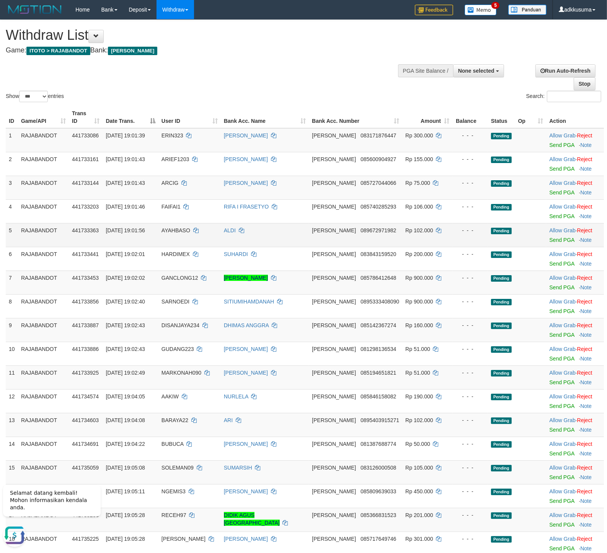
click at [453, 241] on td "- - -" at bounding box center [471, 235] width 36 height 24
click at [553, 291] on td "Allow Grab · Reject Send PGA · Note" at bounding box center [575, 283] width 58 height 24
click at [555, 289] on link "Send PGA" at bounding box center [561, 287] width 25 height 6
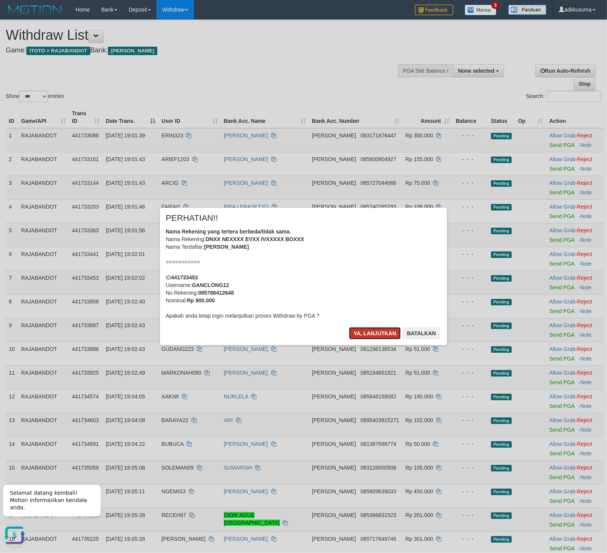
click at [375, 339] on button "Ya, lanjutkan" at bounding box center [375, 333] width 52 height 12
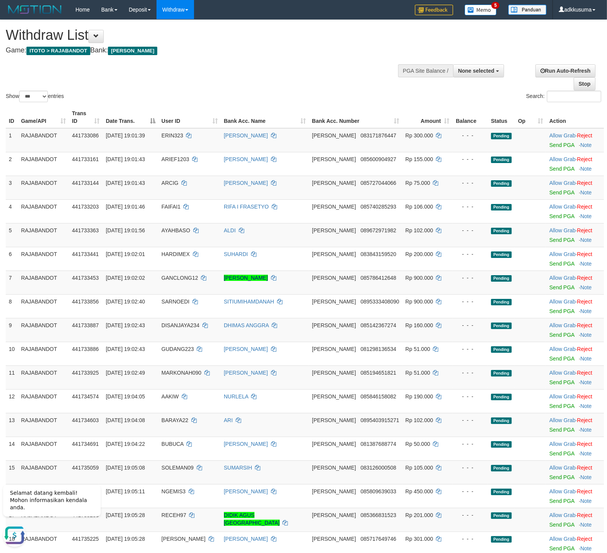
click at [432, 371] on td "Rp 51.000" at bounding box center [427, 378] width 50 height 24
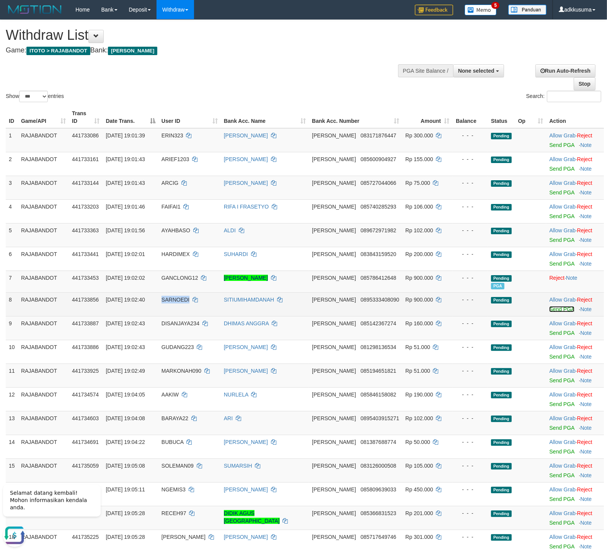
click at [558, 312] on link "Send PGA" at bounding box center [561, 309] width 25 height 6
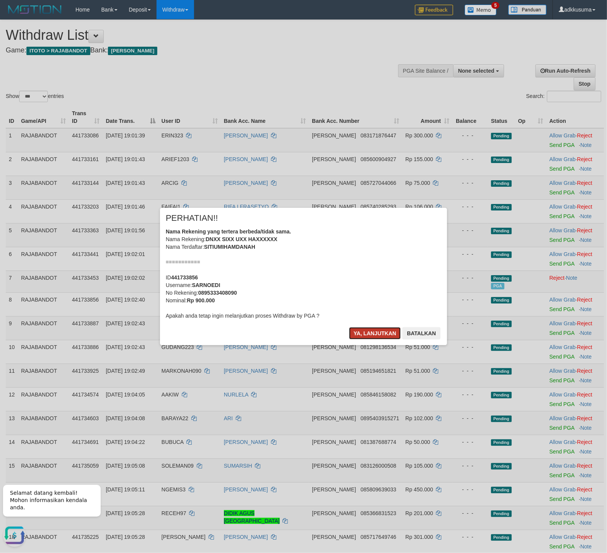
click at [390, 334] on button "Ya, lanjutkan" at bounding box center [375, 333] width 52 height 12
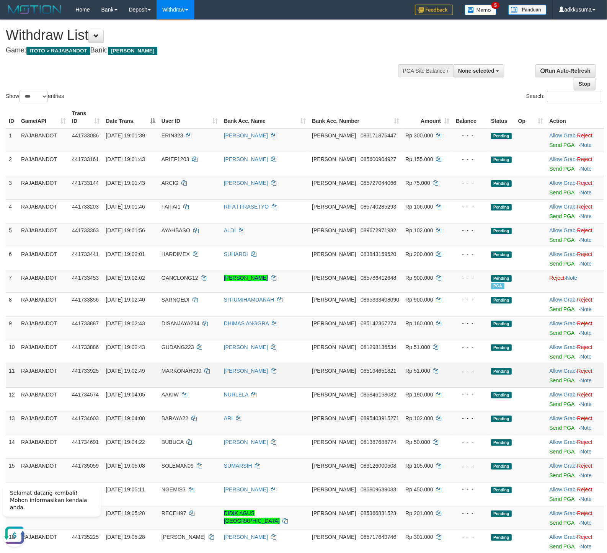
click at [453, 379] on td "- - -" at bounding box center [471, 376] width 36 height 24
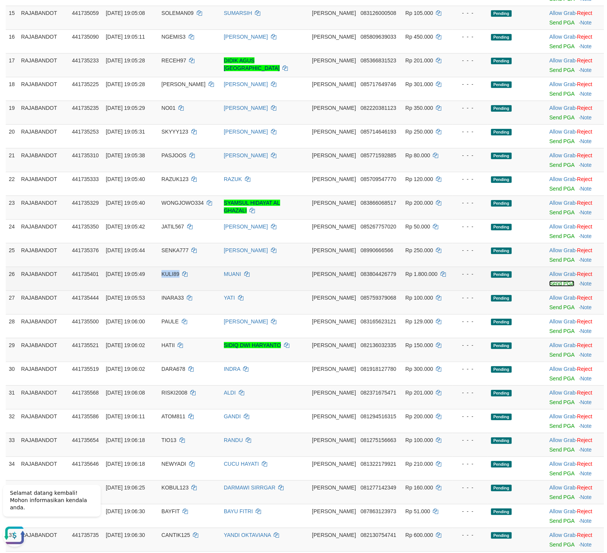
click at [555, 287] on link "Send PGA" at bounding box center [561, 284] width 25 height 6
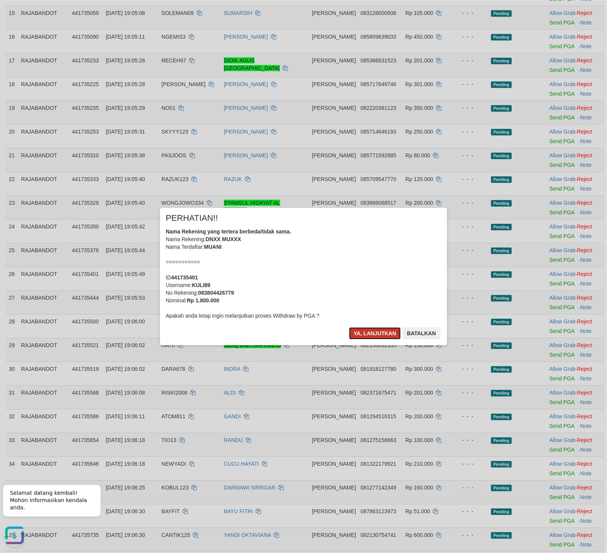
click at [387, 330] on button "Ya, lanjutkan" at bounding box center [375, 333] width 52 height 12
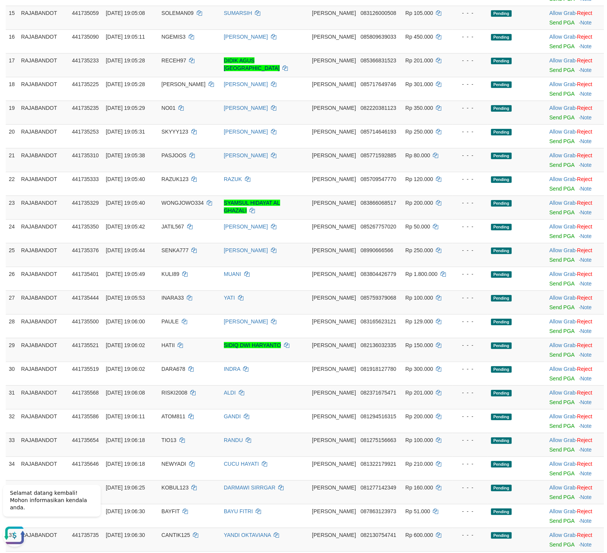
click at [488, 362] on td "Pending" at bounding box center [501, 350] width 27 height 24
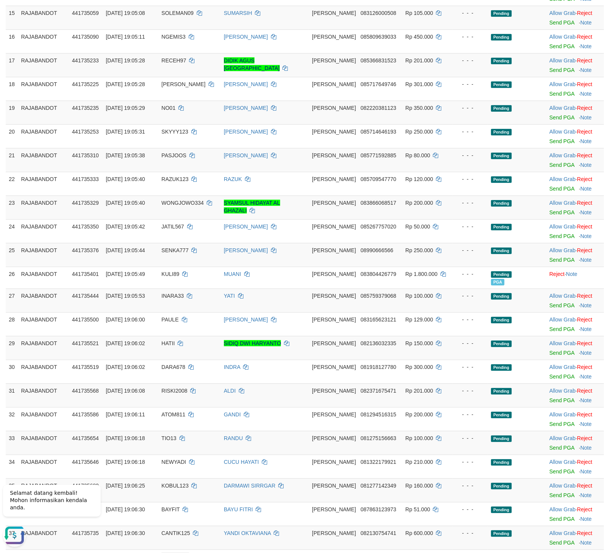
scroll to position [735, 0]
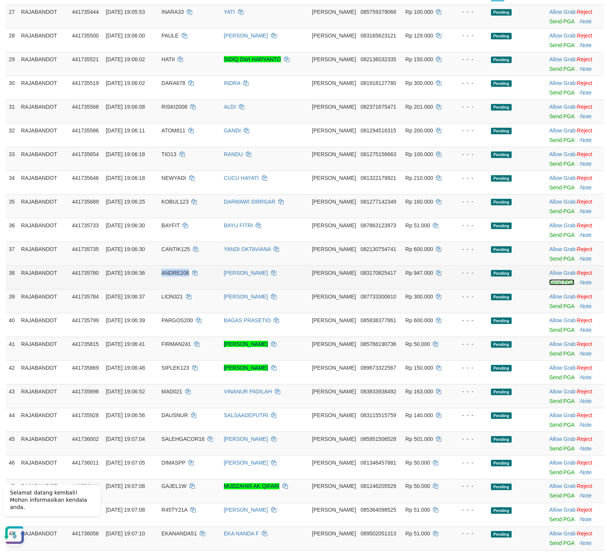
click at [551, 286] on link "Send PGA" at bounding box center [561, 282] width 25 height 6
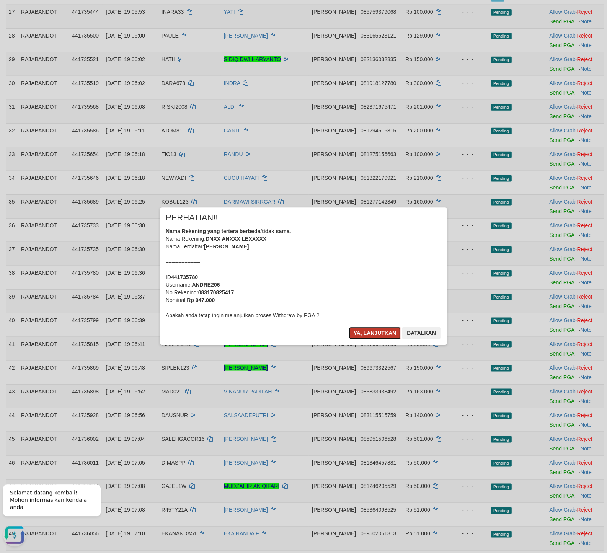
click at [368, 334] on button "Ya, lanjutkan" at bounding box center [375, 333] width 52 height 12
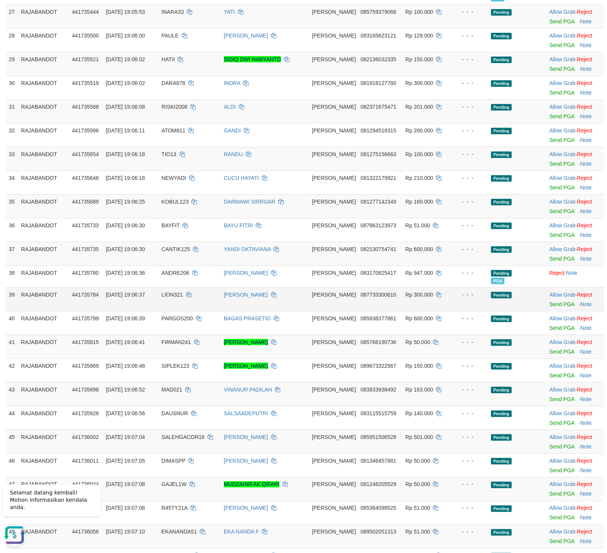
click at [430, 317] on td "Rp 600.000" at bounding box center [427, 323] width 50 height 24
click at [549, 262] on link "Send PGA" at bounding box center [561, 259] width 25 height 6
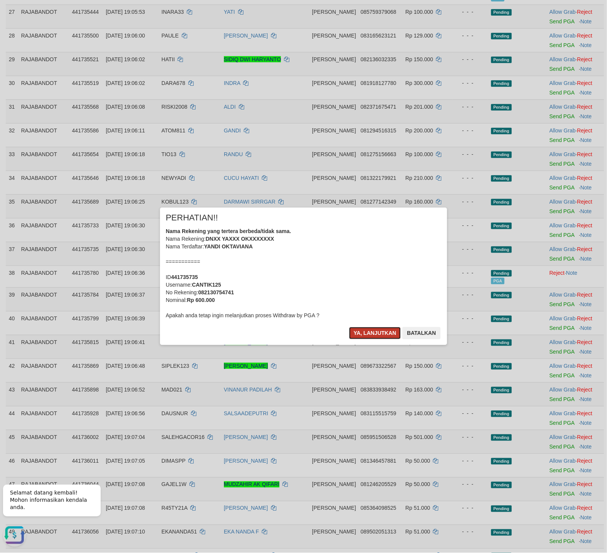
click at [377, 332] on button "Ya, lanjutkan" at bounding box center [375, 333] width 52 height 12
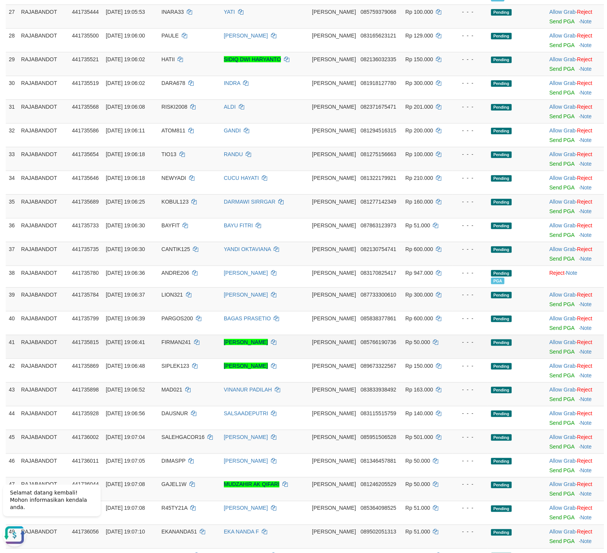
click at [331, 355] on td "DANA 085766190736" at bounding box center [355, 347] width 93 height 24
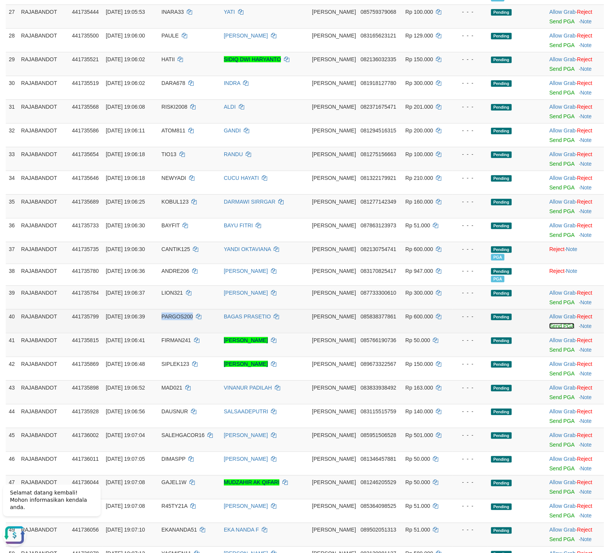
click at [549, 329] on link "Send PGA" at bounding box center [561, 326] width 25 height 6
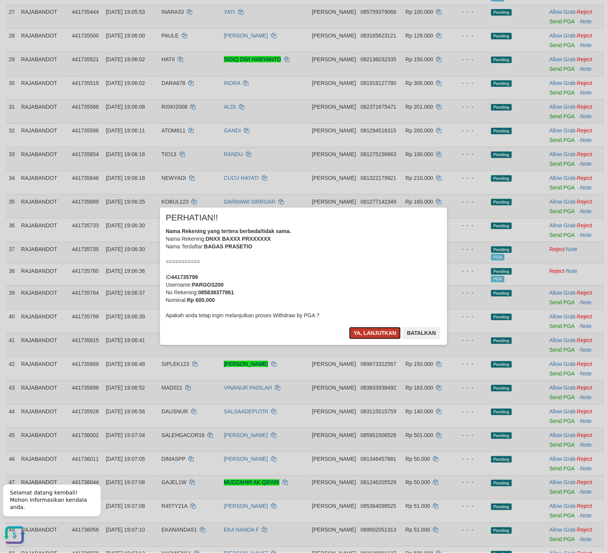
click at [355, 330] on button "Ya, lanjutkan" at bounding box center [375, 333] width 52 height 12
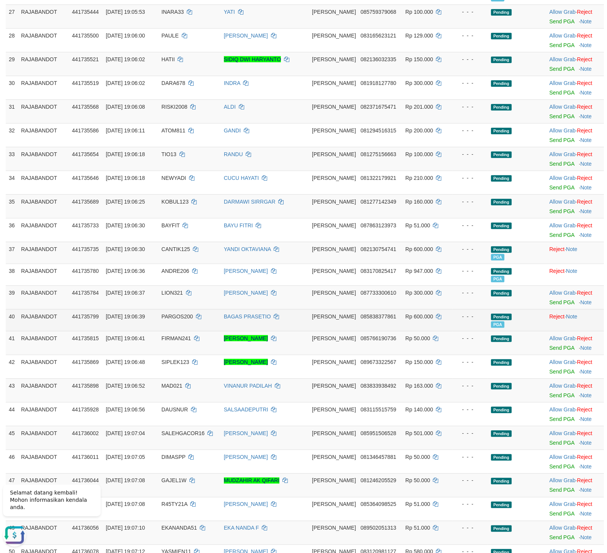
click at [346, 330] on td "DANA 085838377861" at bounding box center [355, 320] width 93 height 22
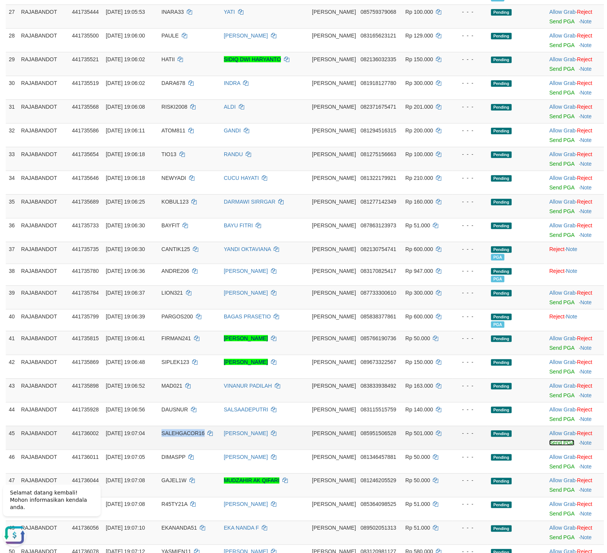
drag, startPoint x: 562, startPoint y: 446, endPoint x: 557, endPoint y: 445, distance: 5.0
click at [557, 445] on link "Send PGA" at bounding box center [561, 443] width 25 height 6
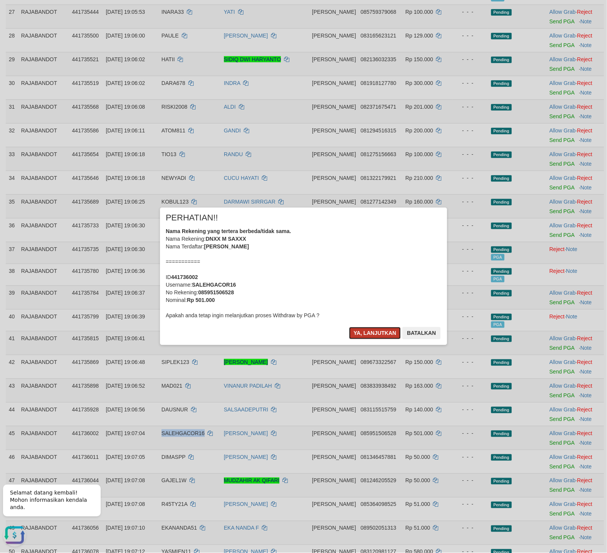
click at [362, 335] on button "Ya, lanjutkan" at bounding box center [375, 333] width 52 height 12
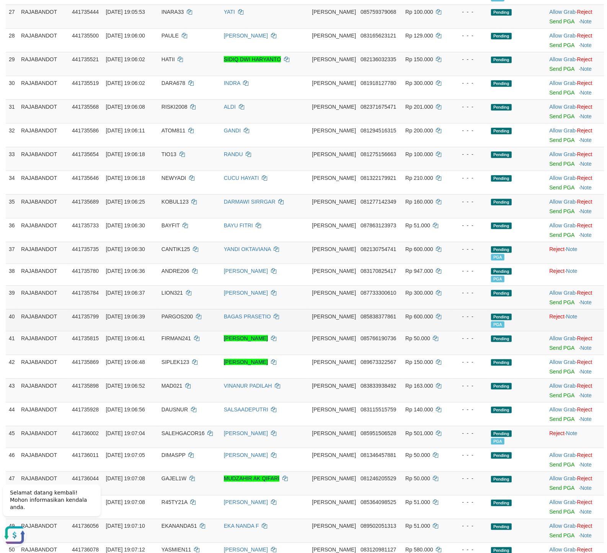
click at [138, 331] on td "31/08/2025 19:06:39" at bounding box center [131, 320] width 56 height 22
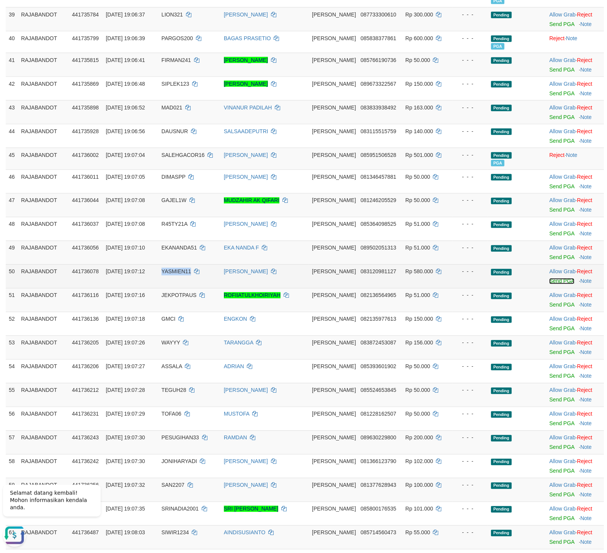
click at [551, 283] on link "Send PGA" at bounding box center [561, 281] width 25 height 6
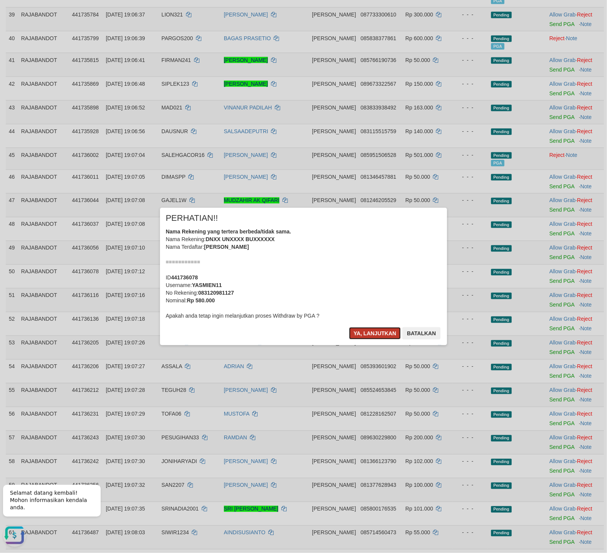
click at [393, 331] on button "Ya, lanjutkan" at bounding box center [375, 333] width 52 height 12
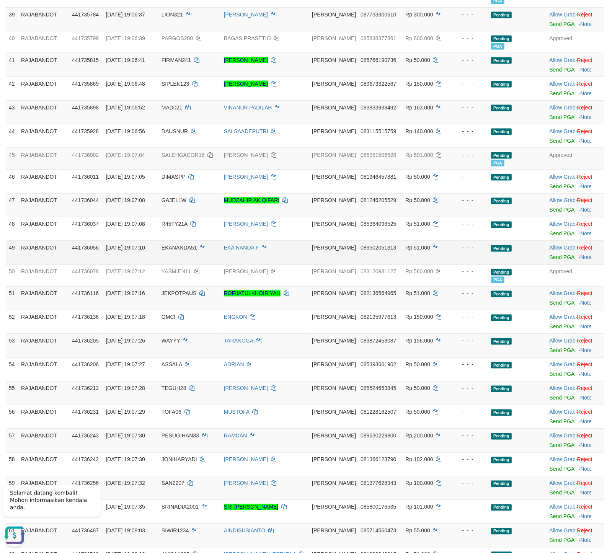
click at [456, 252] on div "- - -" at bounding box center [470, 248] width 29 height 8
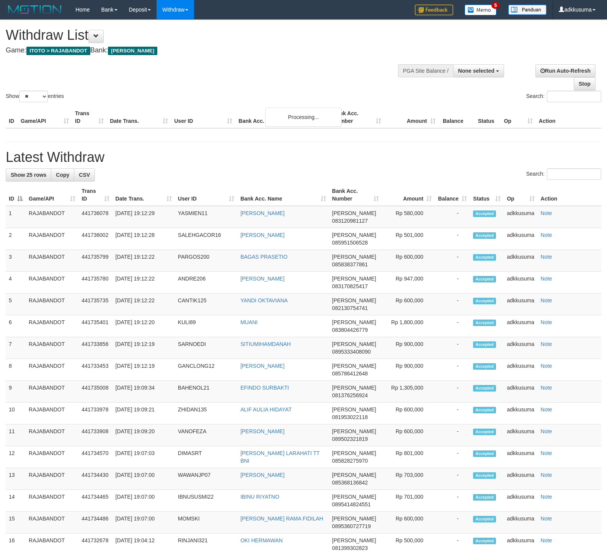
select select
select select "**"
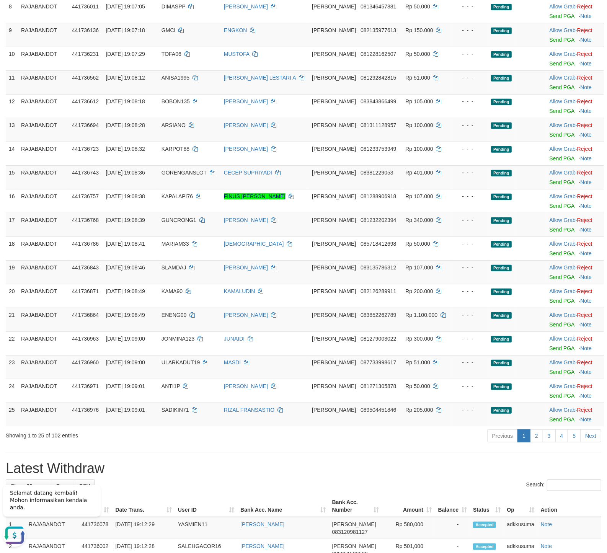
click at [388, 435] on div "Previous 1 2 3 4 5 Next" at bounding box center [430, 437] width 343 height 16
click at [453, 327] on td "- - -" at bounding box center [471, 320] width 36 height 24
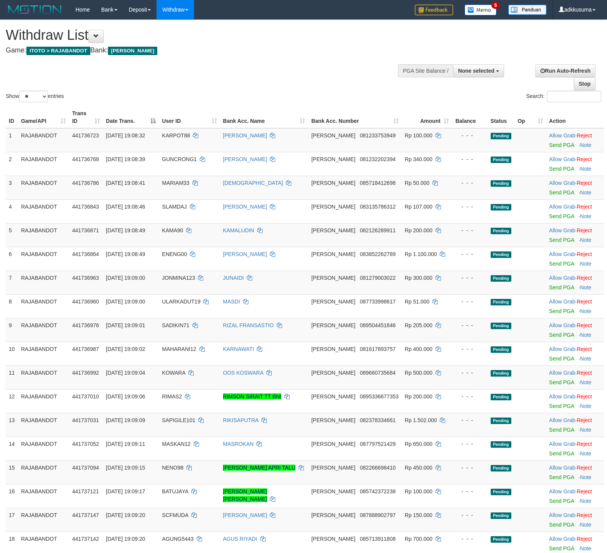
select select
click at [19, 91] on select "** ** ** ***" at bounding box center [33, 96] width 29 height 11
select select "***"
click option "***" at bounding box center [0, 0] width 0 height 0
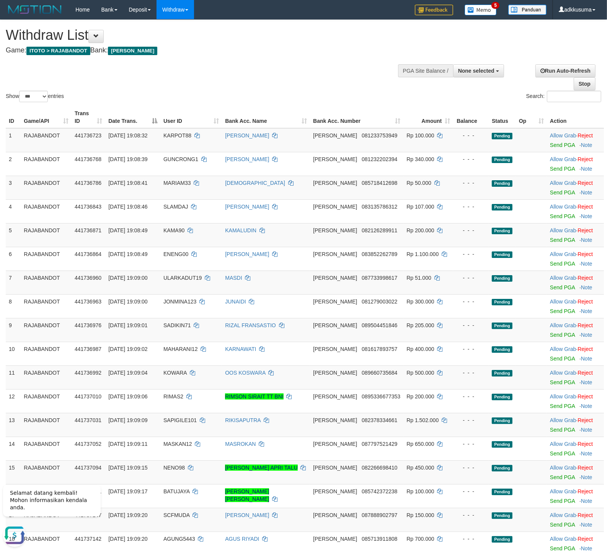
click at [341, 90] on div "Show ** ** ** *** entries Search:" at bounding box center [303, 62] width 607 height 84
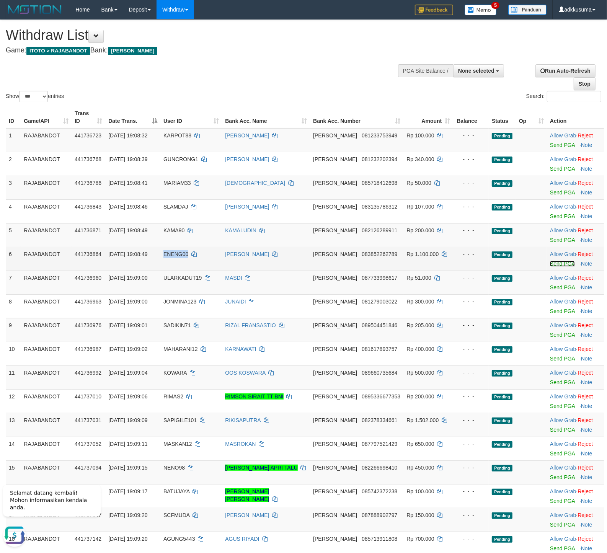
click at [567, 265] on link "Send PGA" at bounding box center [562, 264] width 25 height 6
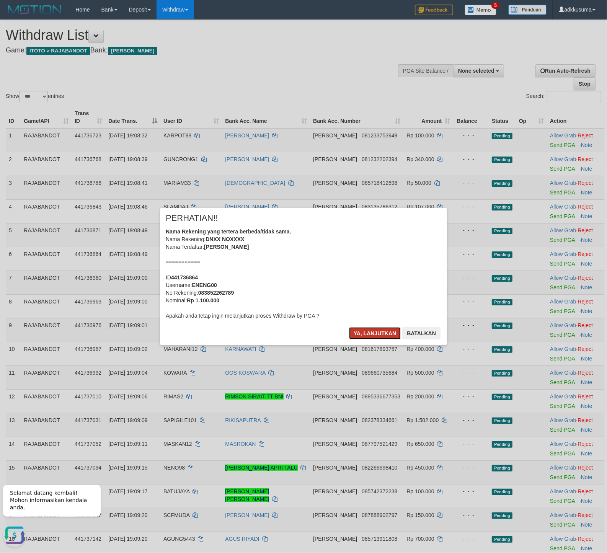
click at [376, 333] on button "Ya, lanjutkan" at bounding box center [375, 333] width 52 height 12
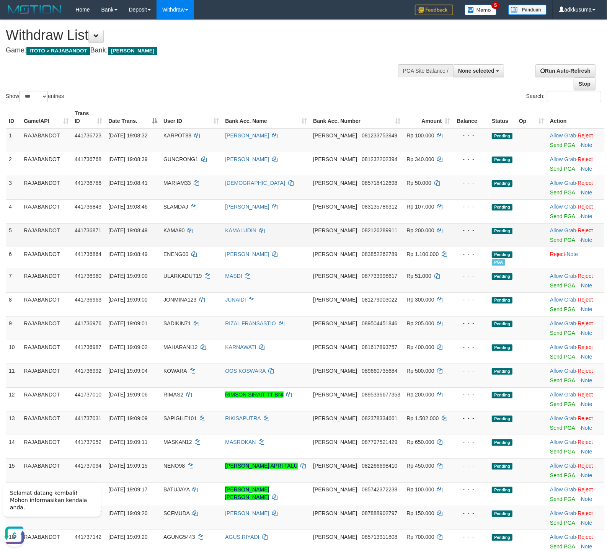
click at [464, 236] on td "- - -" at bounding box center [471, 235] width 36 height 24
click at [547, 383] on td "Allow Grab · Reject Send PGA · Note" at bounding box center [575, 376] width 57 height 24
click at [550, 383] on link "Send PGA" at bounding box center [562, 381] width 25 height 6
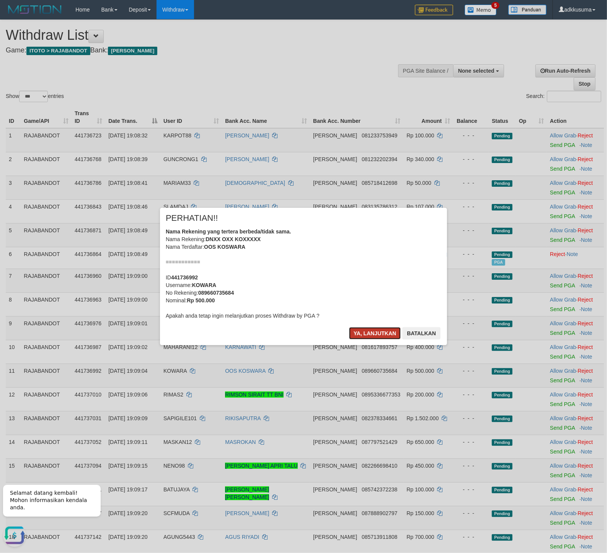
click at [358, 334] on button "Ya, lanjutkan" at bounding box center [375, 333] width 52 height 12
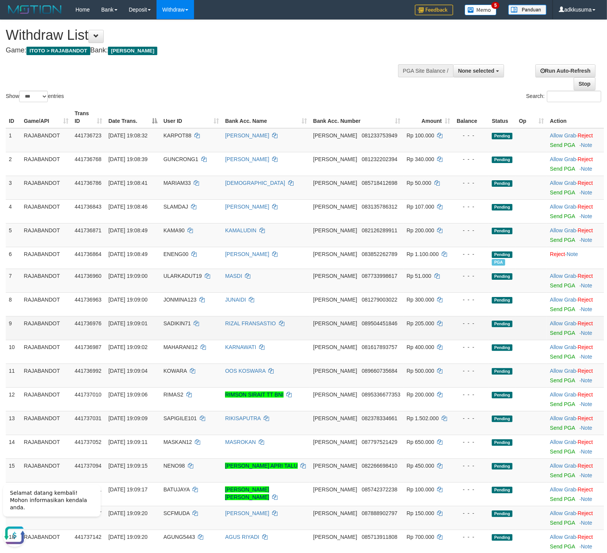
click at [443, 324] on td "Rp 205.000" at bounding box center [429, 328] width 50 height 24
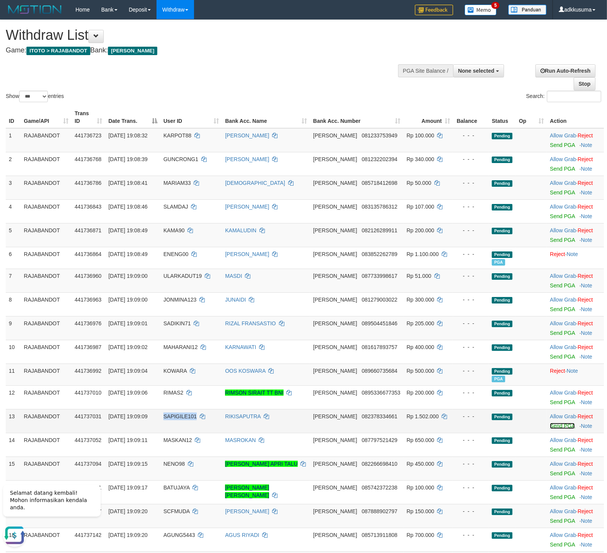
click at [550, 427] on link "Send PGA" at bounding box center [562, 426] width 25 height 6
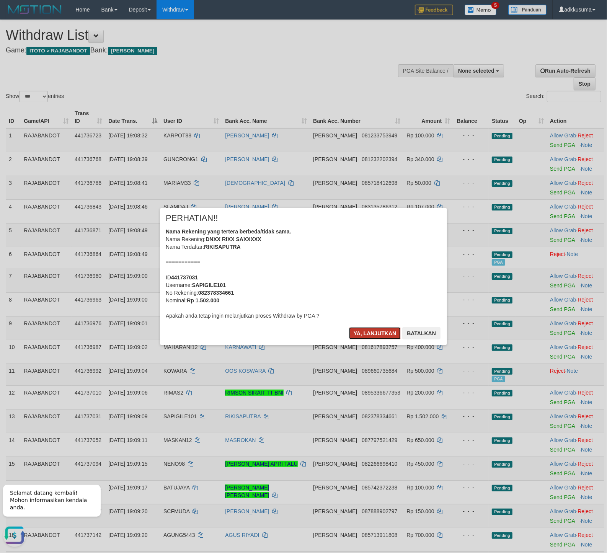
click at [379, 334] on button "Ya, lanjutkan" at bounding box center [375, 333] width 52 height 12
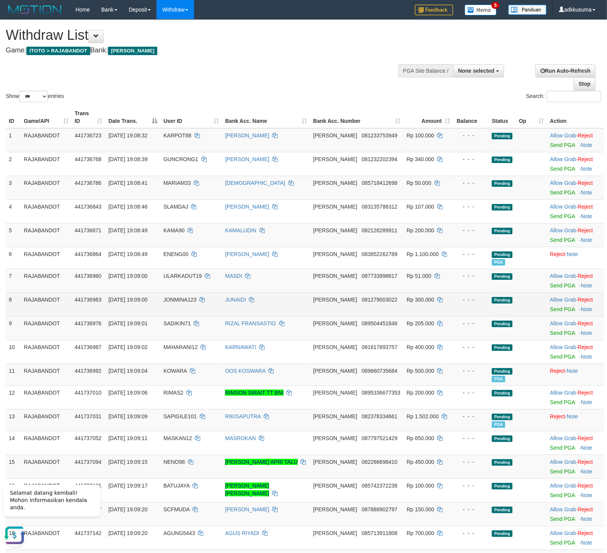
click at [456, 303] on div "- - -" at bounding box center [470, 300] width 29 height 8
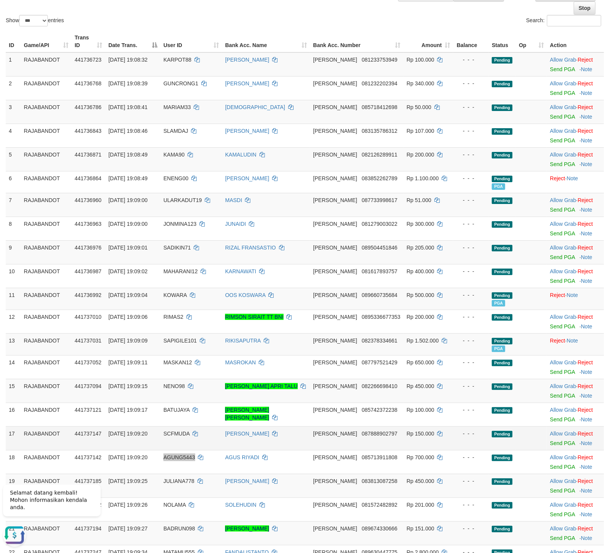
scroll to position [80, 0]
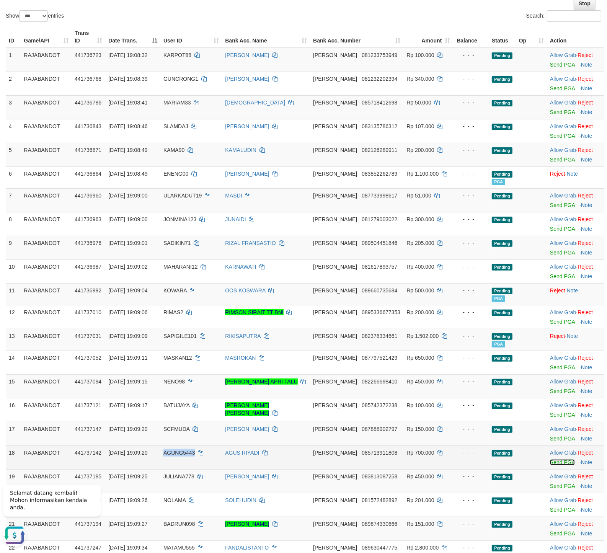
click at [555, 463] on link "Send PGA" at bounding box center [562, 462] width 25 height 6
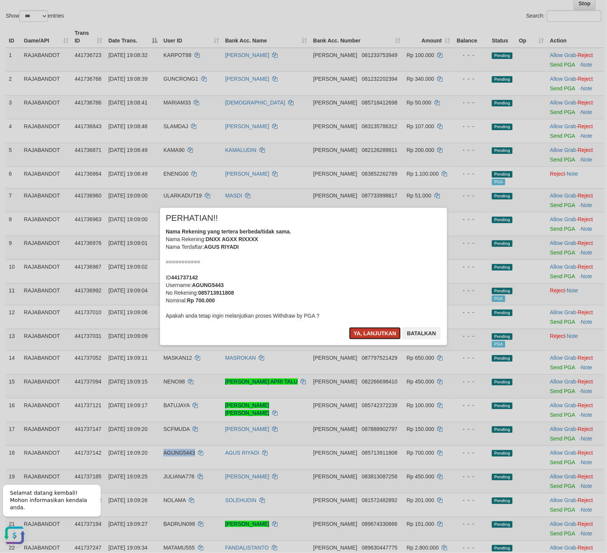
click at [362, 328] on button "Ya, lanjutkan" at bounding box center [375, 333] width 52 height 12
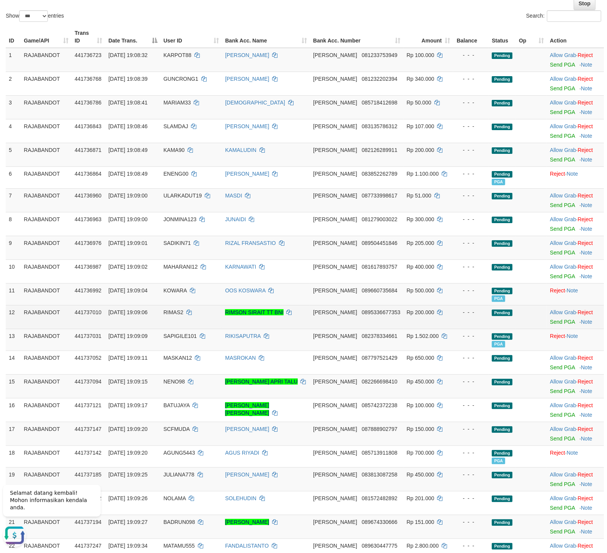
click at [453, 329] on td "- - -" at bounding box center [471, 317] width 36 height 24
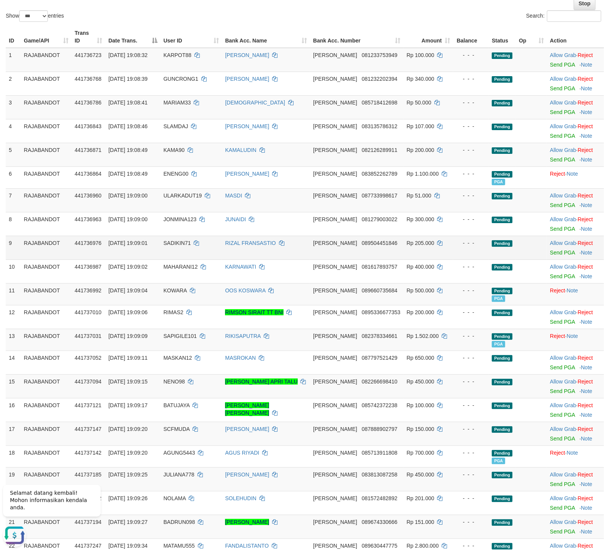
click at [459, 255] on td "- - -" at bounding box center [471, 248] width 36 height 24
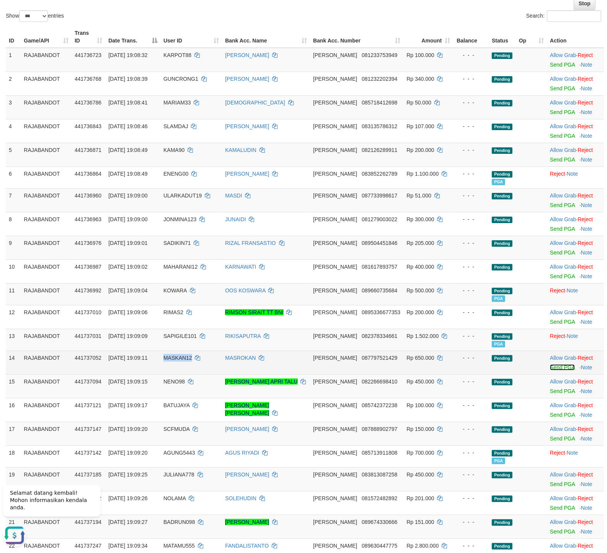
click at [550, 369] on link "Send PGA" at bounding box center [562, 367] width 25 height 6
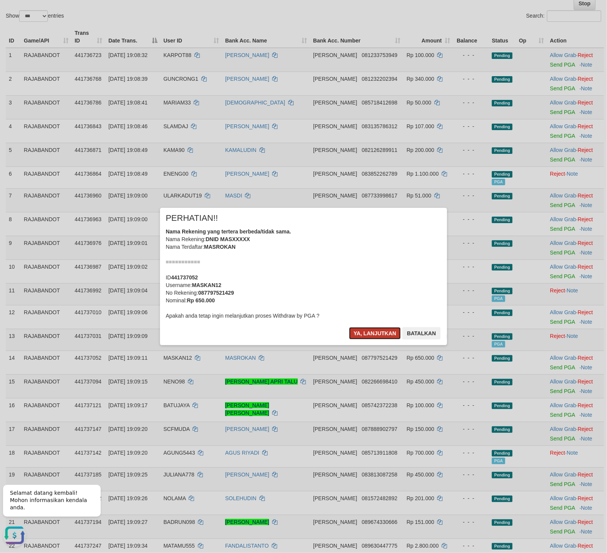
click at [363, 329] on button "Ya, lanjutkan" at bounding box center [375, 333] width 52 height 12
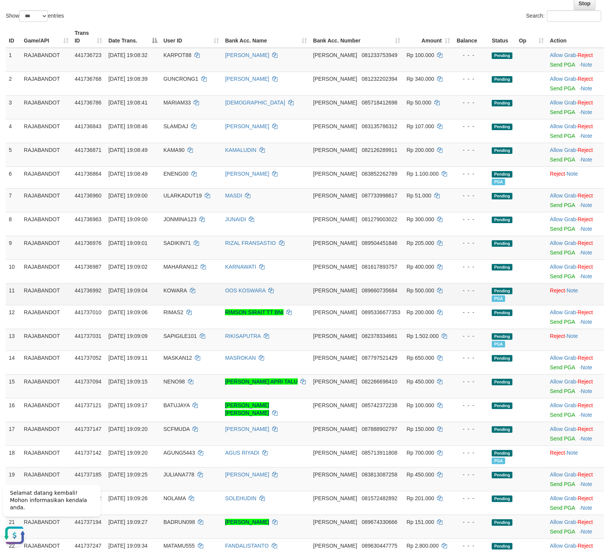
click at [388, 296] on td "[PERSON_NAME] 089660735684" at bounding box center [356, 294] width 93 height 22
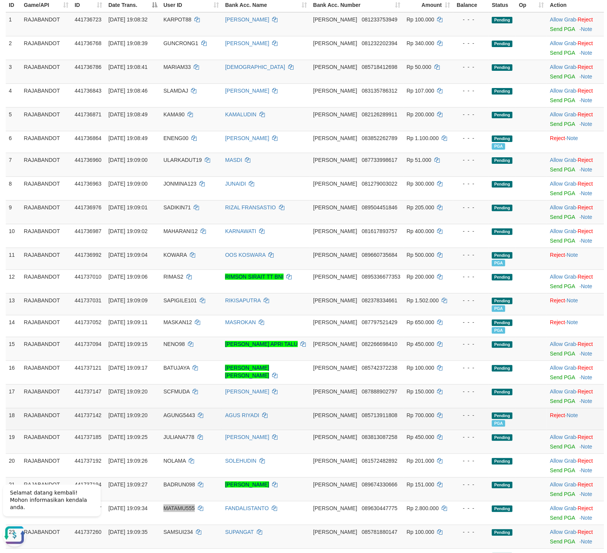
scroll to position [161, 0]
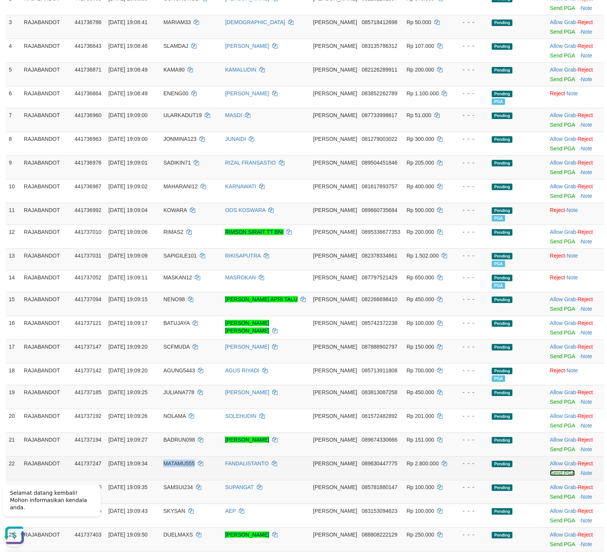
click at [550, 475] on link "Send PGA" at bounding box center [562, 473] width 25 height 6
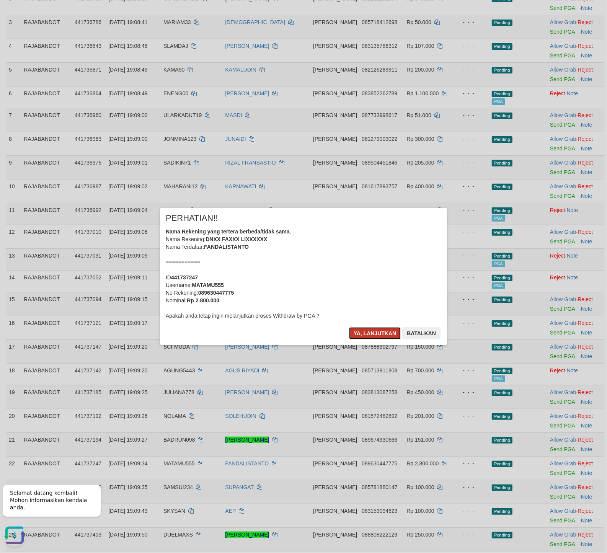
click at [367, 338] on button "Ya, lanjutkan" at bounding box center [375, 333] width 52 height 12
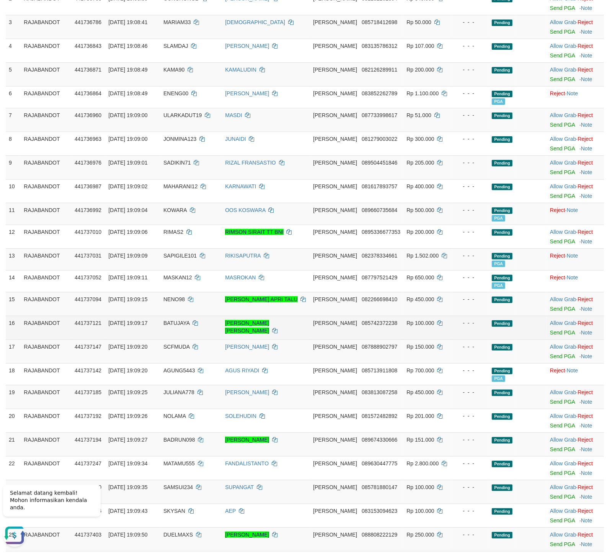
click at [453, 321] on td "- - -" at bounding box center [471, 328] width 36 height 24
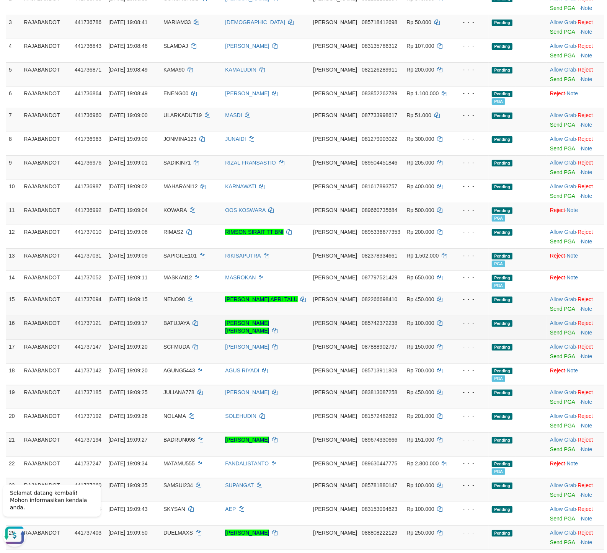
scroll to position [777, 0]
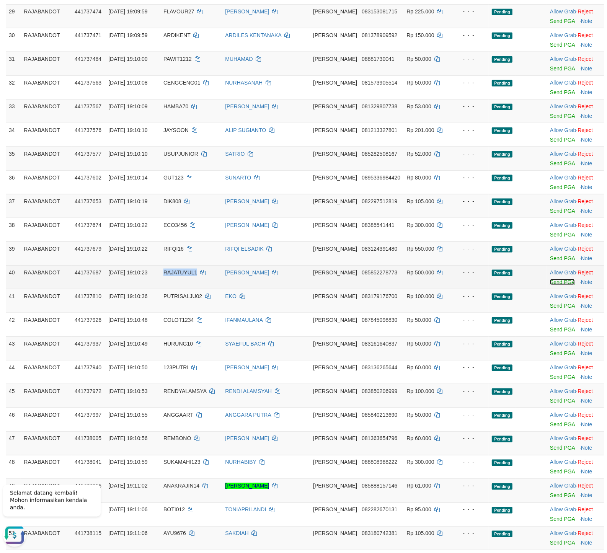
click at [550, 285] on link "Send PGA" at bounding box center [562, 282] width 25 height 6
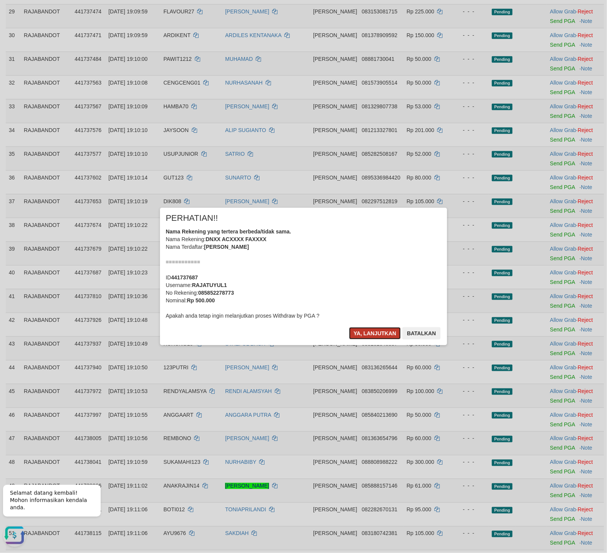
click at [375, 329] on button "Ya, lanjutkan" at bounding box center [375, 333] width 52 height 12
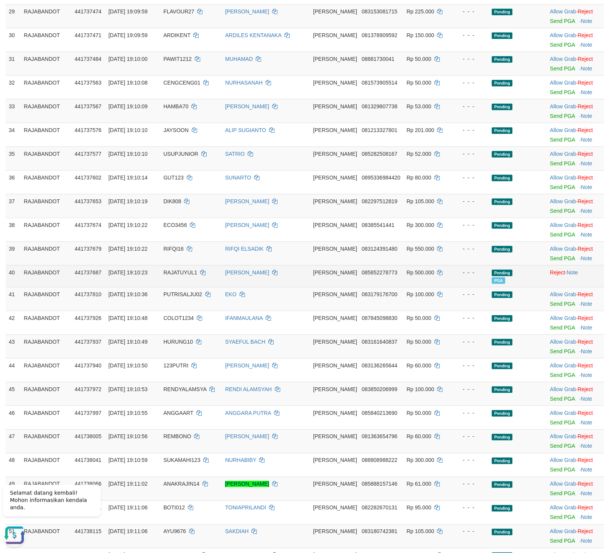
click at [453, 287] on td "- - -" at bounding box center [471, 276] width 36 height 22
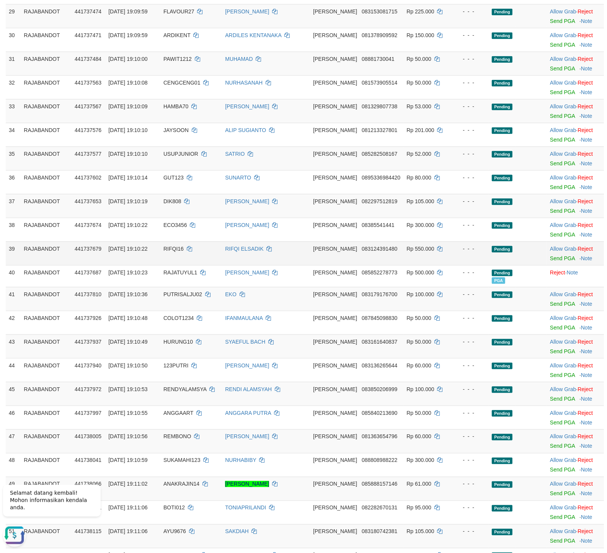
click at [547, 260] on td "Allow Grab · Reject Send PGA · Note" at bounding box center [575, 254] width 57 height 24
click at [550, 261] on link "Send PGA" at bounding box center [562, 258] width 25 height 6
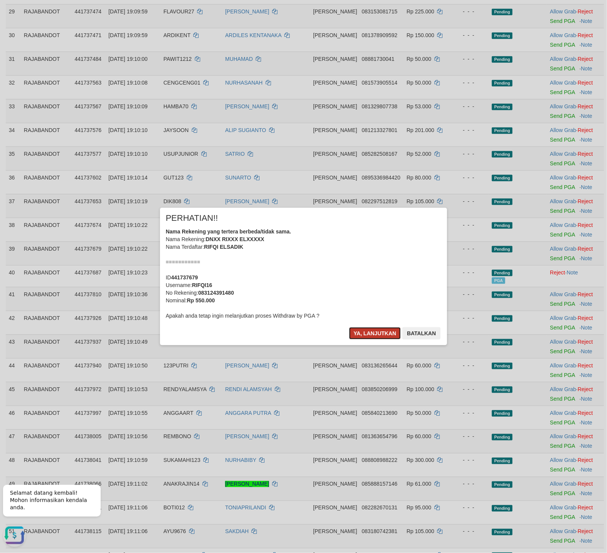
click at [361, 334] on button "Ya, lanjutkan" at bounding box center [375, 333] width 52 height 12
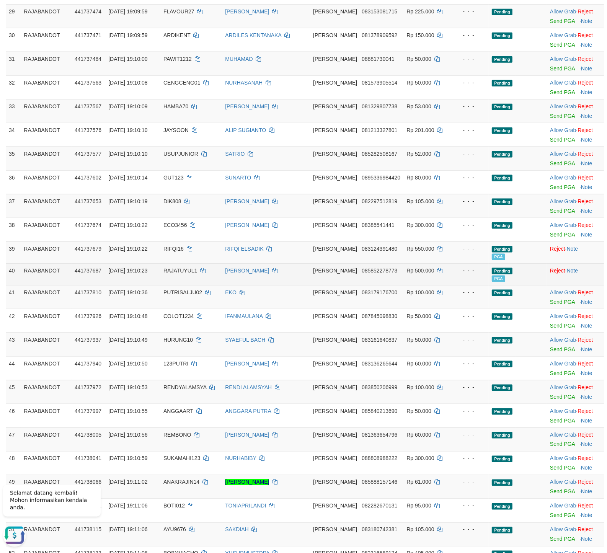
click at [453, 280] on td "- - -" at bounding box center [471, 274] width 36 height 22
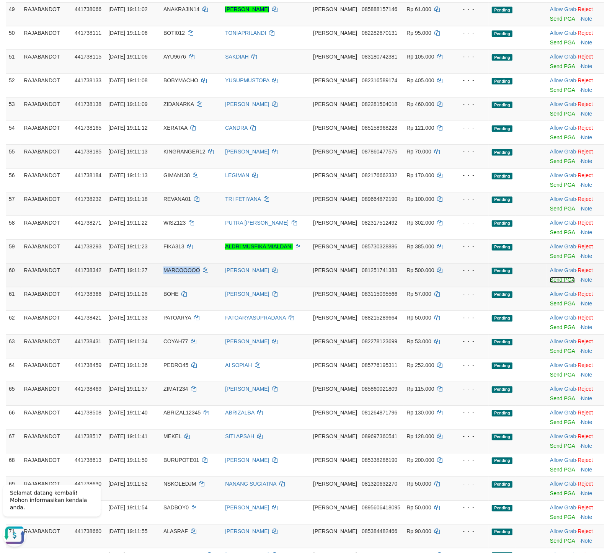
click at [557, 283] on link "Send PGA" at bounding box center [562, 280] width 25 height 6
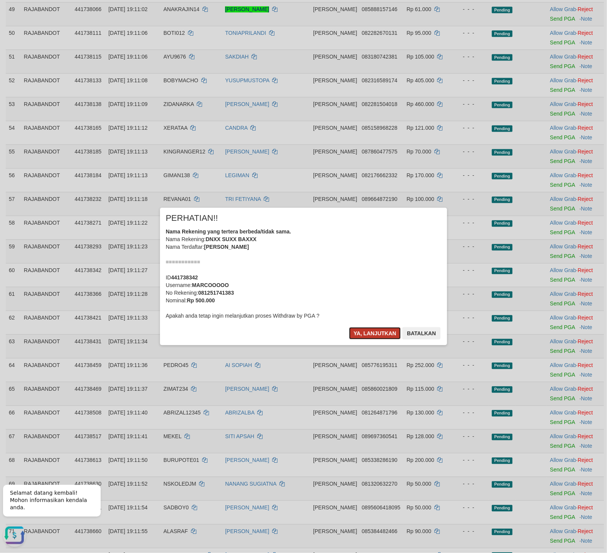
click at [365, 334] on button "Ya, lanjutkan" at bounding box center [375, 333] width 52 height 12
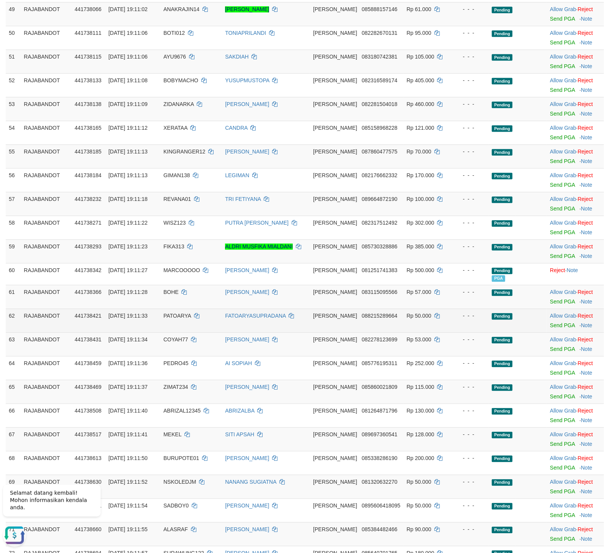
click at [456, 318] on td "- - -" at bounding box center [471, 321] width 36 height 24
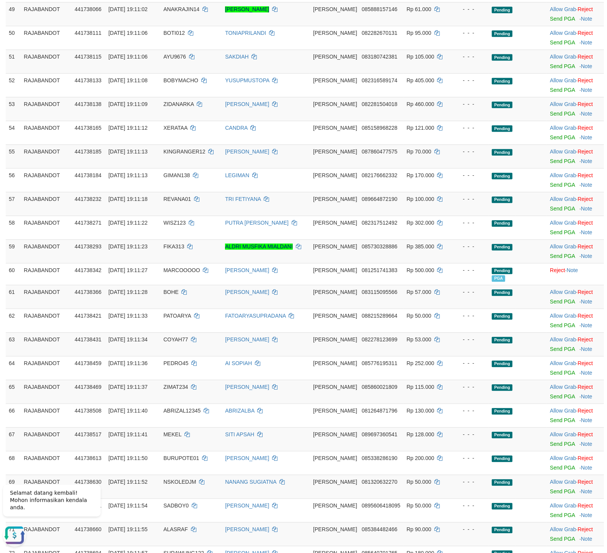
scroll to position [1701, 0]
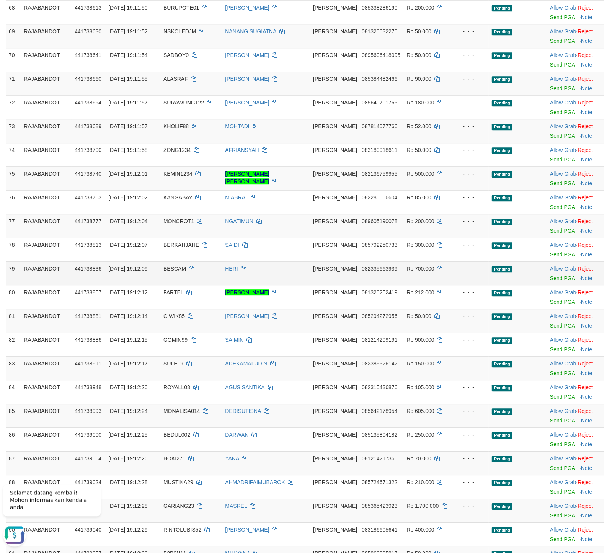
drag, startPoint x: 562, startPoint y: 289, endPoint x: 561, endPoint y: 285, distance: 4.0
click at [562, 286] on td "Allow Grab · Reject Send PGA · Note" at bounding box center [575, 274] width 57 height 24
click at [561, 282] on link "Send PGA" at bounding box center [562, 279] width 25 height 6
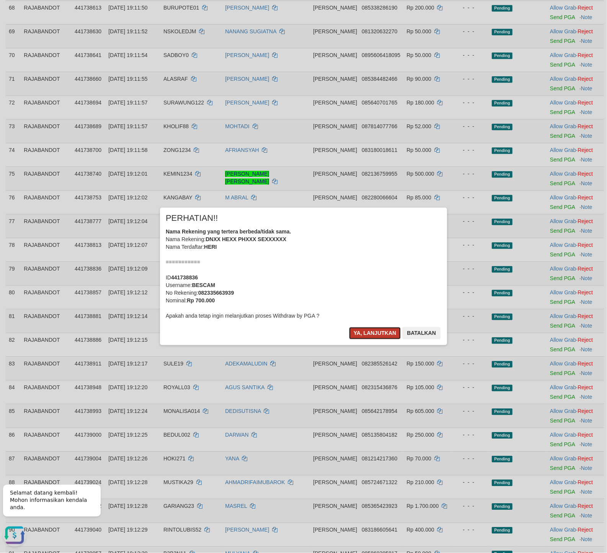
click at [371, 332] on button "Ya, lanjutkan" at bounding box center [375, 333] width 52 height 12
